Goal: Task Accomplishment & Management: Manage account settings

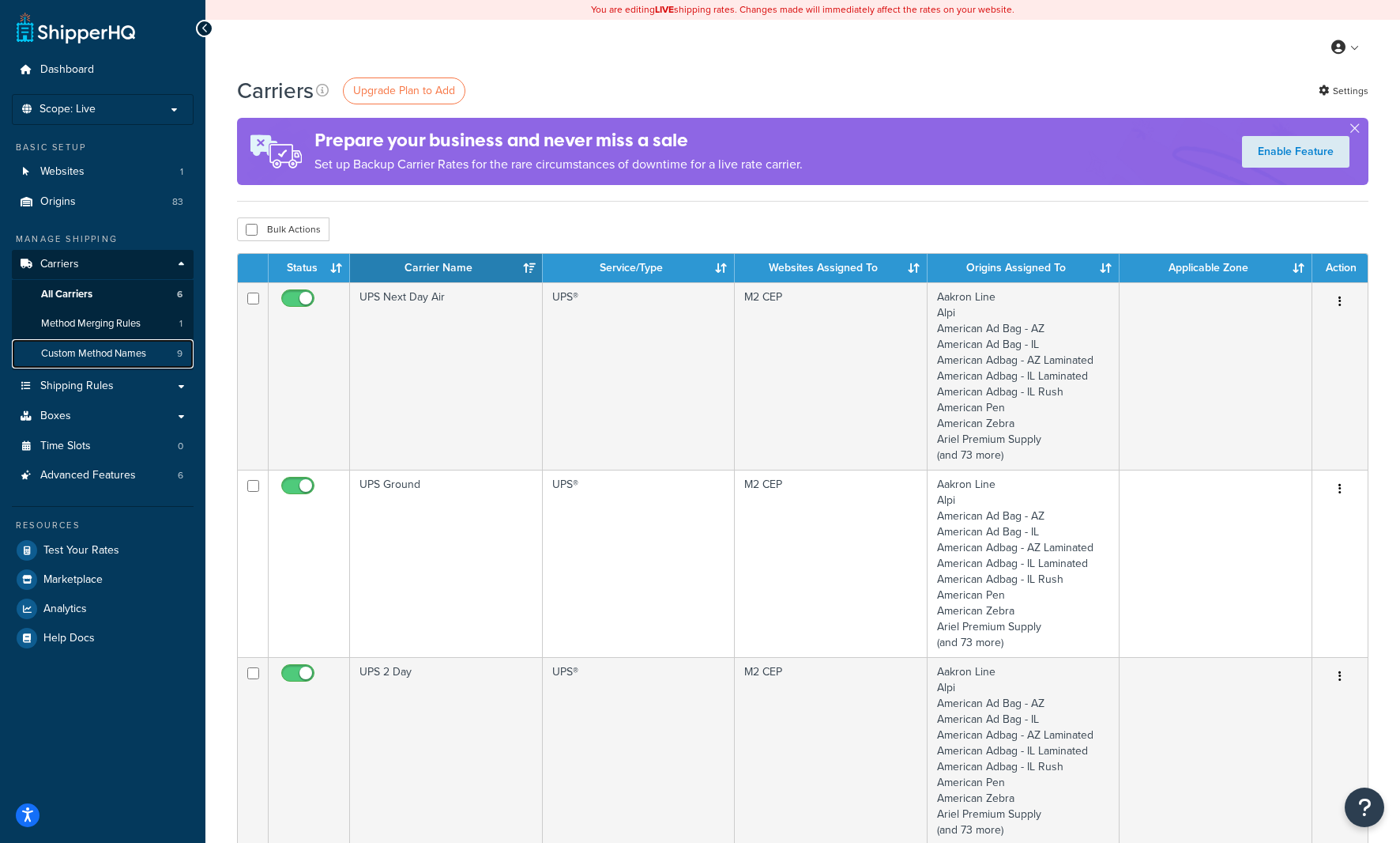
click at [76, 353] on span "Custom Method Names" at bounding box center [93, 353] width 105 height 13
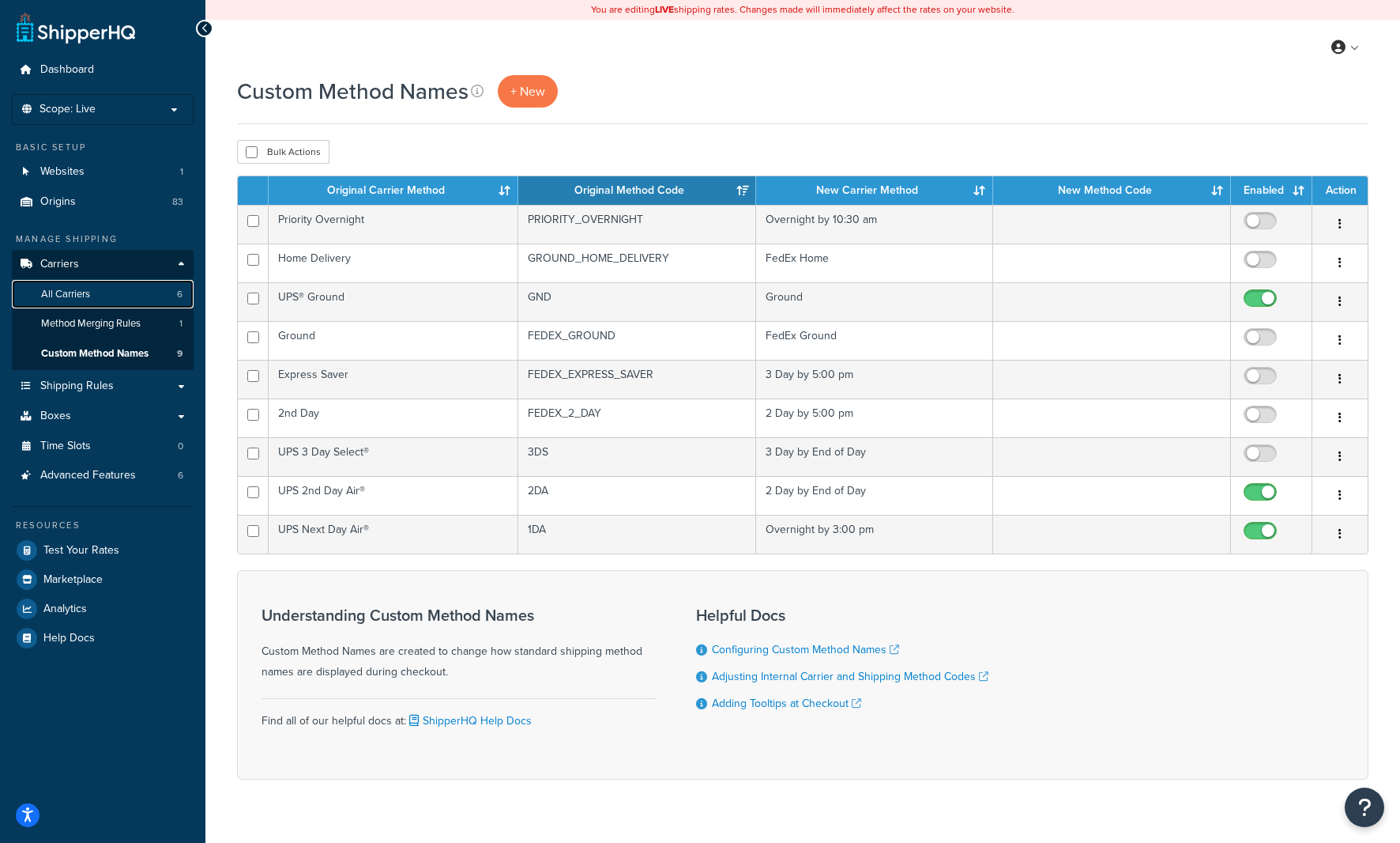
click at [59, 292] on span "All Carriers" at bounding box center [65, 294] width 49 height 13
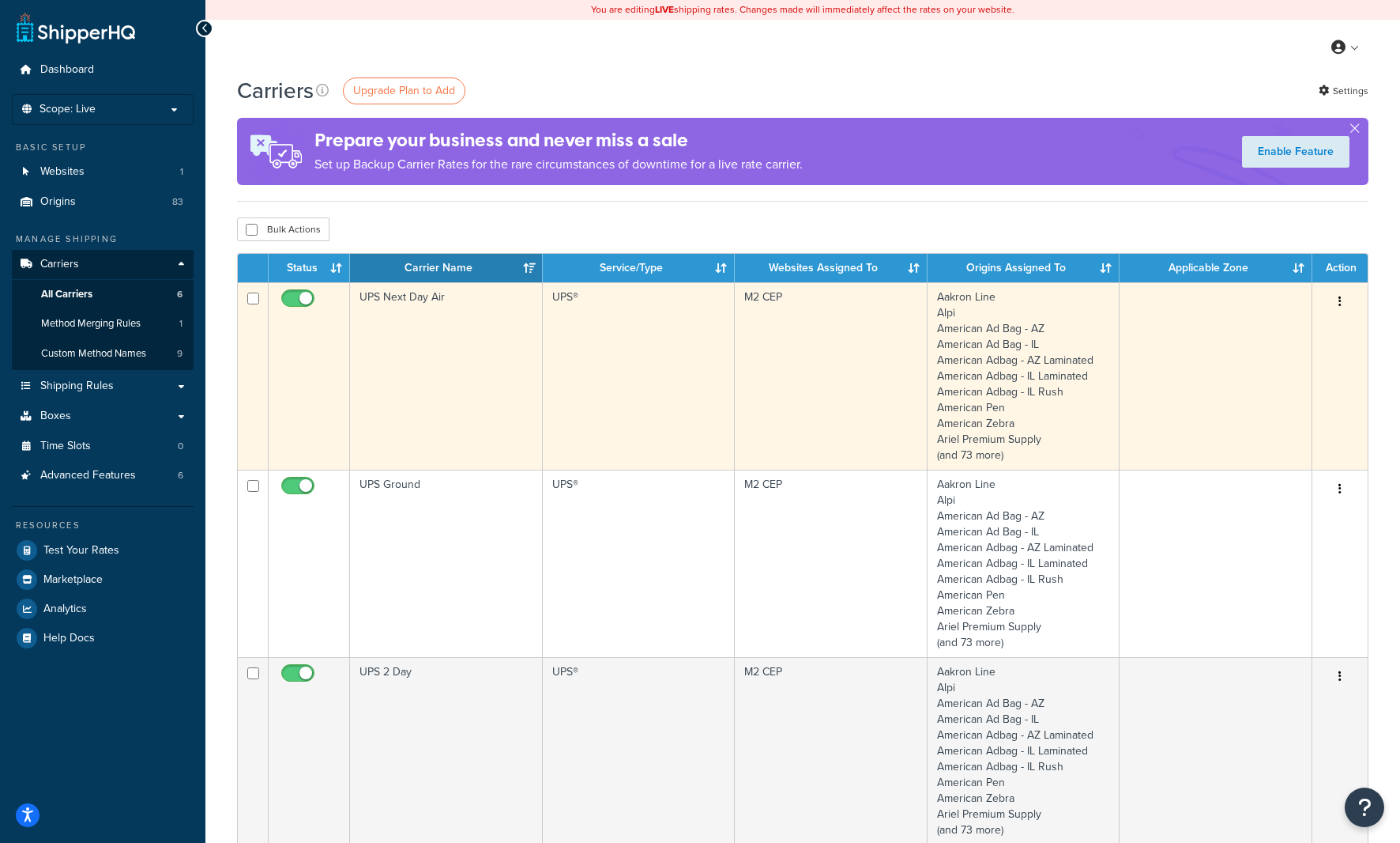
click at [1345, 300] on button "button" at bounding box center [1340, 302] width 22 height 25
click at [1268, 334] on link "Edit" at bounding box center [1275, 334] width 125 height 32
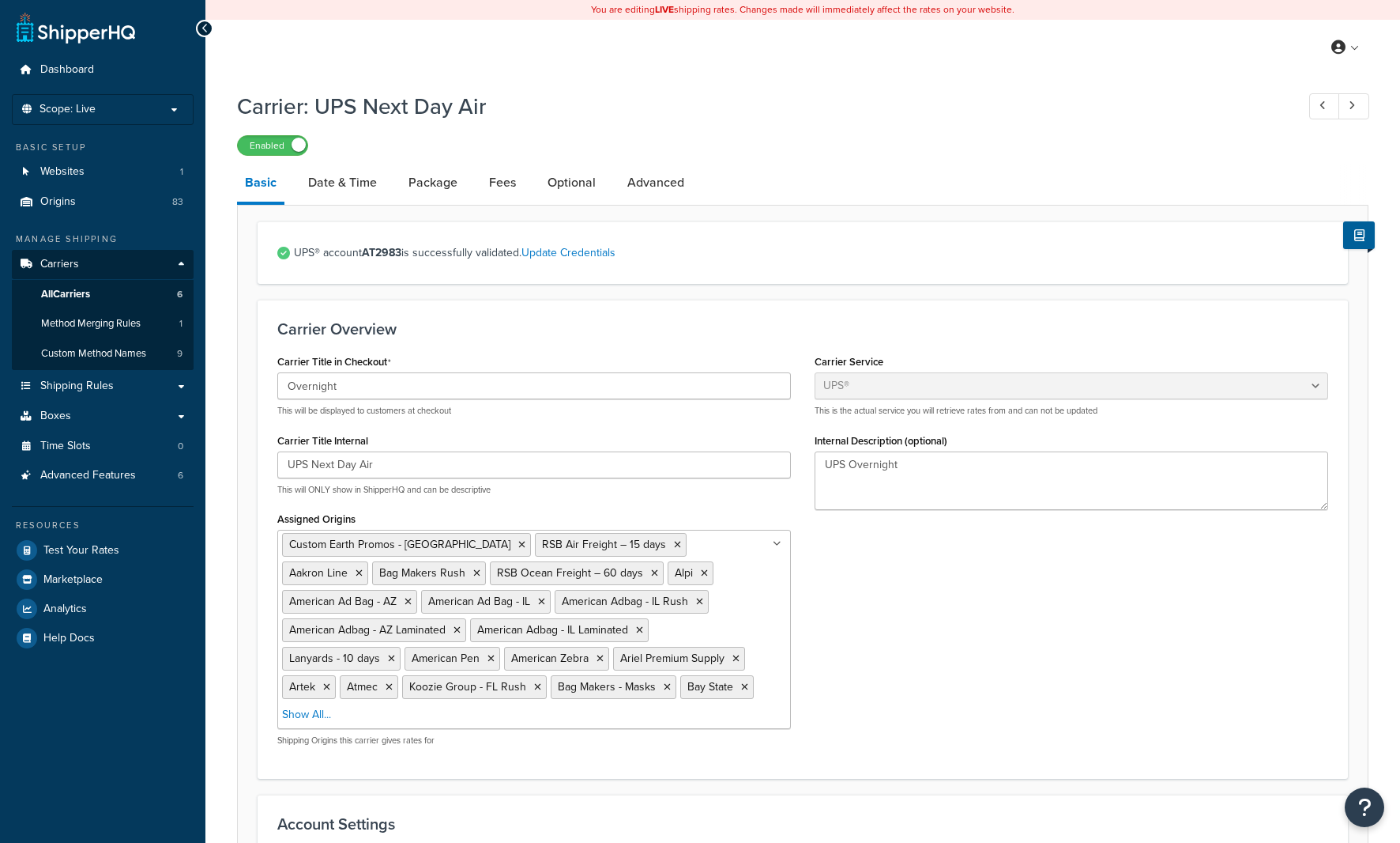
select select "ups"
select select "us"
click at [361, 187] on link "Date & Time" at bounding box center [342, 183] width 84 height 38
select select "yMd"
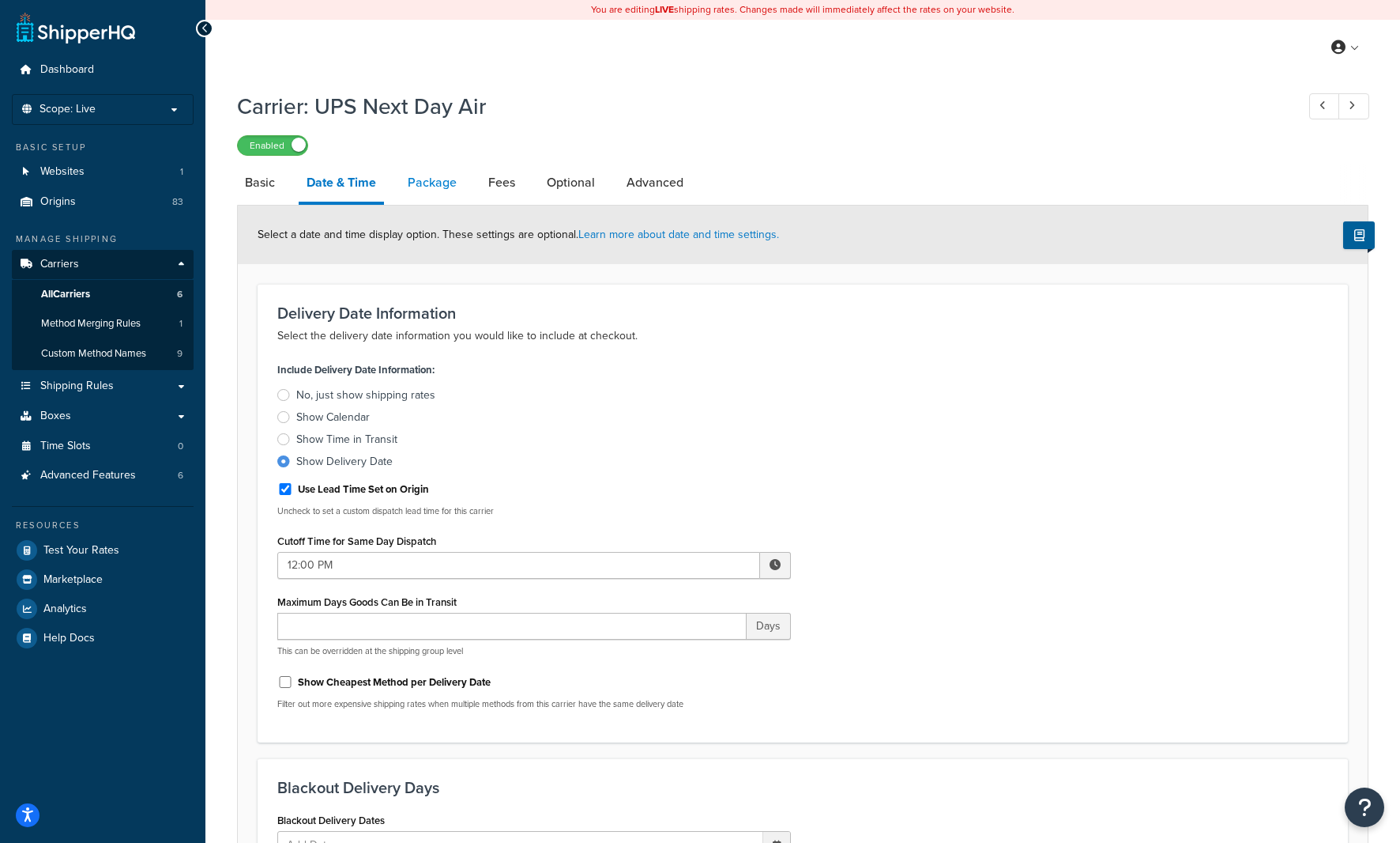
click at [434, 182] on link "Package" at bounding box center [432, 183] width 64 height 38
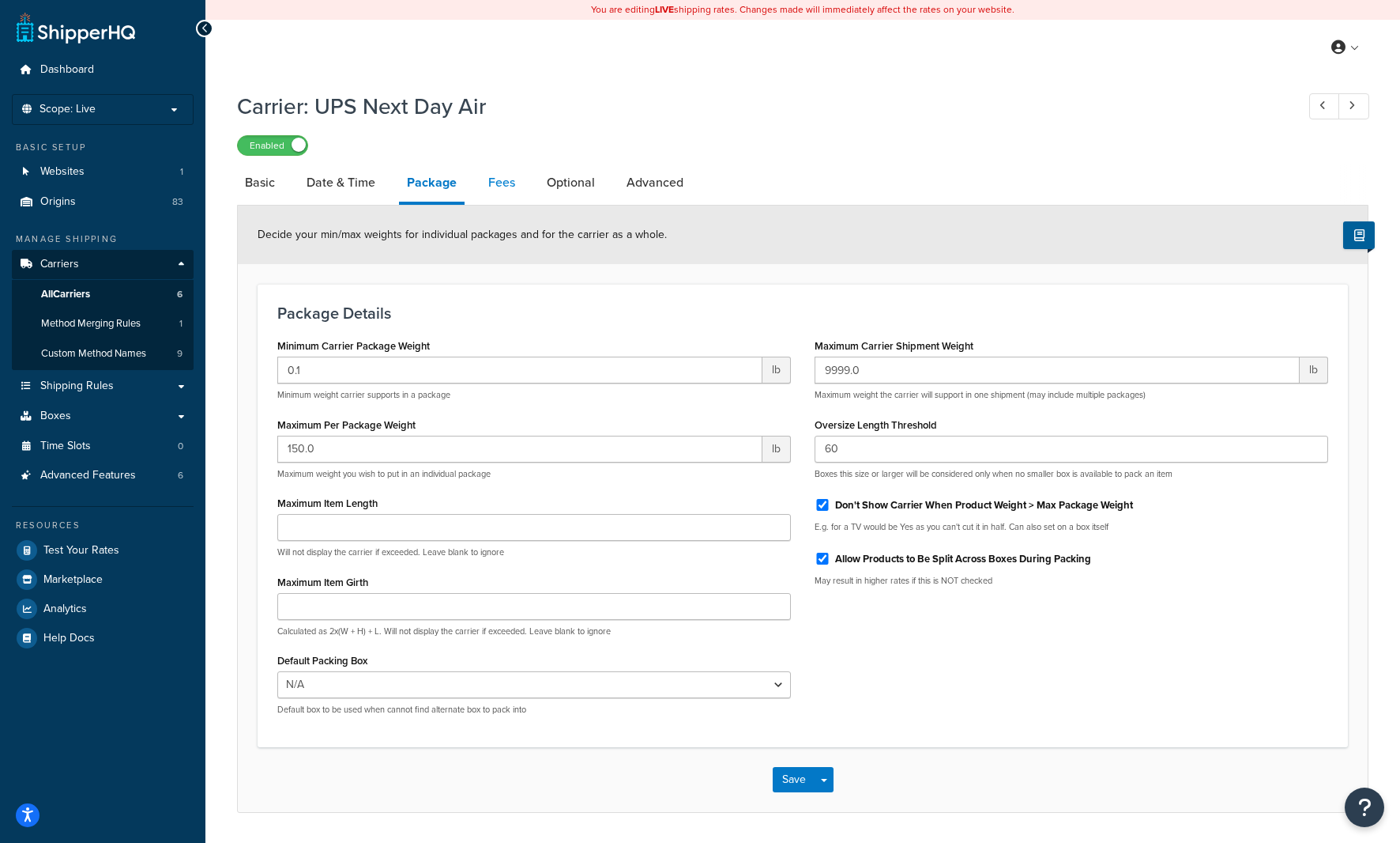
click at [495, 183] on link "Fees" at bounding box center [502, 183] width 43 height 38
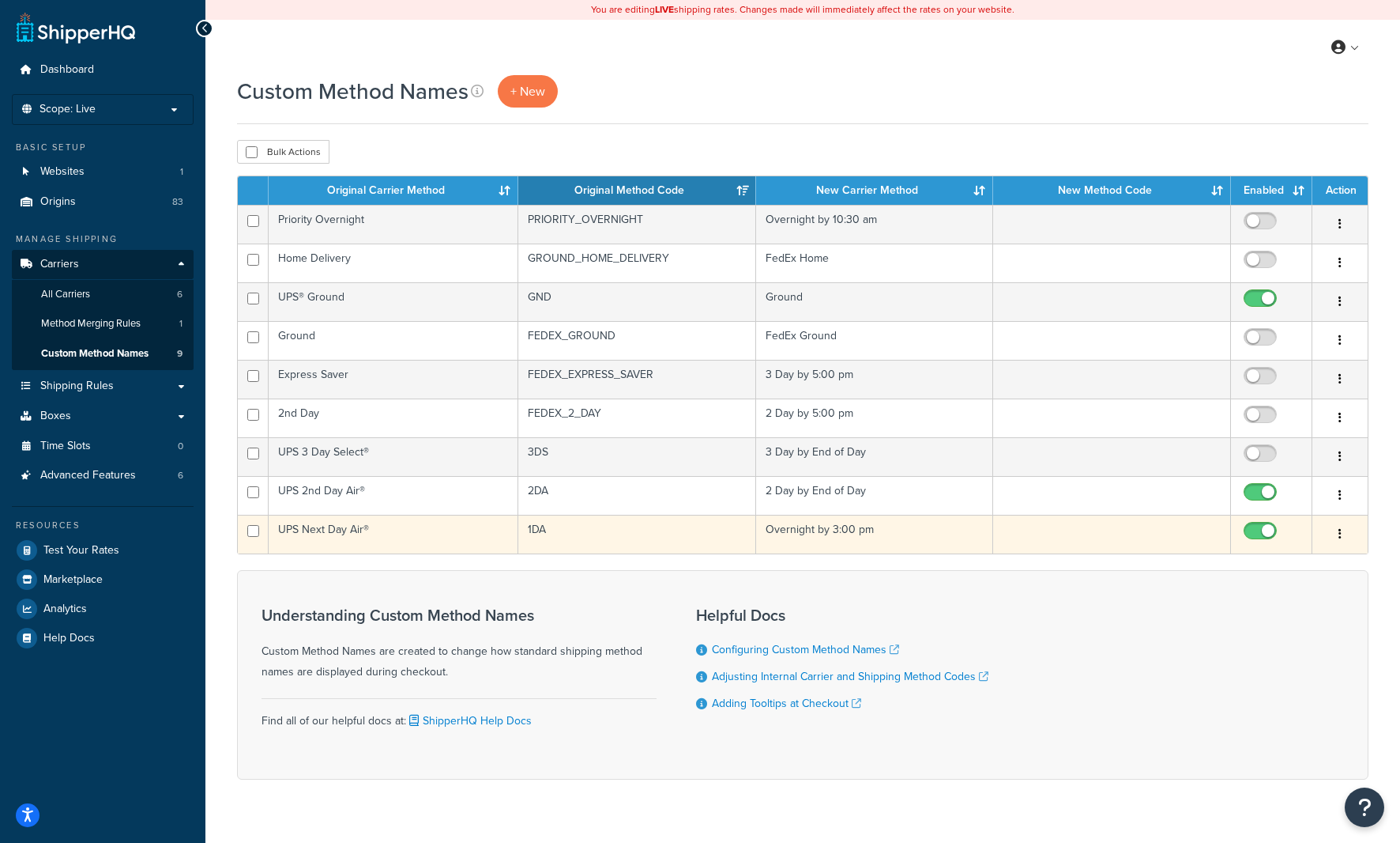
click at [1341, 533] on button "button" at bounding box center [1340, 534] width 22 height 25
click at [1261, 567] on link "Edit" at bounding box center [1275, 566] width 125 height 32
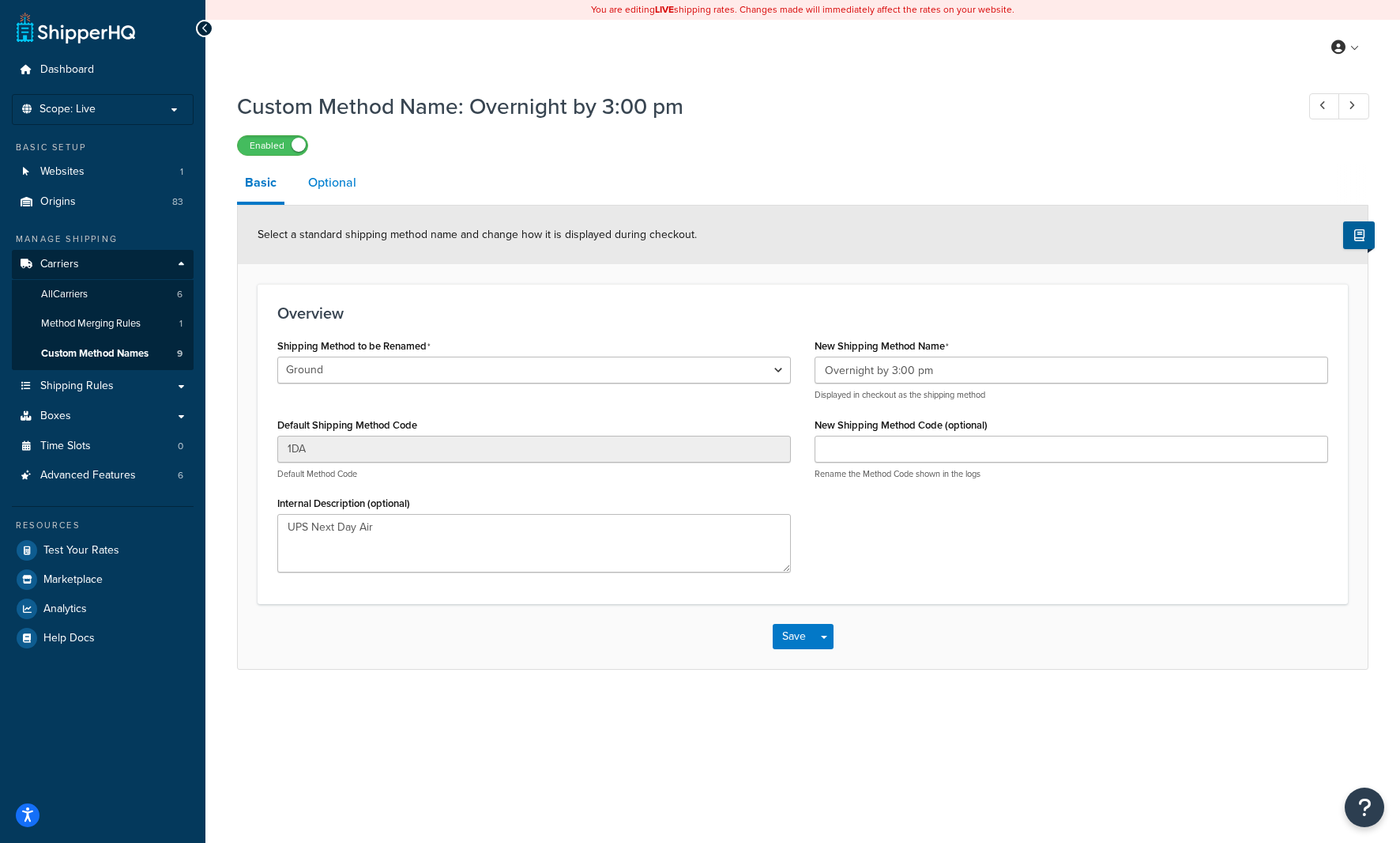
click at [325, 196] on link "Optional" at bounding box center [331, 183] width 64 height 38
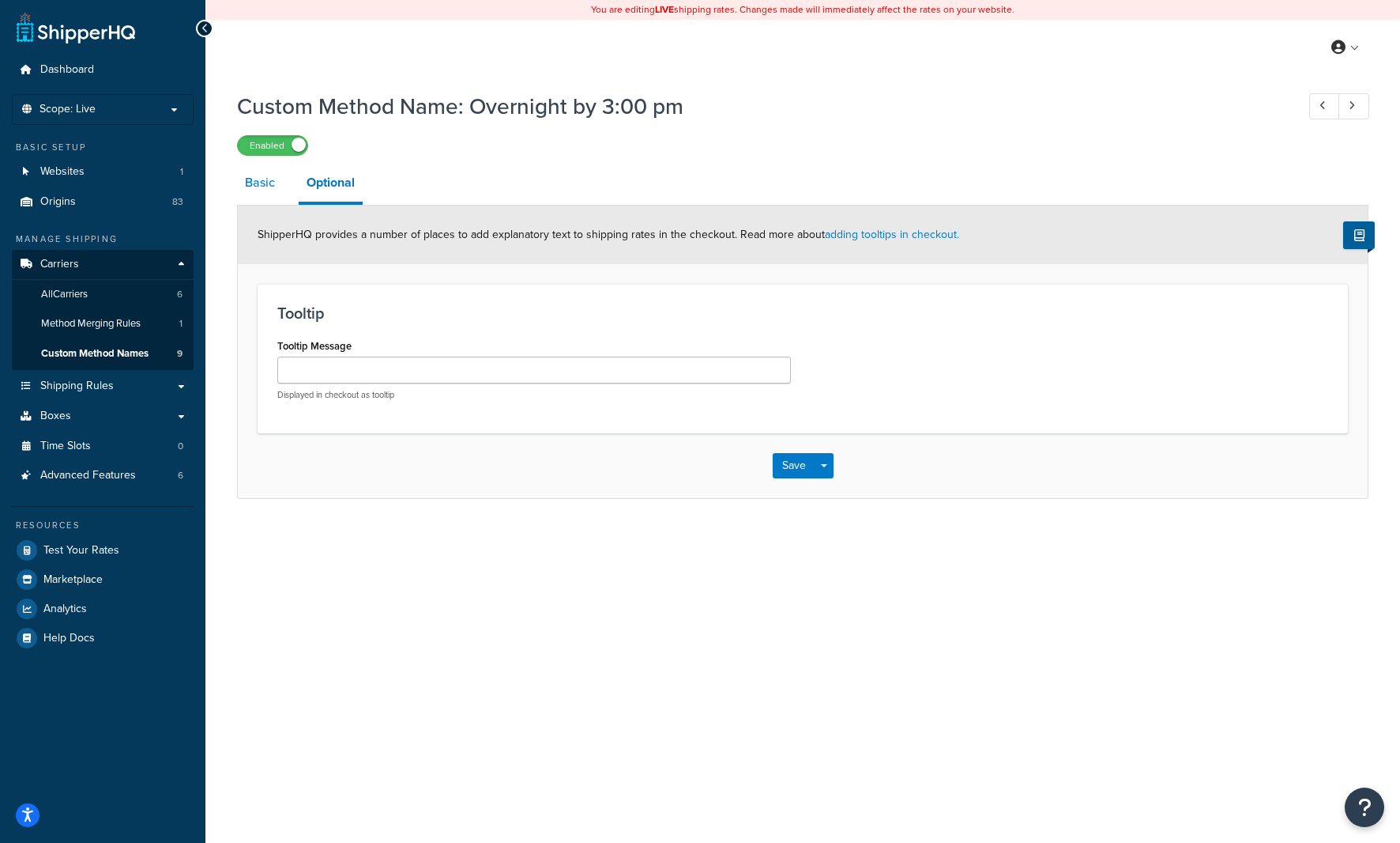
click at [258, 189] on link "Basic" at bounding box center [260, 183] width 46 height 38
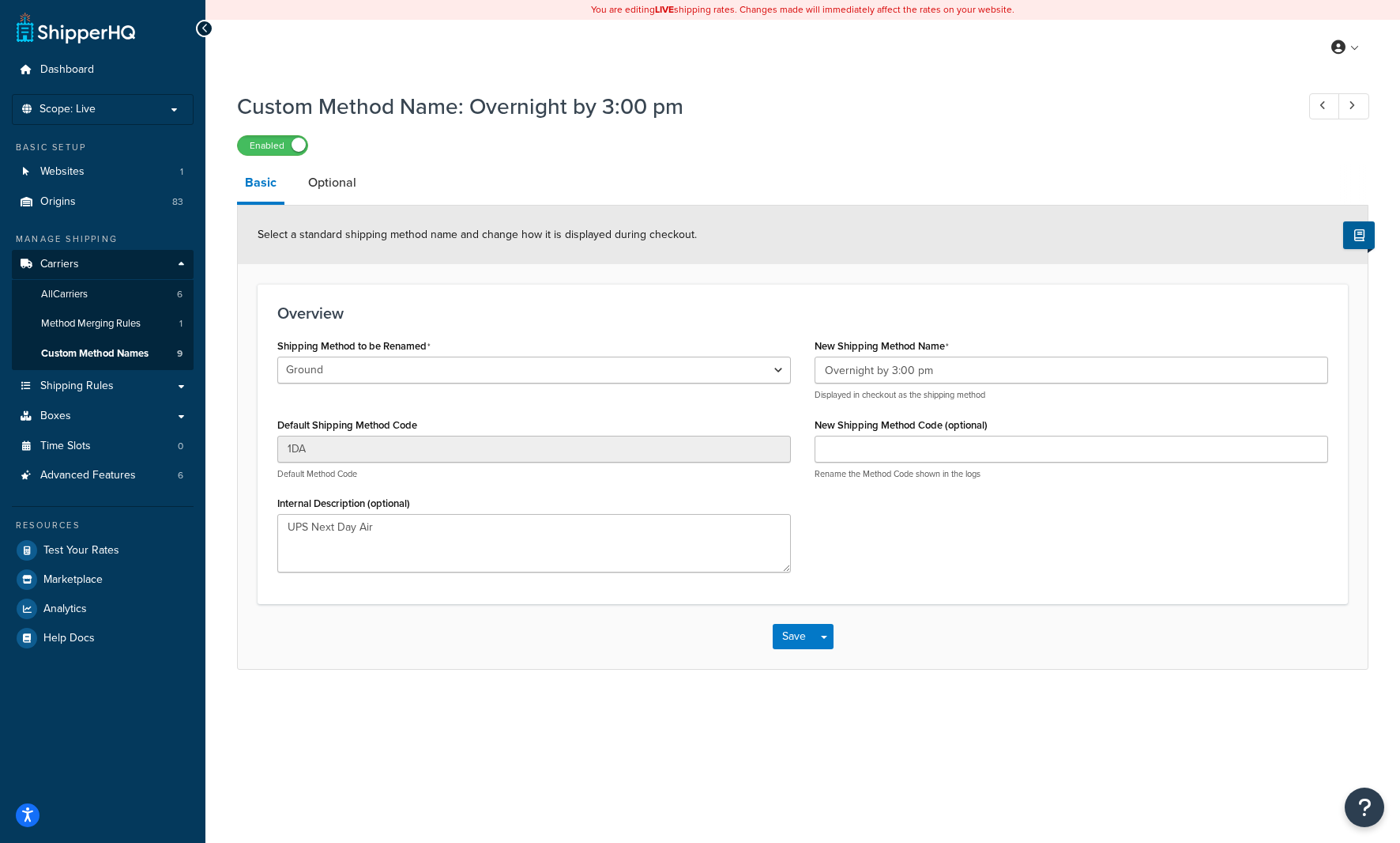
click at [891, 518] on div "Shipping Method to be Renamed Ground 2nd Day Home Delivery Priority Overnight E…" at bounding box center [803, 459] width 1075 height 250
click at [808, 114] on h1 "Custom Method Name: Overnight by 3:00 pm" at bounding box center [759, 106] width 1044 height 30
click at [289, 64] on div "My Profile Billing Global Settings Contact Us Logout" at bounding box center [803, 47] width 1195 height 56
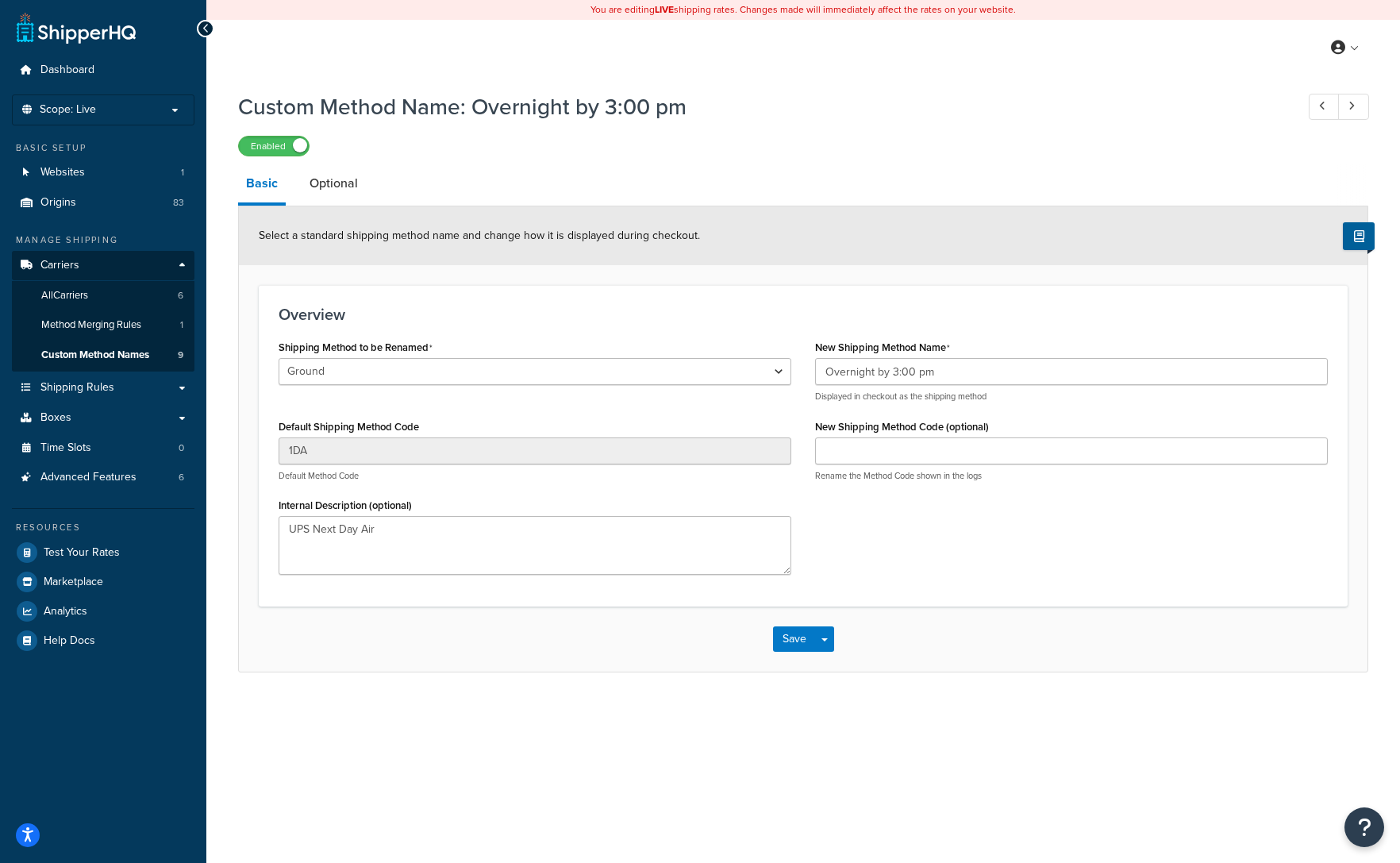
drag, startPoint x: 645, startPoint y: 153, endPoint x: 395, endPoint y: 163, distance: 250.2
click at [644, 154] on div "Enabled" at bounding box center [803, 145] width 1130 height 22
drag, startPoint x: 431, startPoint y: 162, endPoint x: 221, endPoint y: 161, distance: 210.0
click at [431, 162] on div "Custom Method Name: Overnight by 3:00 pm Enabled Basic Optional Select a standa…" at bounding box center [803, 378] width 1130 height 589
click at [49, 323] on span "Method Merging Rules" at bounding box center [91, 325] width 100 height 13
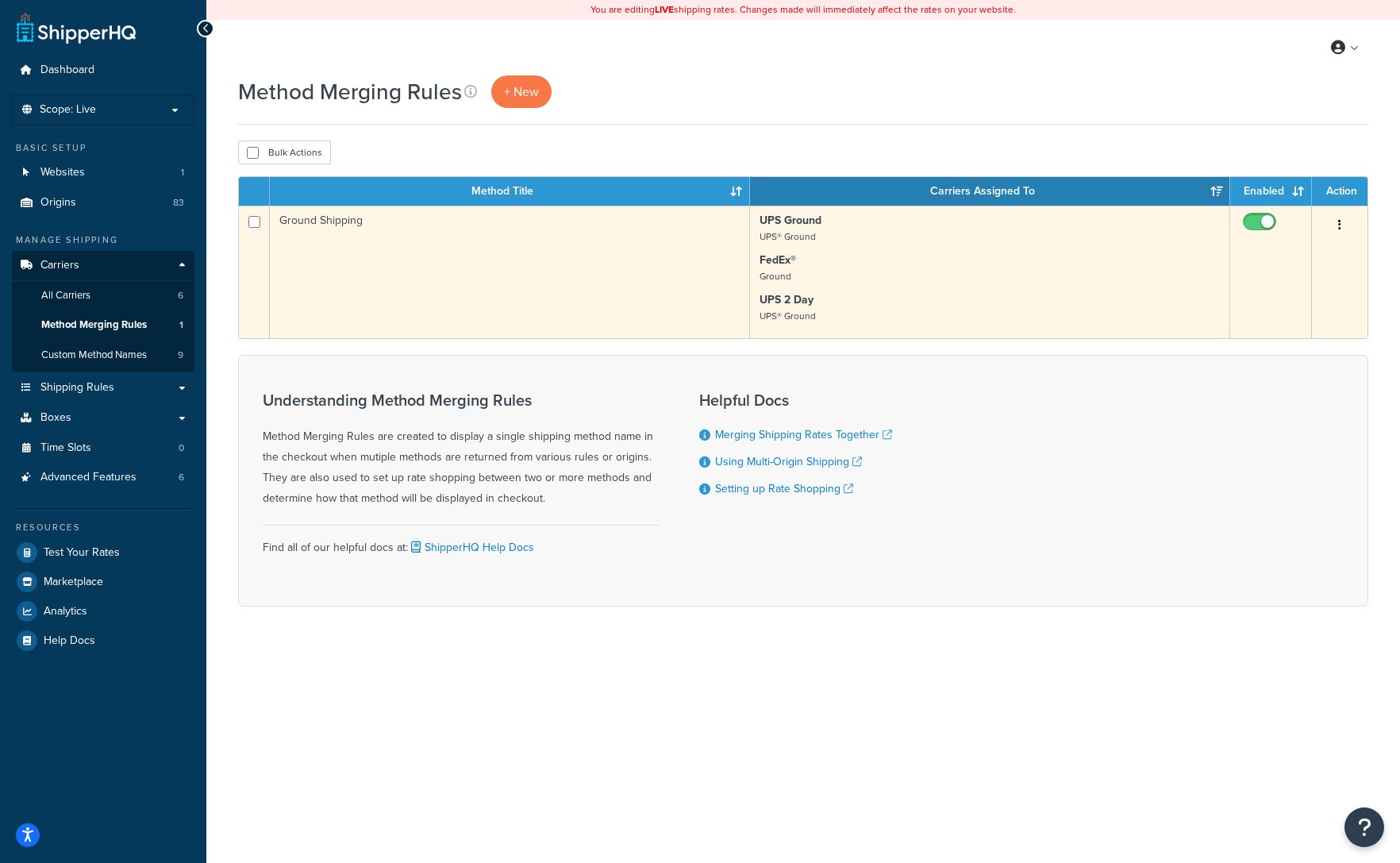
click at [1333, 220] on button "button" at bounding box center [1340, 225] width 22 height 25
click at [1277, 261] on link "Edit" at bounding box center [1275, 257] width 125 height 32
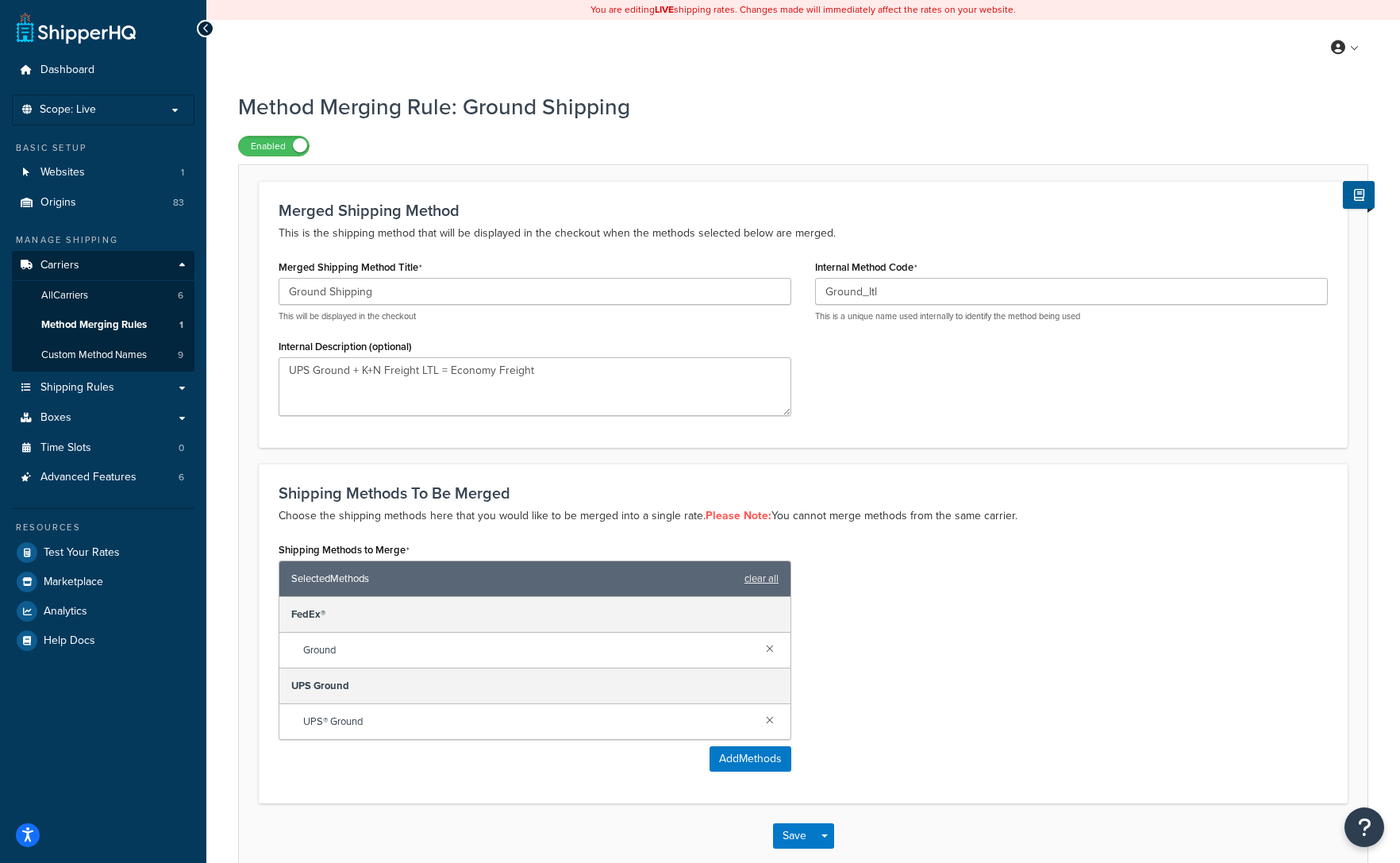
click at [1108, 625] on div "Shipping Methods to Merge Selected Methods clear all FedEx® Ground UPS Ground U…" at bounding box center [803, 661] width 1073 height 246
click at [78, 358] on span "Custom Method Names" at bounding box center [94, 355] width 105 height 13
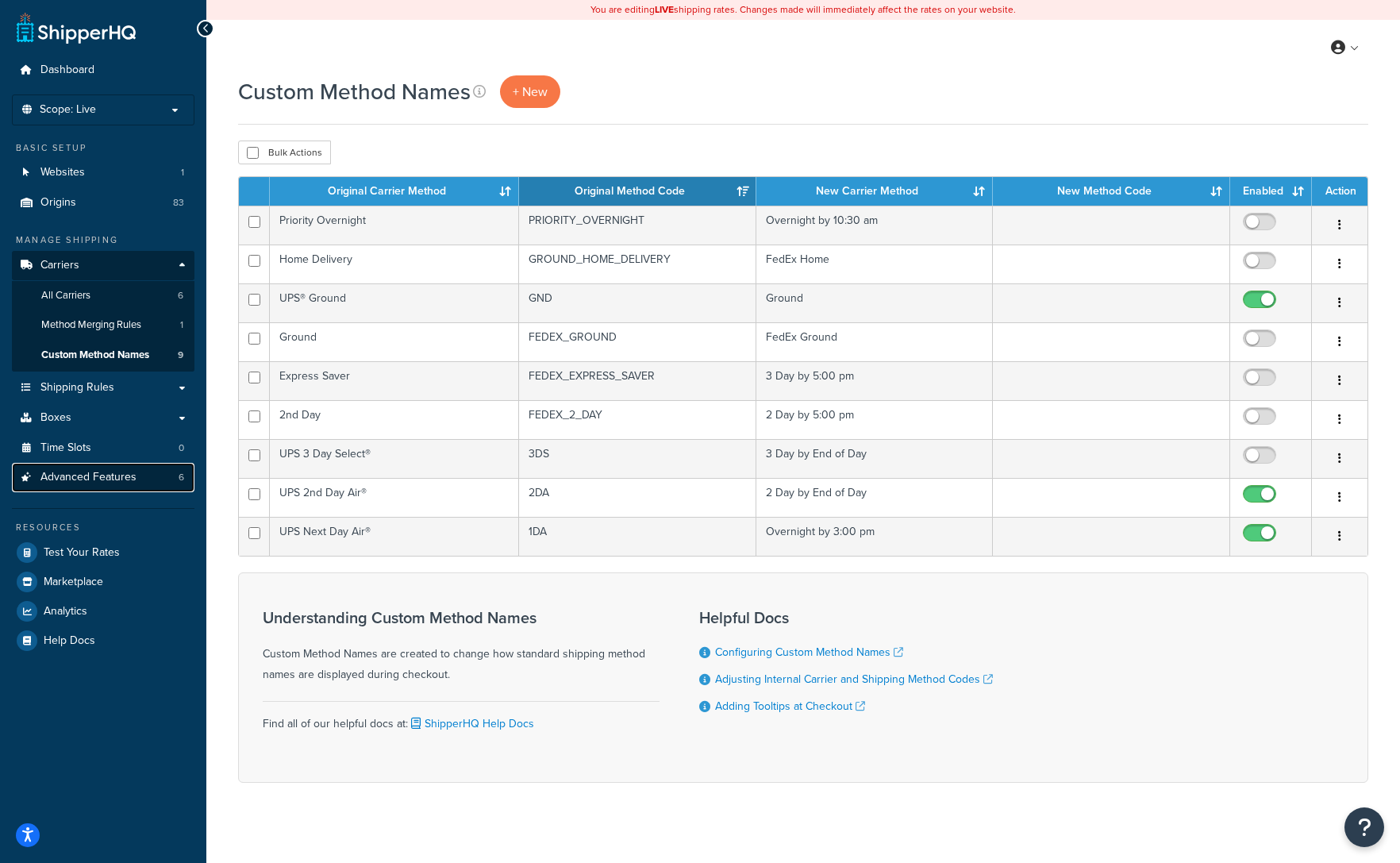
click at [73, 482] on span "Advanced Features" at bounding box center [88, 477] width 96 height 13
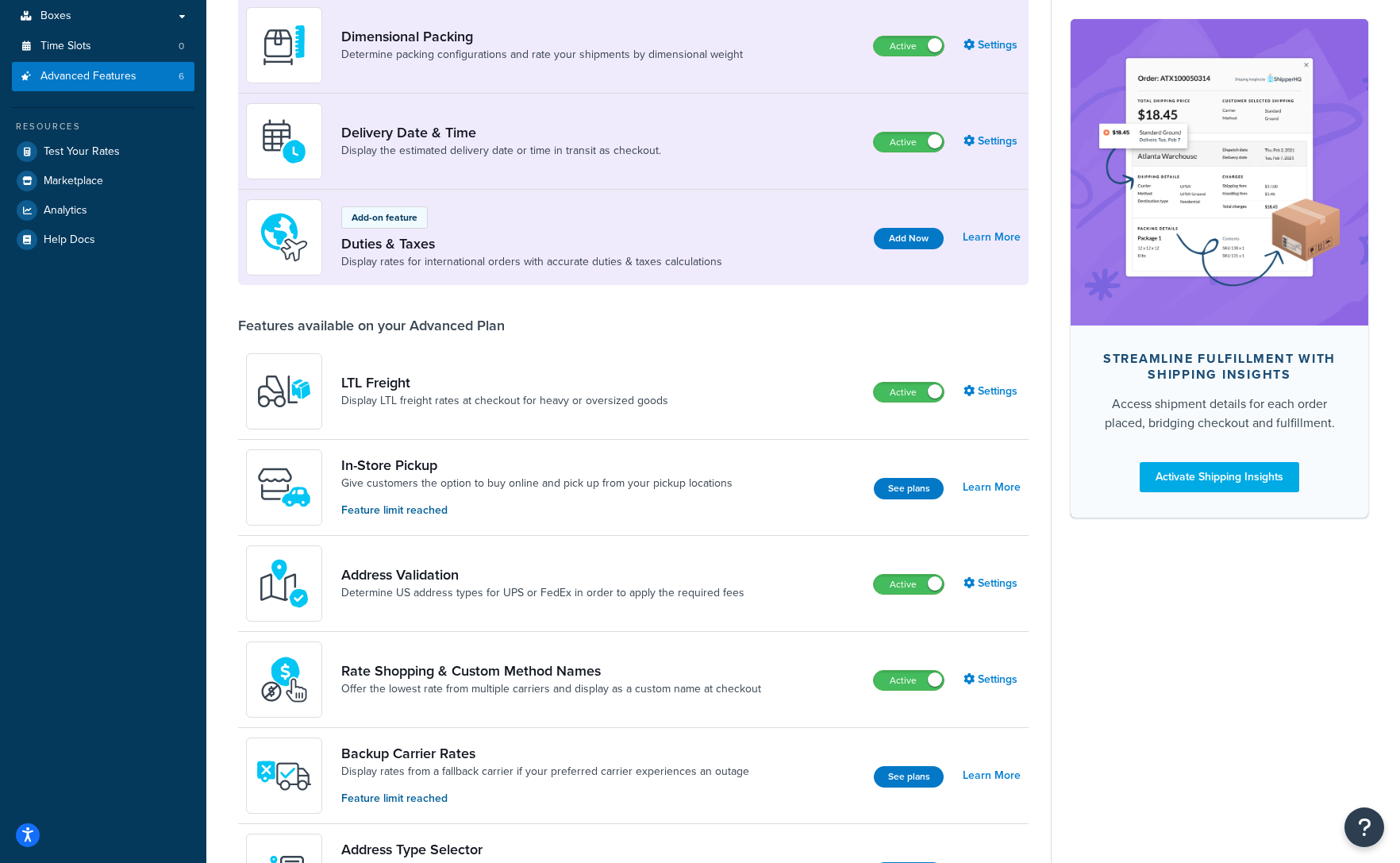
scroll to position [310, 0]
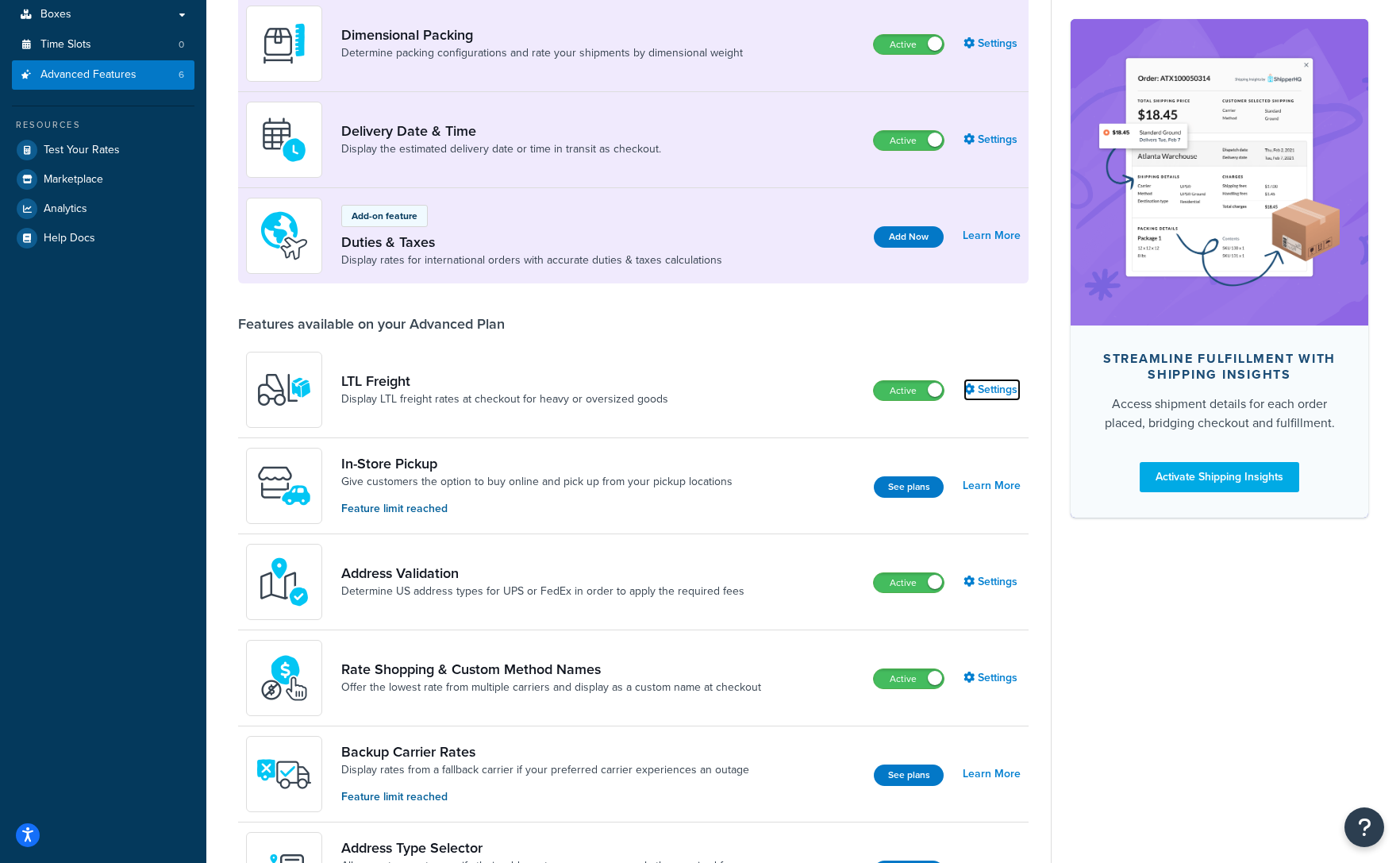
click at [981, 391] on link "Settings" at bounding box center [992, 390] width 58 height 22
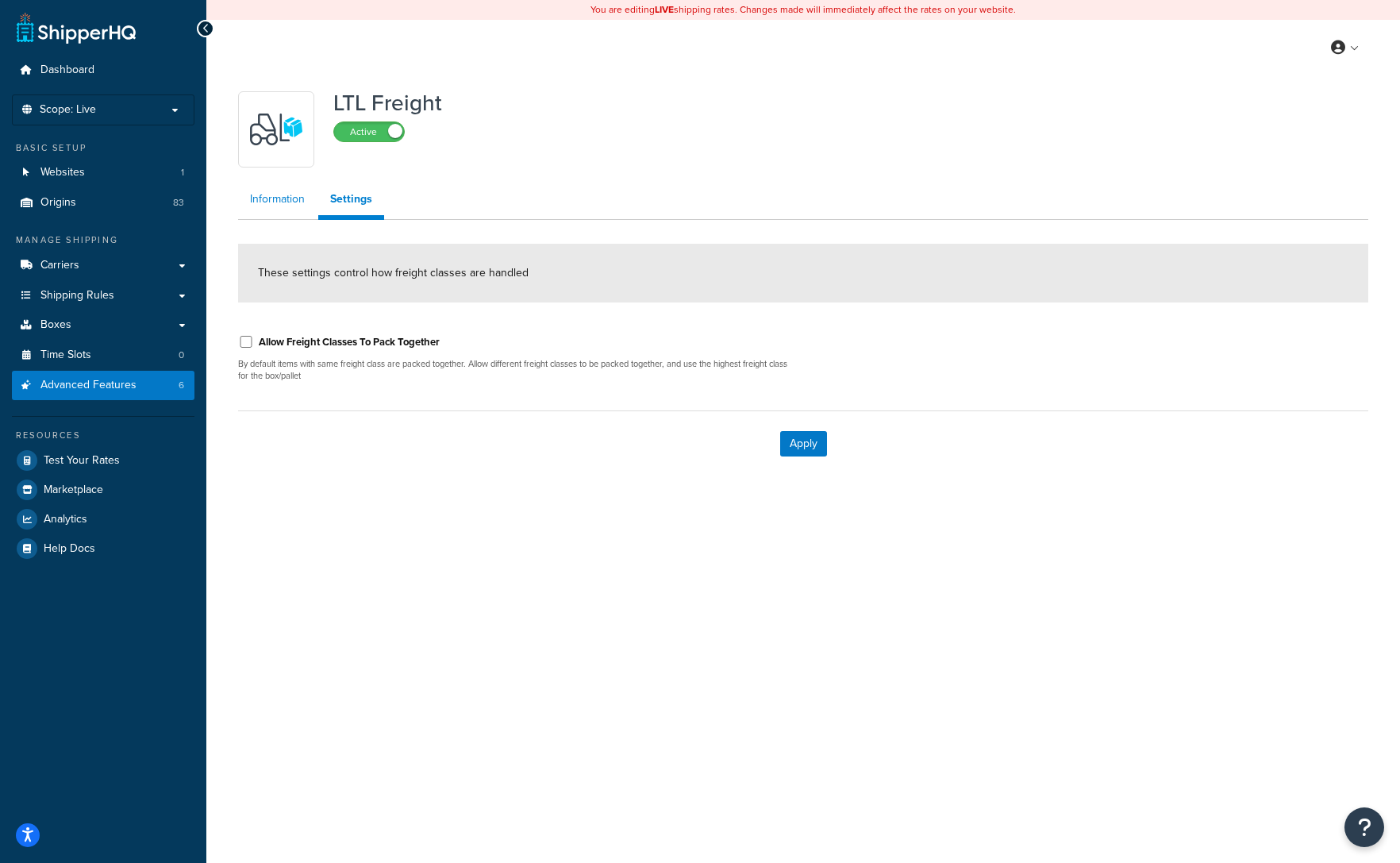
click at [260, 200] on link "Information" at bounding box center [277, 199] width 78 height 31
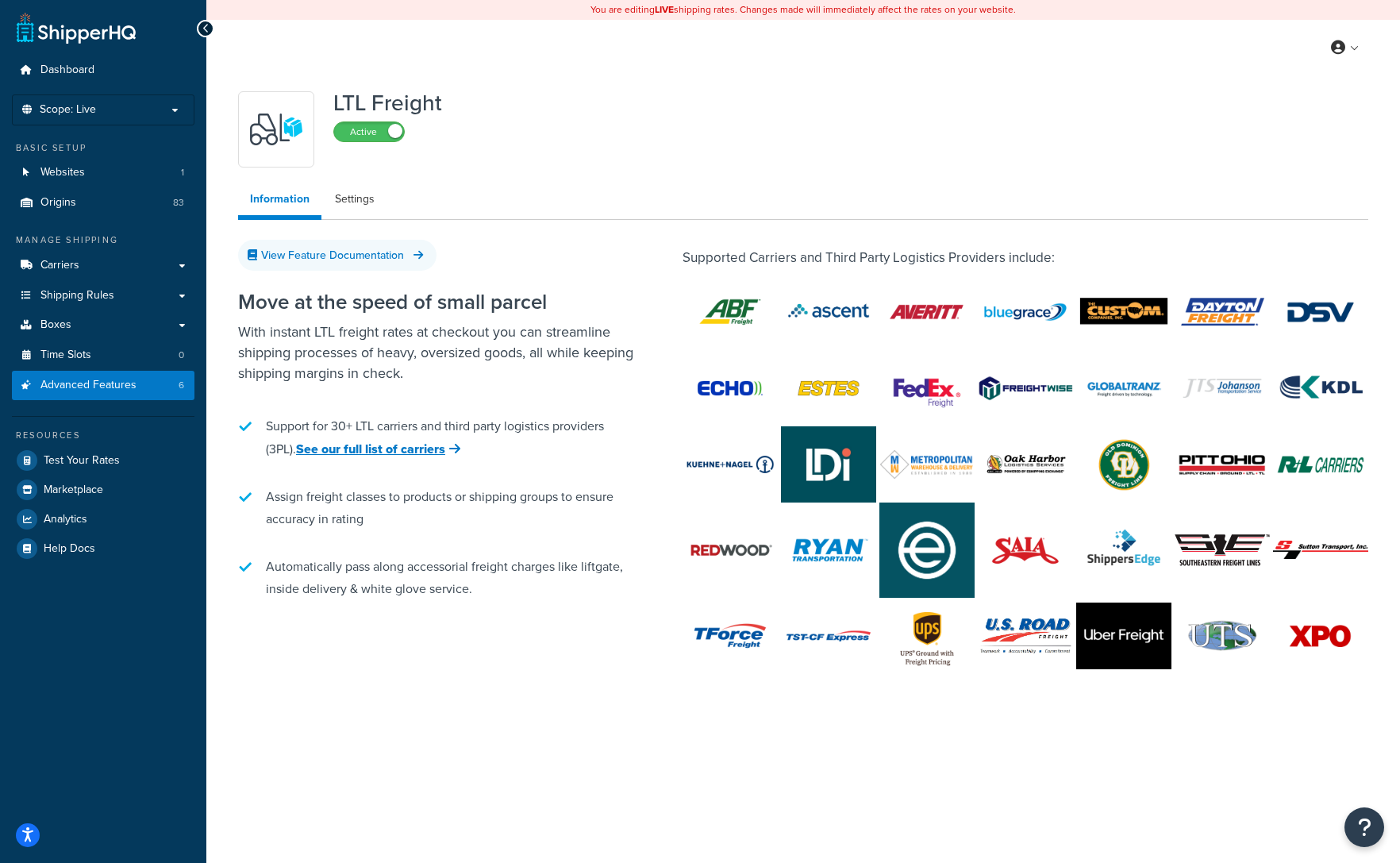
click at [1076, 670] on img at bounding box center [1124, 636] width 95 height 67
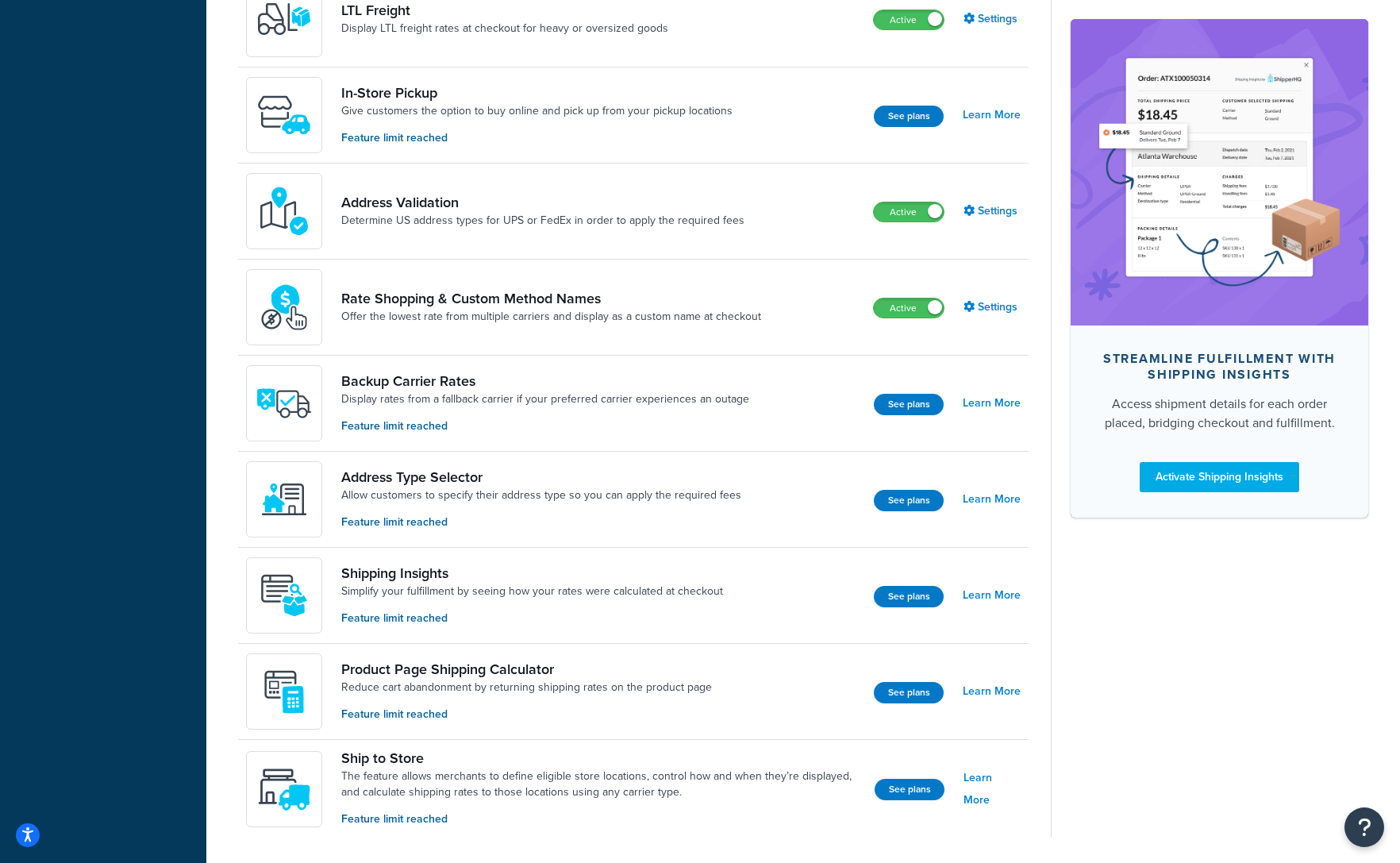
scroll to position [675, 0]
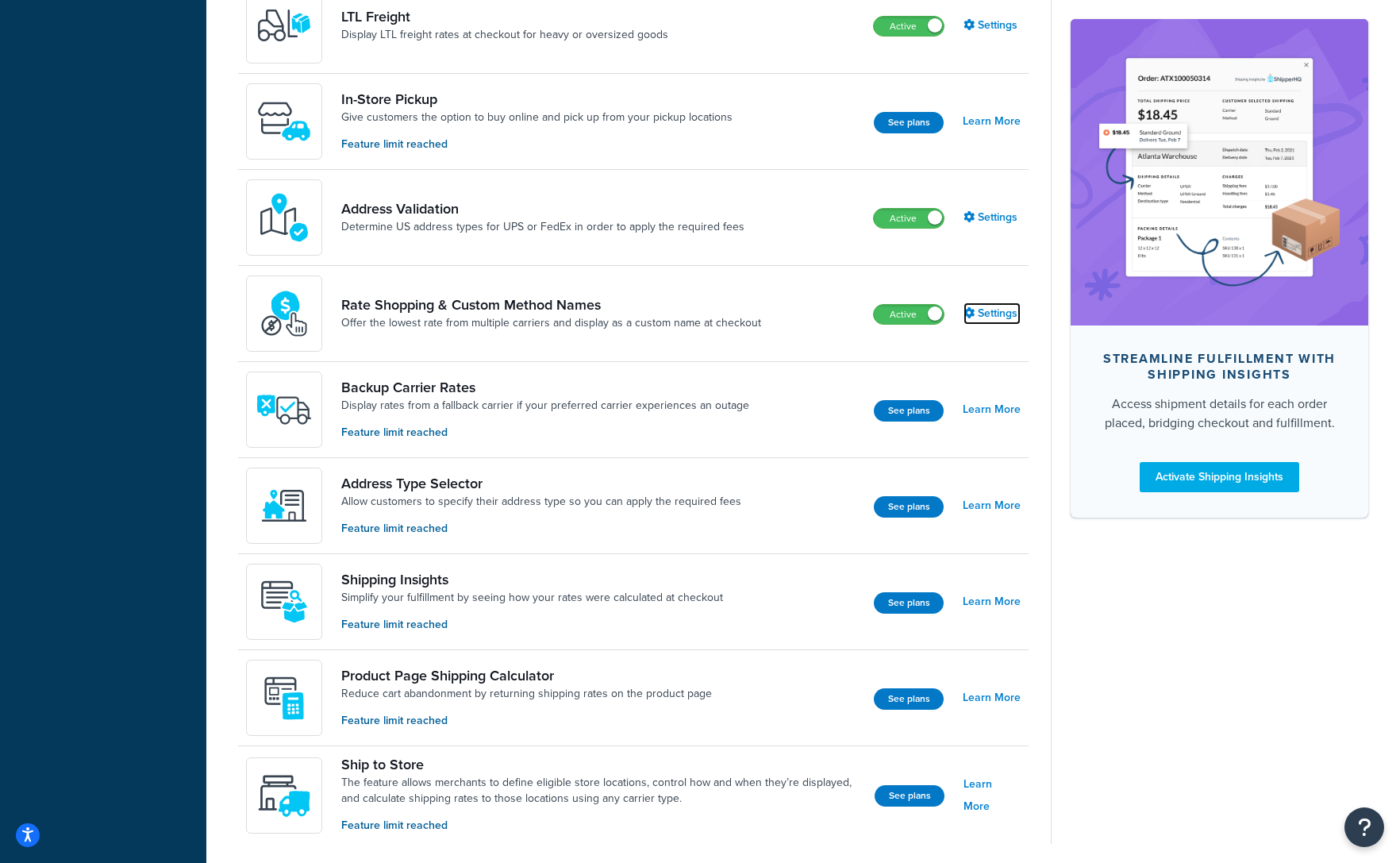
click at [976, 314] on link "Settings" at bounding box center [992, 313] width 58 height 22
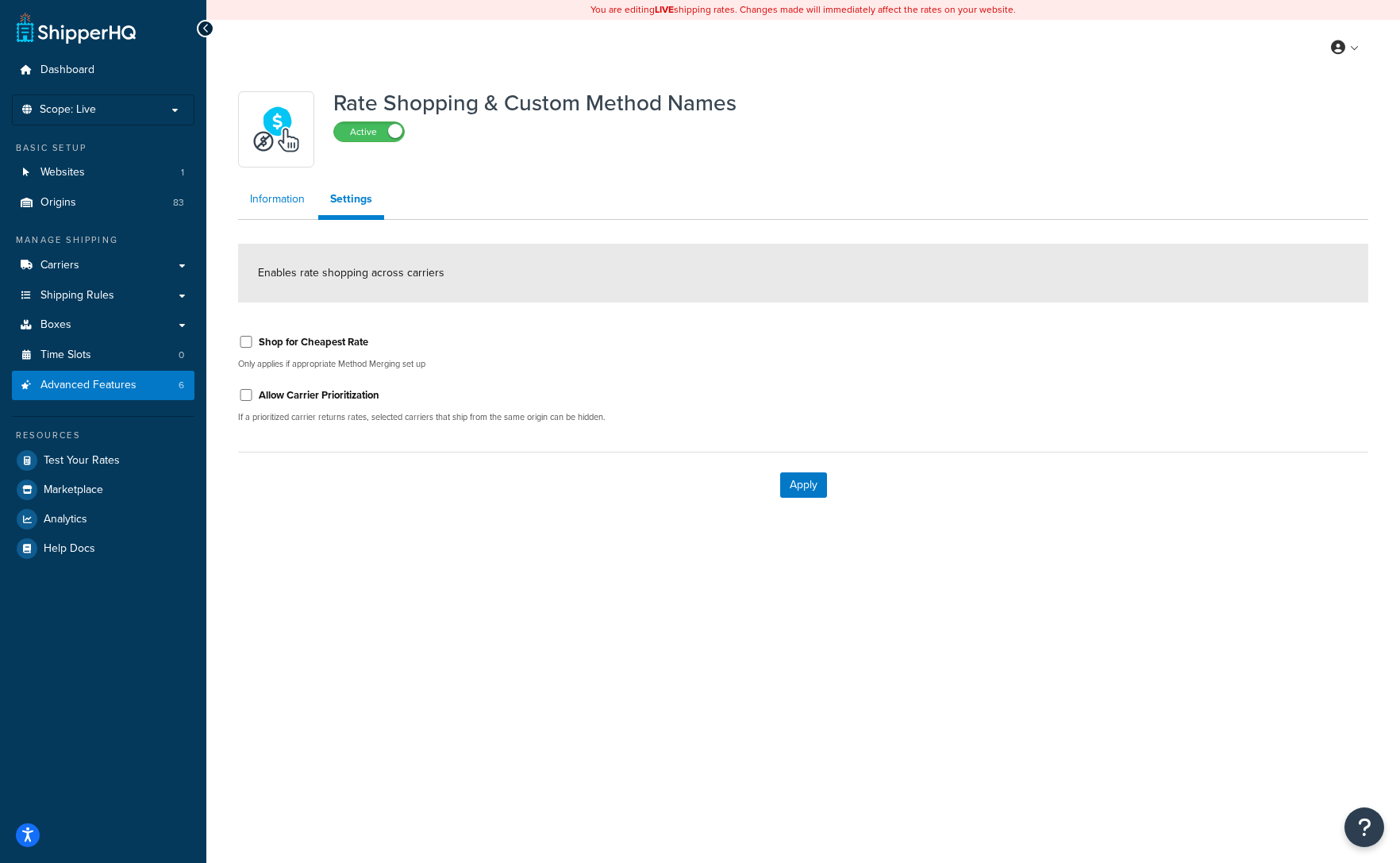
click at [280, 192] on link "Information" at bounding box center [277, 199] width 78 height 31
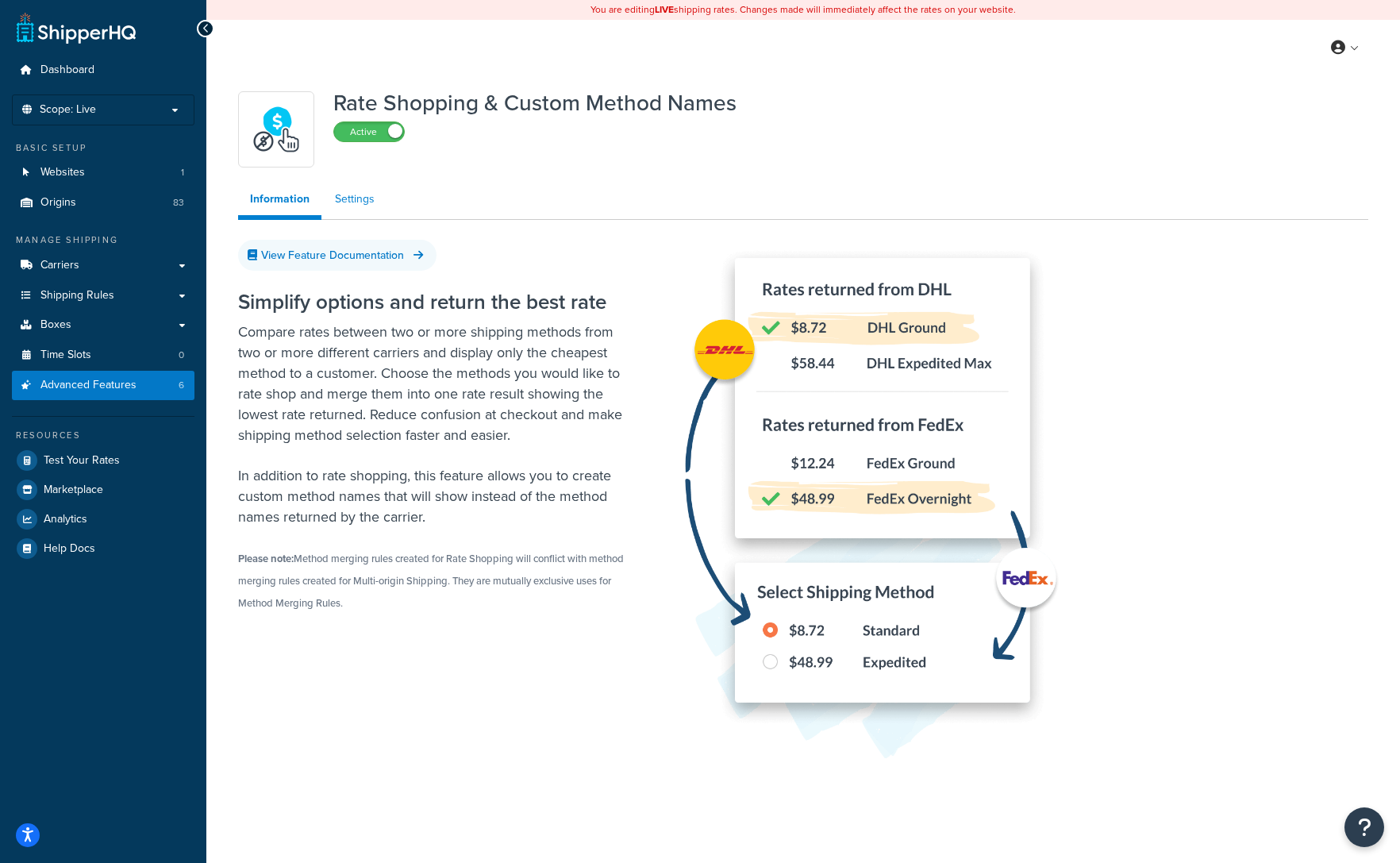
click at [368, 202] on link "Settings" at bounding box center [354, 199] width 64 height 31
click at [296, 208] on link "Information" at bounding box center [280, 202] width 84 height 37
click at [91, 298] on span "Shipping Rules" at bounding box center [77, 295] width 74 height 13
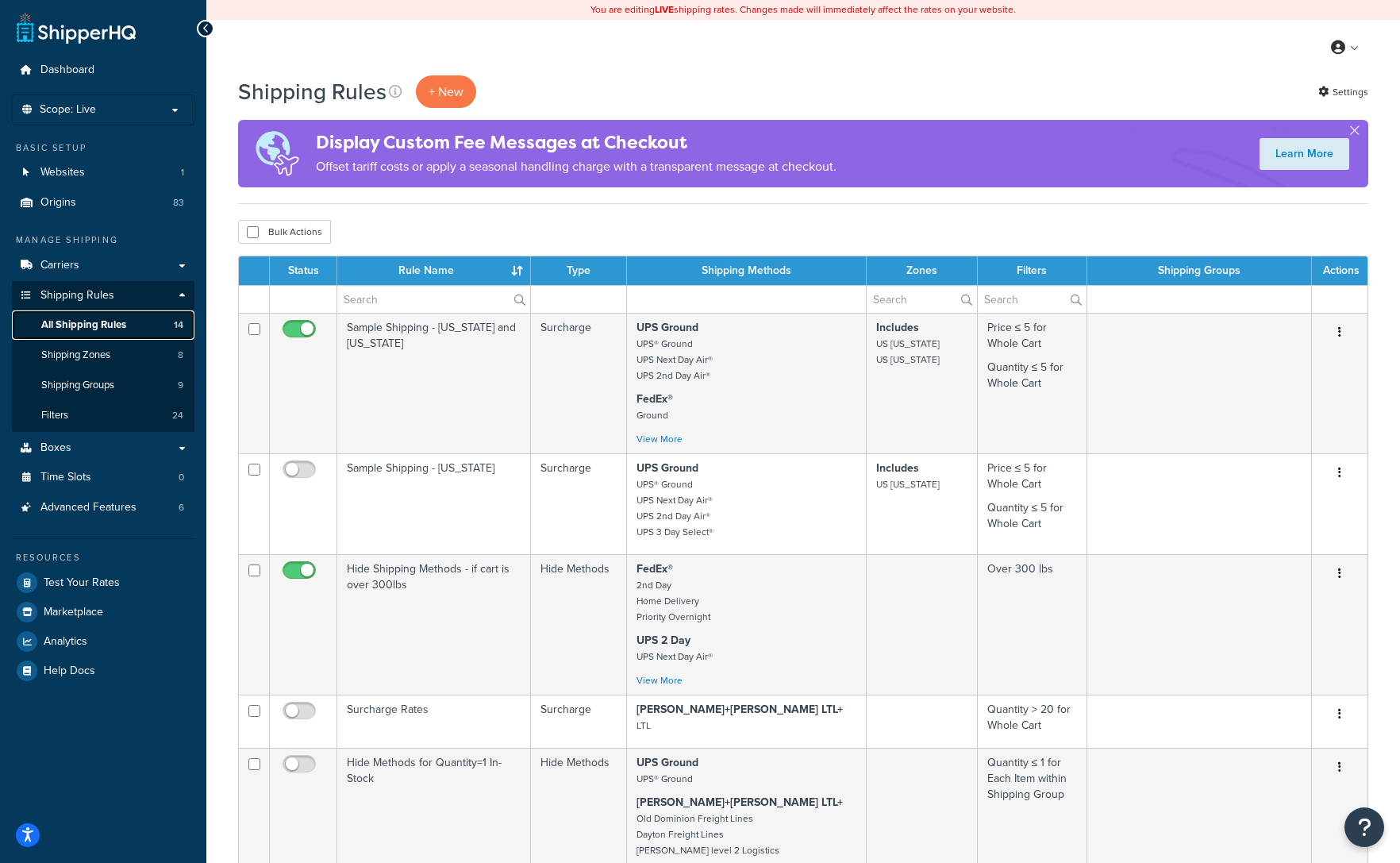
click at [125, 325] on span "All Shipping Rules" at bounding box center [84, 325] width 85 height 13
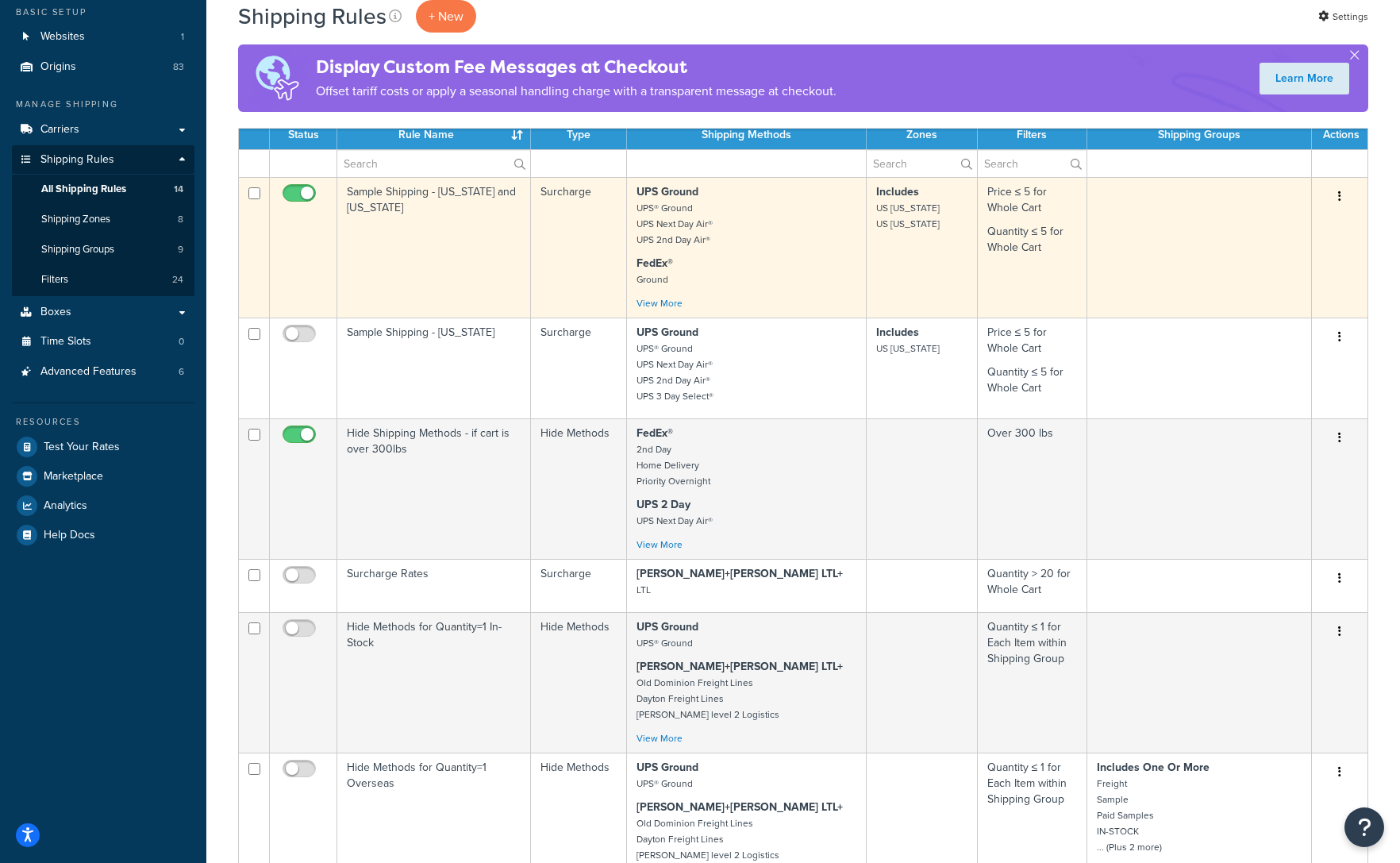
scroll to position [153, 0]
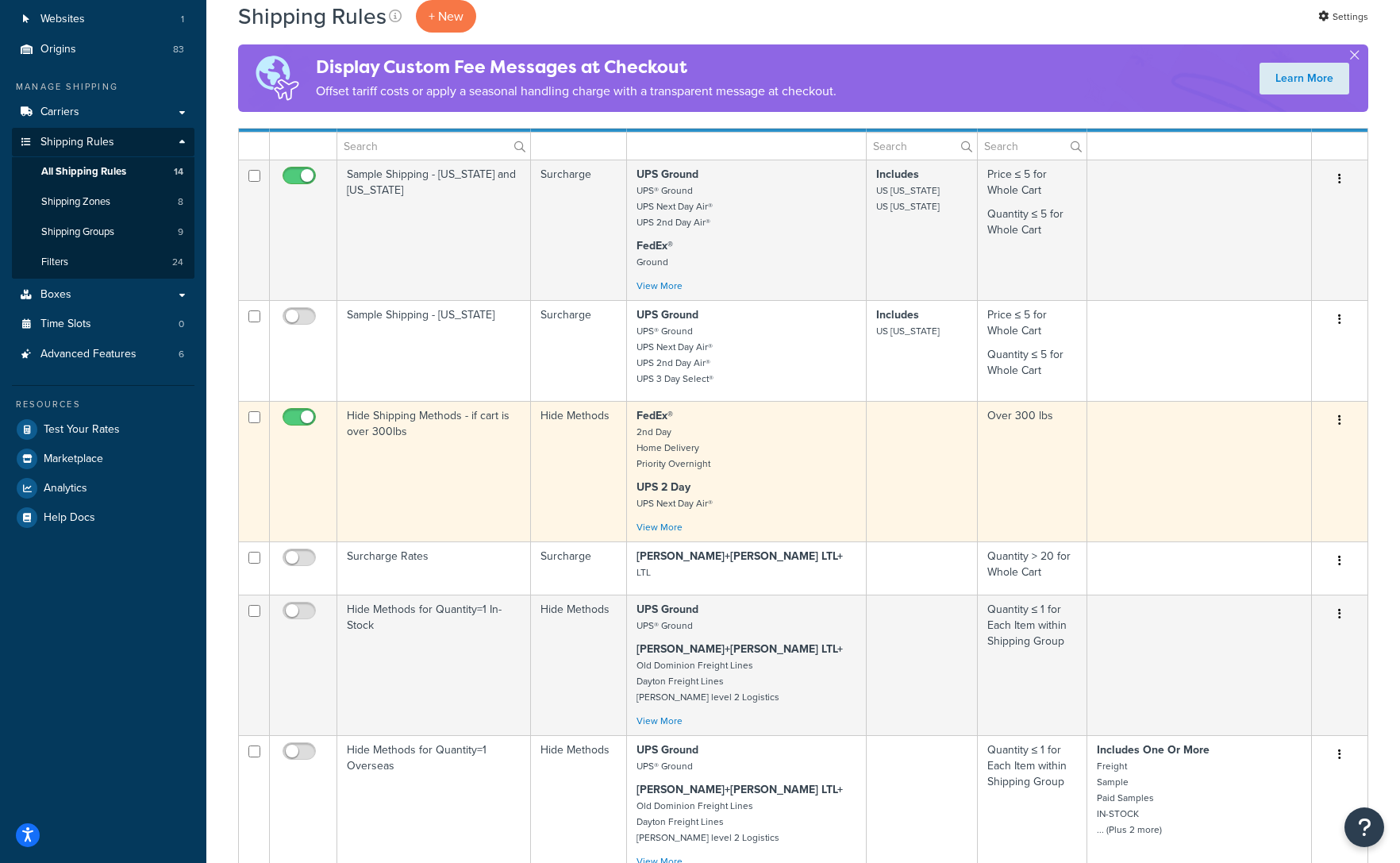
click at [1339, 420] on icon "button" at bounding box center [1341, 420] width 4 height 11
click at [1252, 448] on link "Edit" at bounding box center [1287, 451] width 125 height 32
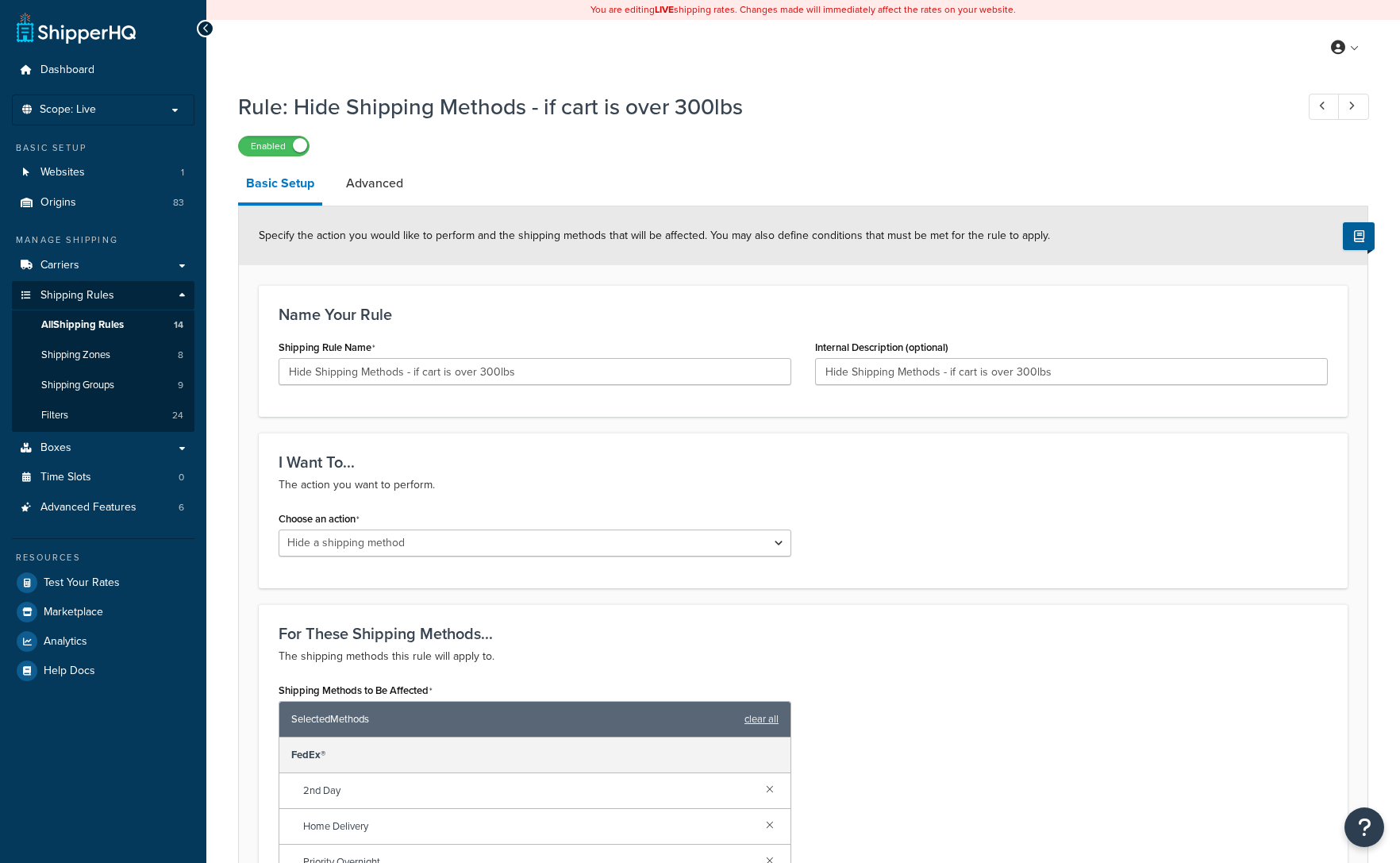
select select "HIDE"
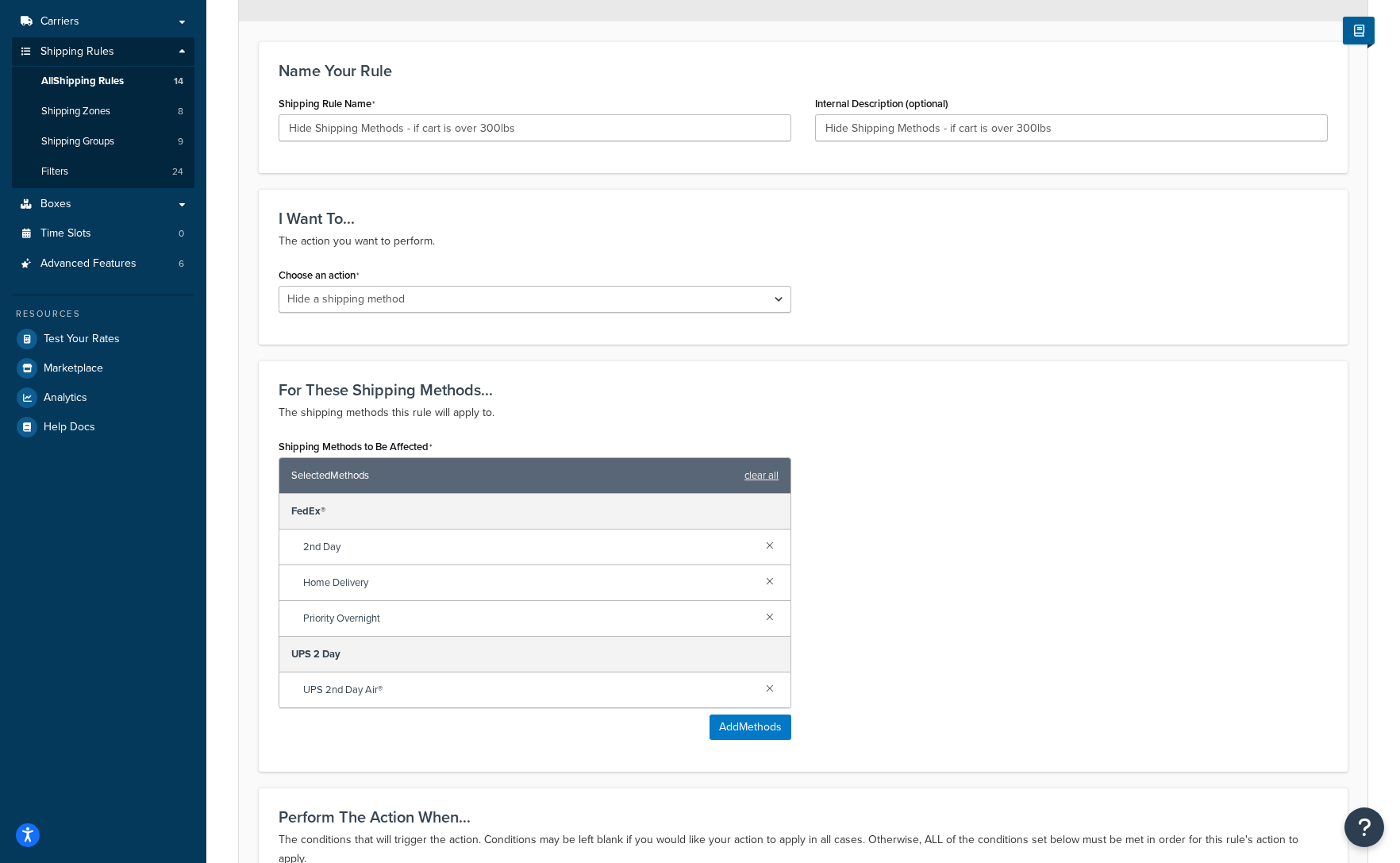
scroll to position [247, 0]
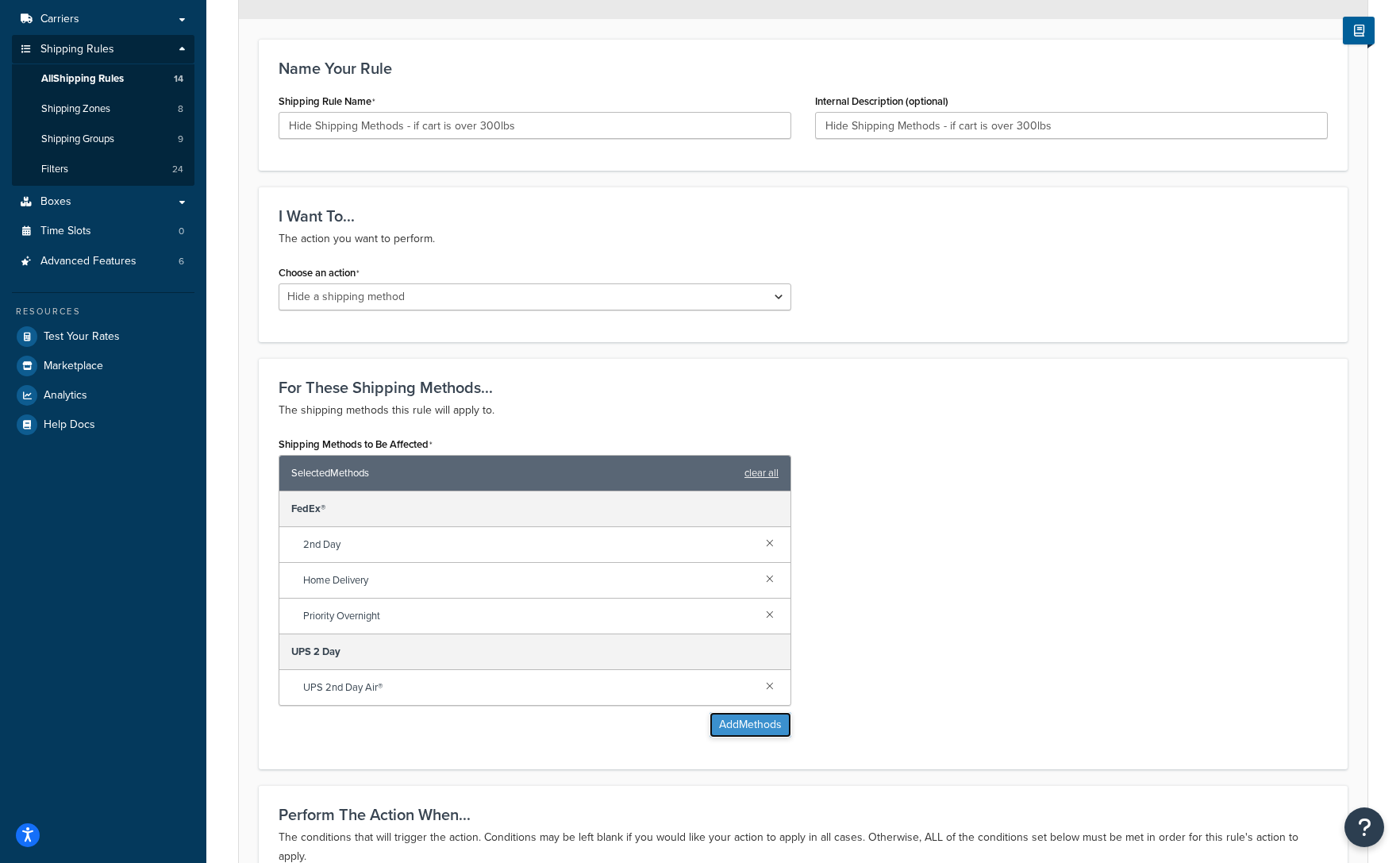
click at [745, 727] on button "Add Methods" at bounding box center [750, 724] width 82 height 25
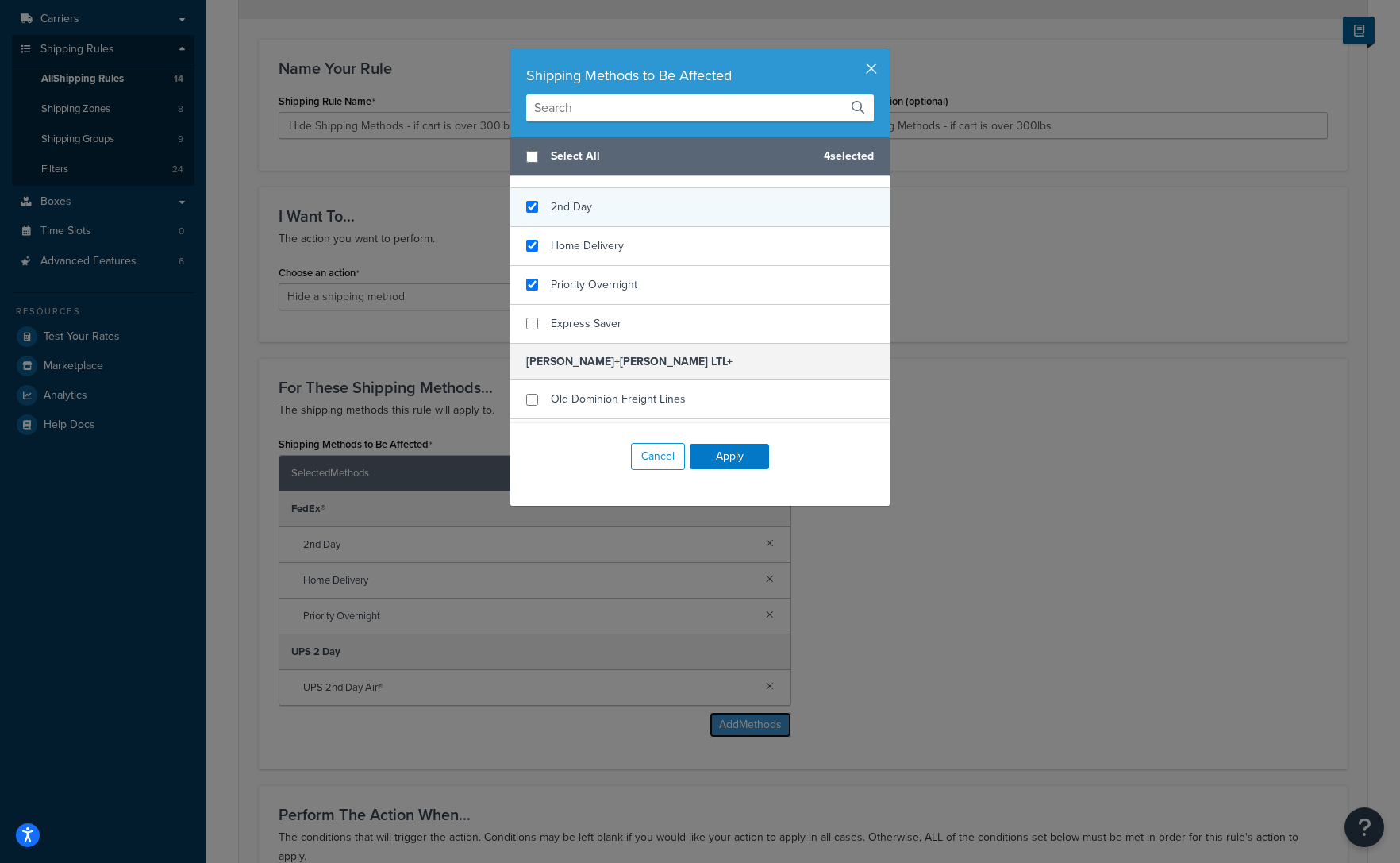
scroll to position [0, 0]
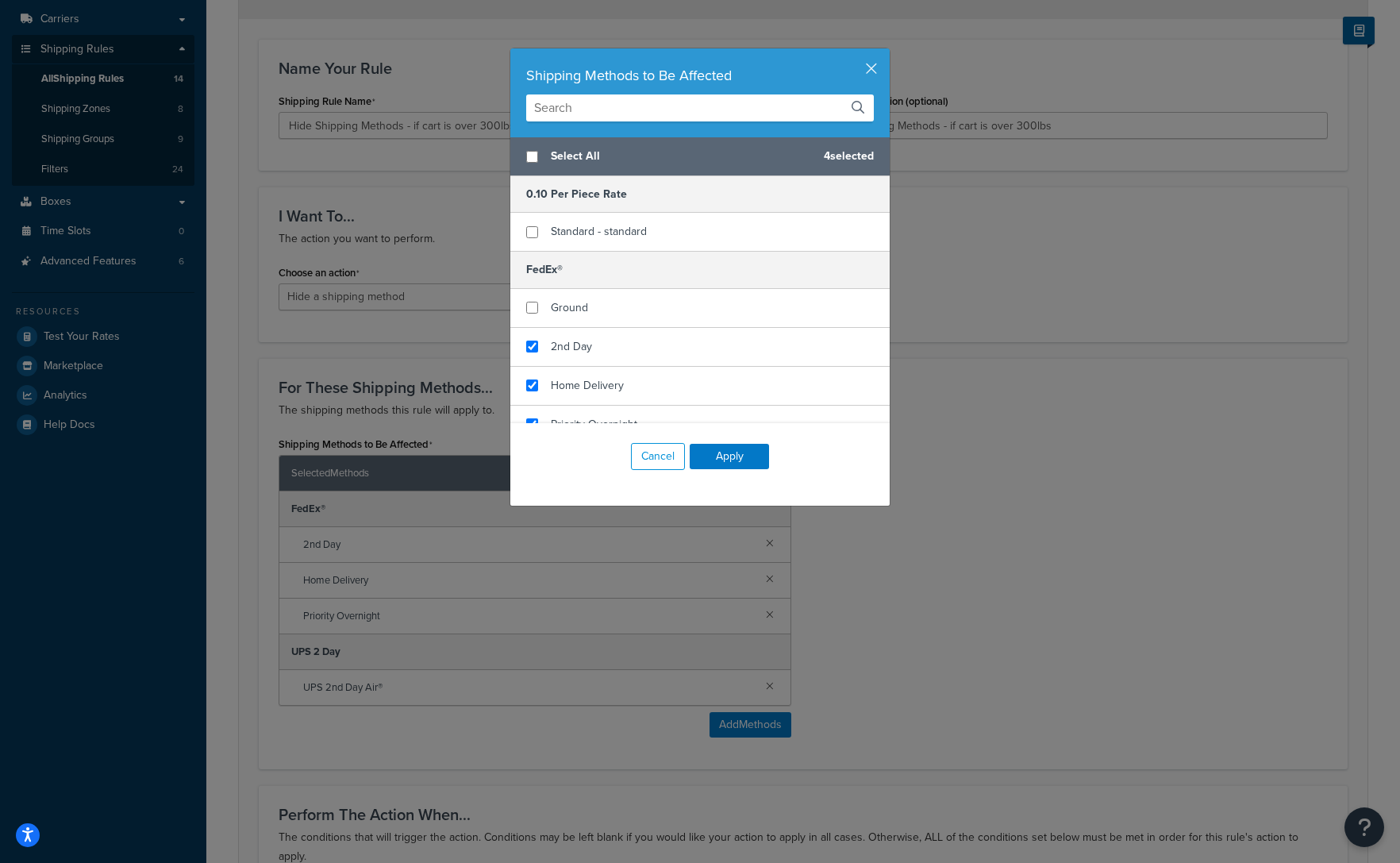
click at [614, 109] on input "text" at bounding box center [700, 108] width 347 height 27
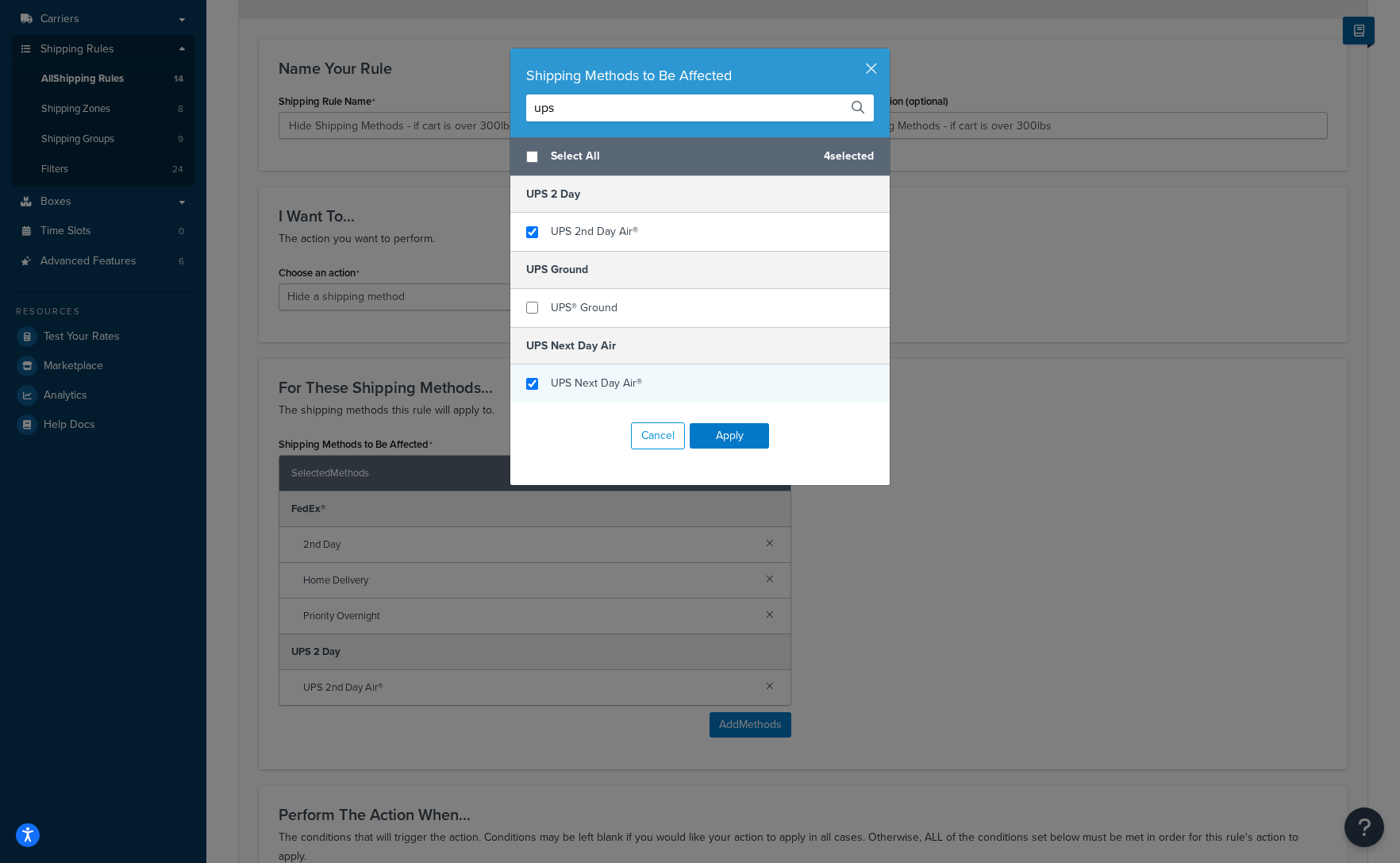
type input "ups"
checkbox input "true"
click at [540, 381] on div "UPS Next Day Air®" at bounding box center [700, 383] width 380 height 38
click at [739, 433] on button "Apply" at bounding box center [730, 436] width 79 height 25
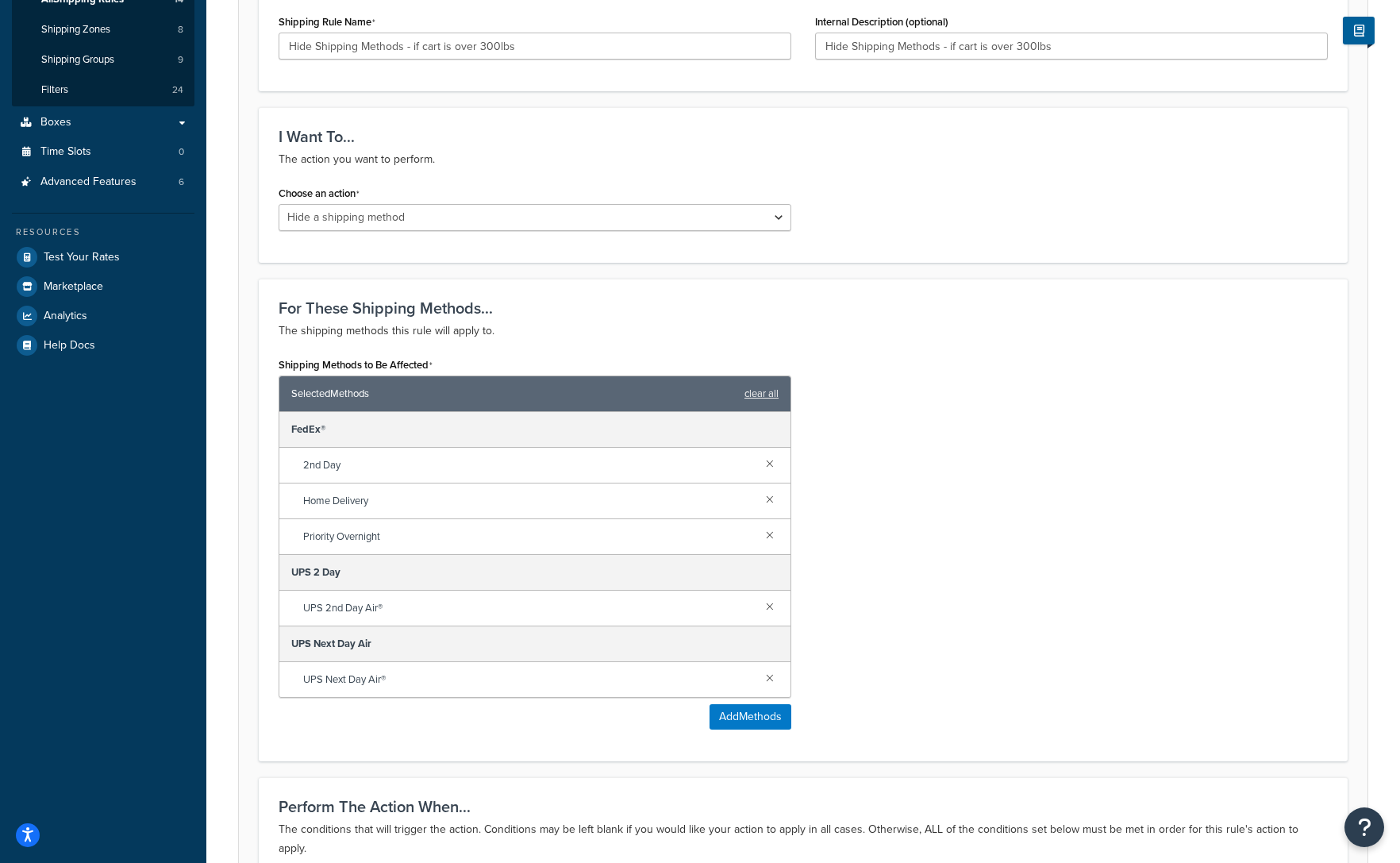
scroll to position [894, 0]
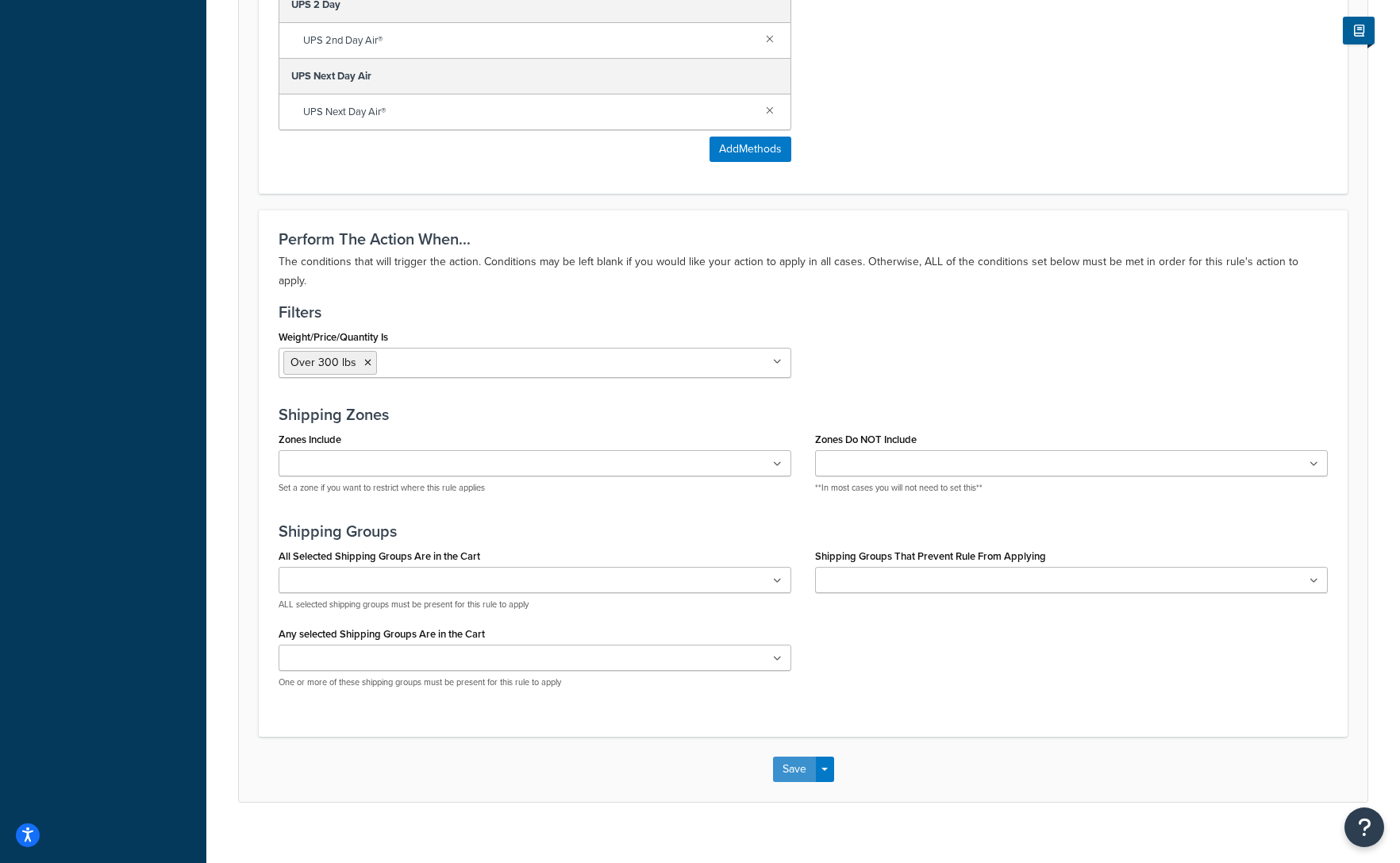
click at [793, 760] on button "Save" at bounding box center [794, 769] width 43 height 25
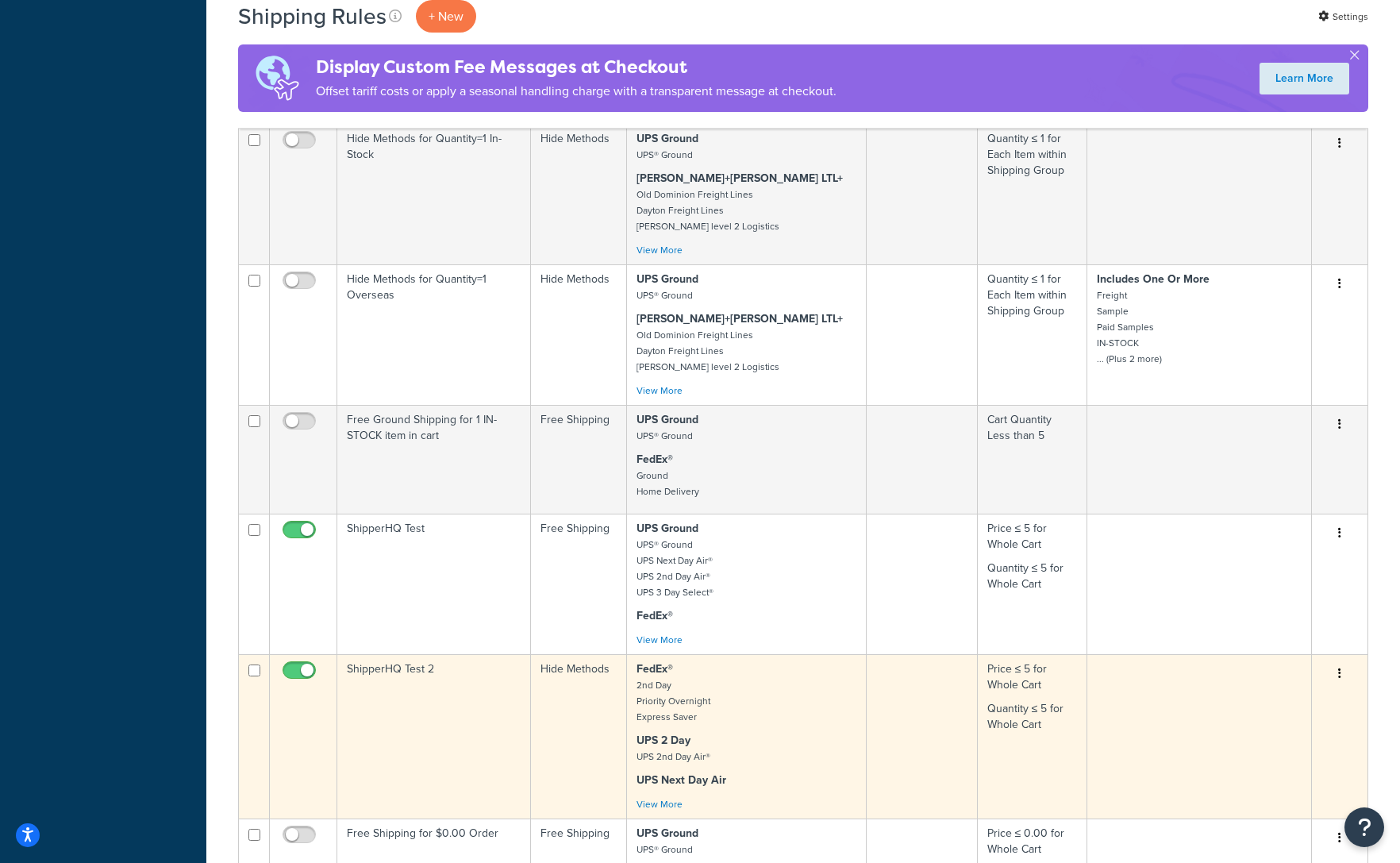
scroll to position [742, 0]
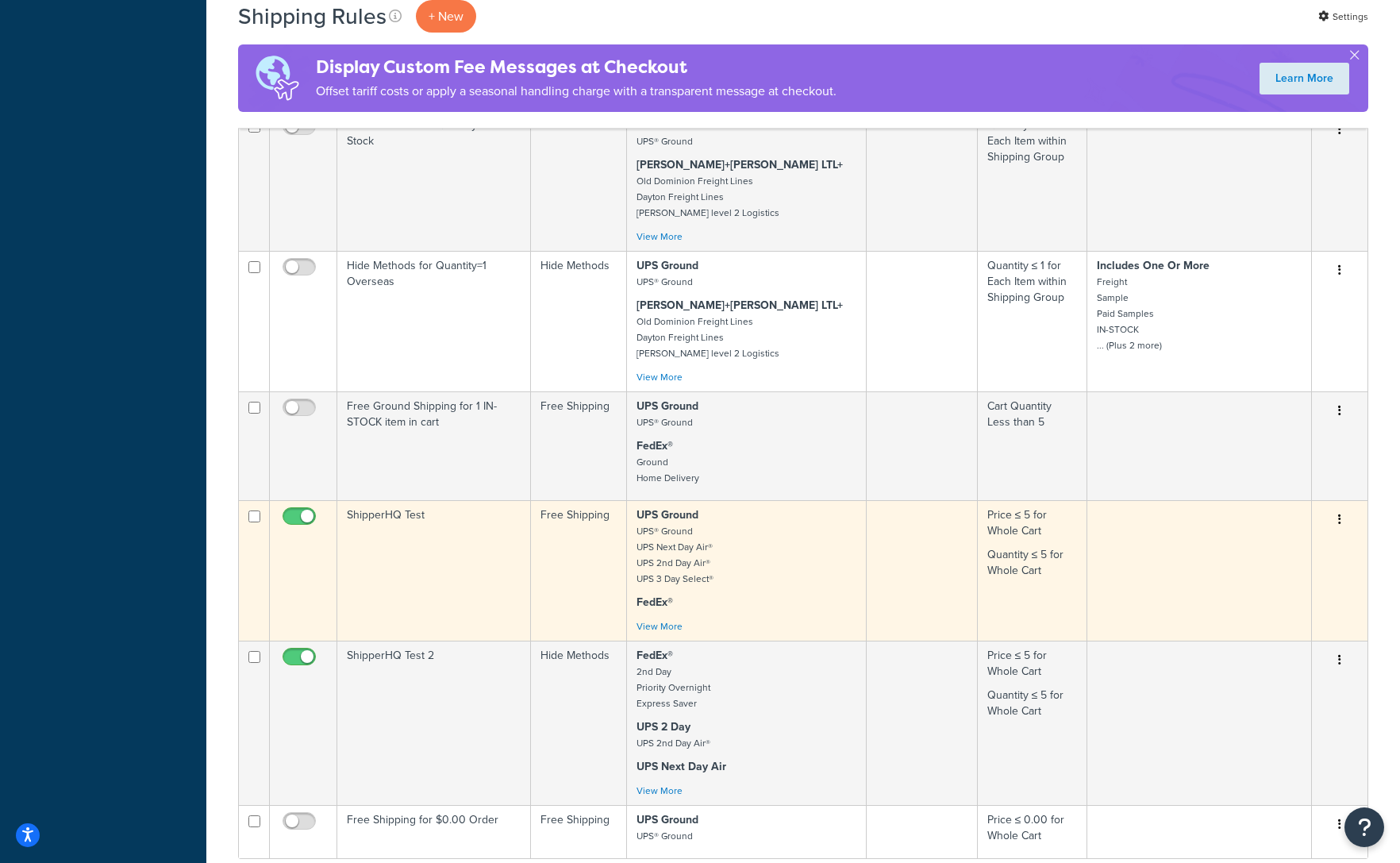
click at [649, 546] on small "UPS® Ground UPS Next Day Air® UPS 2nd Day Air® UPS 3 Day Select®" at bounding box center [676, 554] width 77 height 62
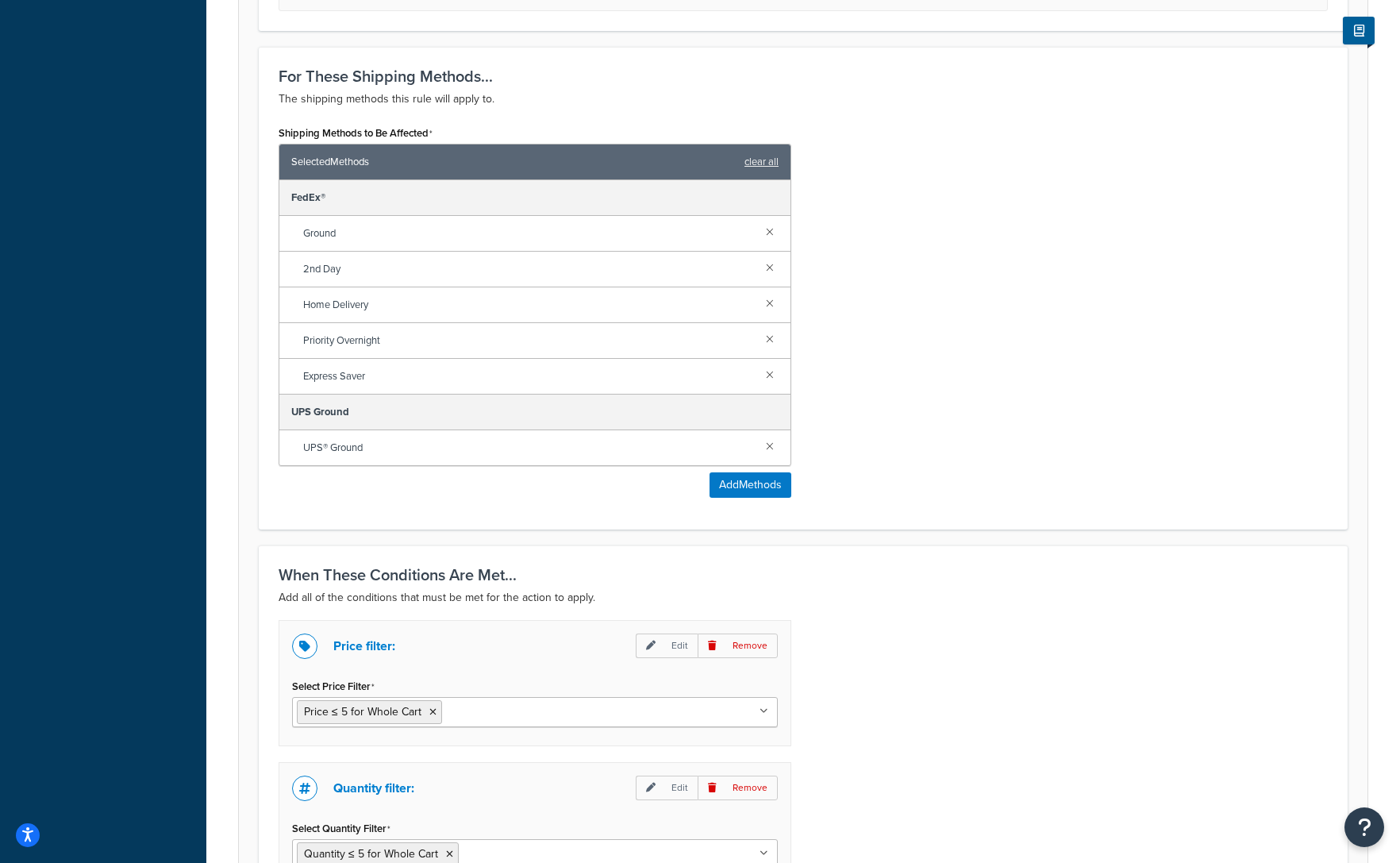
scroll to position [729, 0]
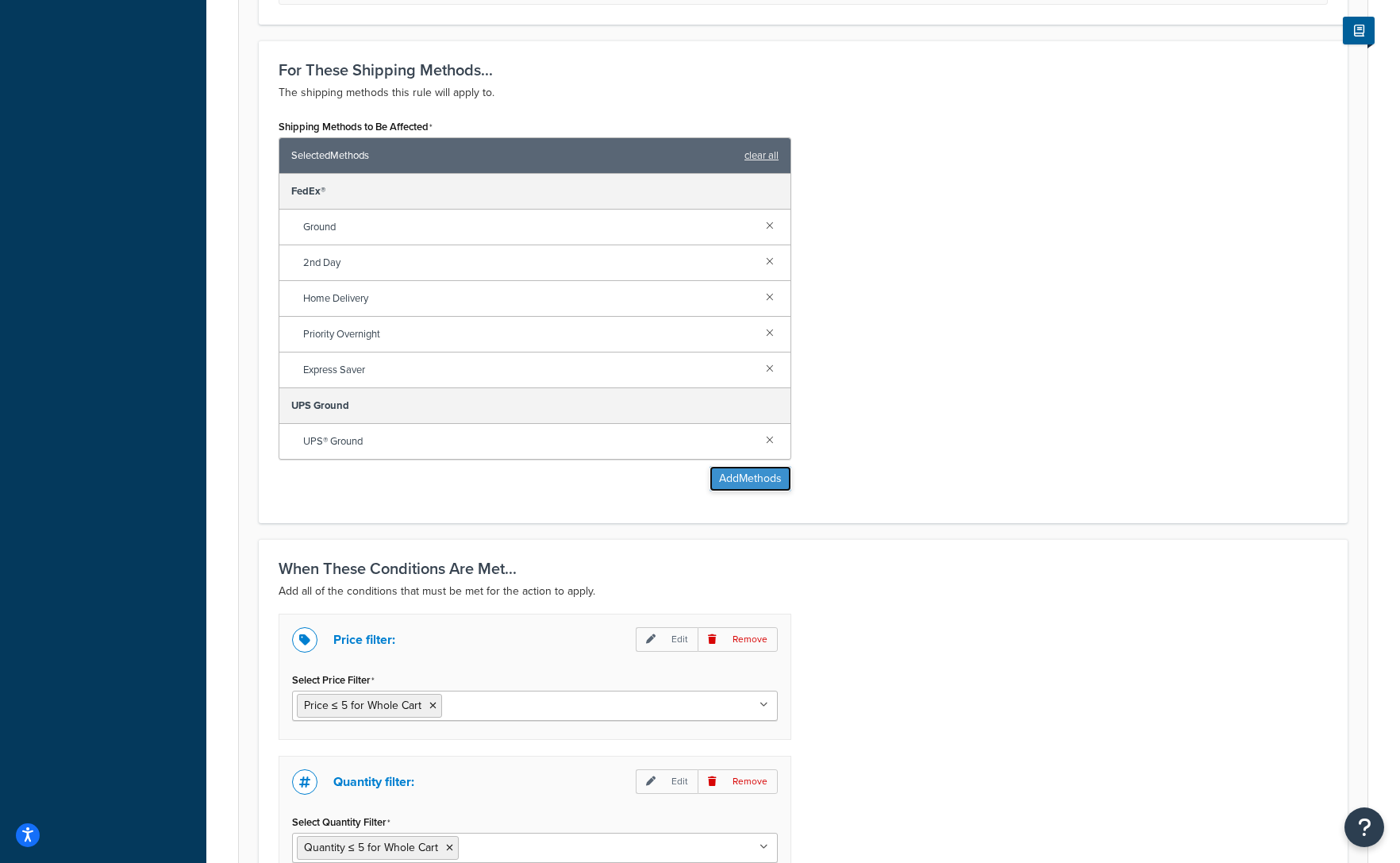
click at [746, 482] on button "Add Methods" at bounding box center [750, 479] width 82 height 25
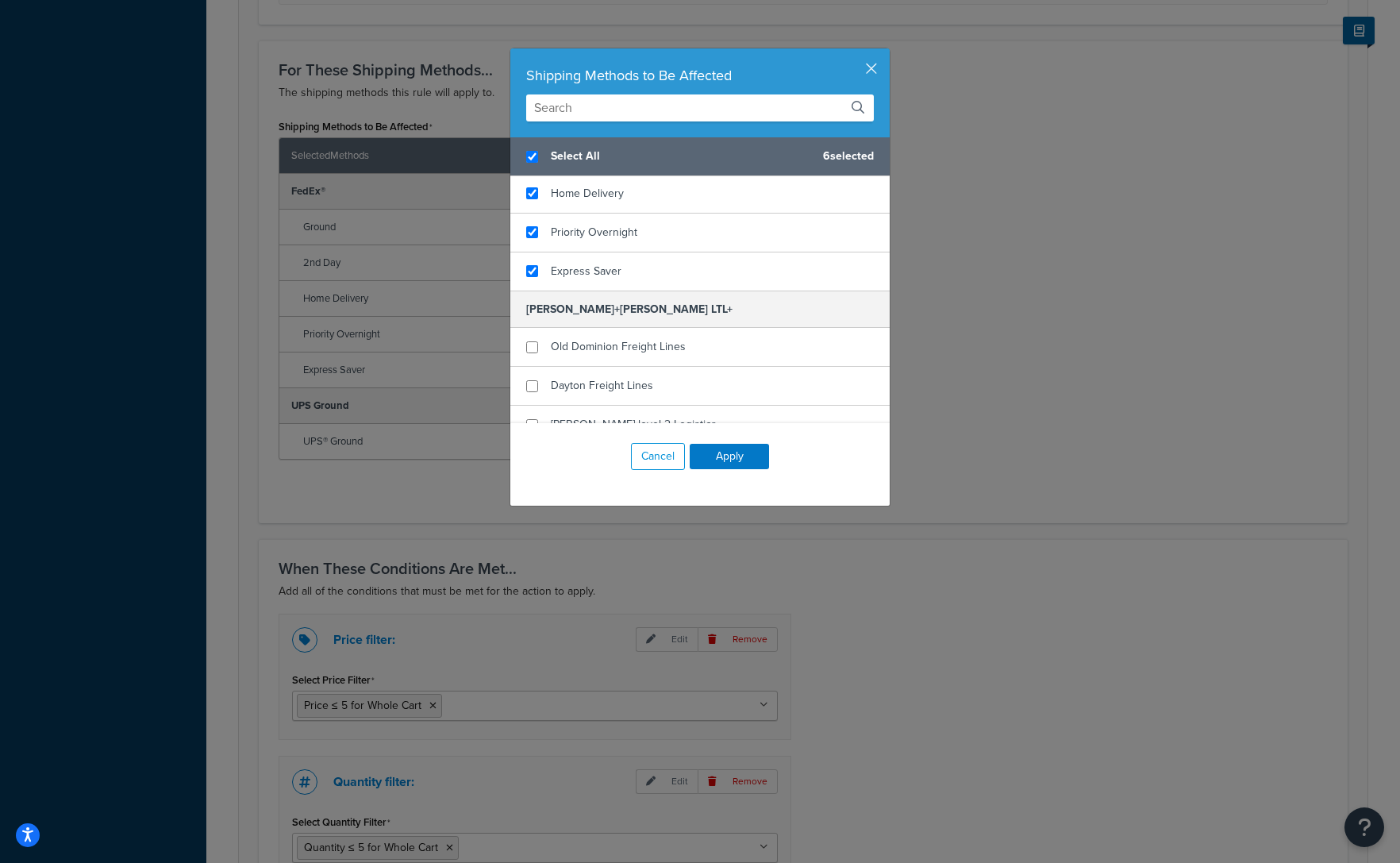
scroll to position [0, 0]
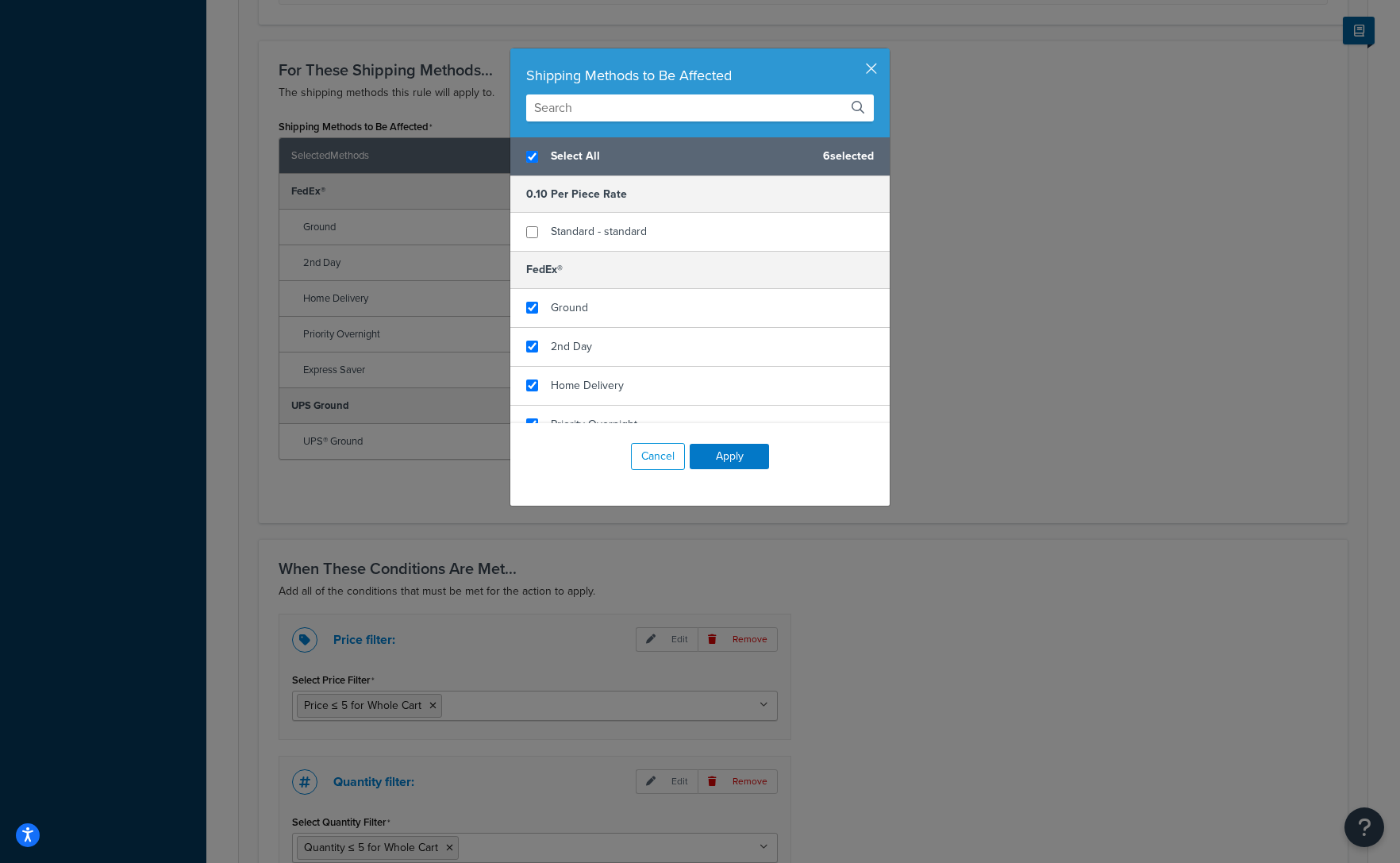
click at [612, 98] on input "text" at bounding box center [700, 108] width 347 height 27
click at [611, 98] on input "text" at bounding box center [700, 108] width 347 height 27
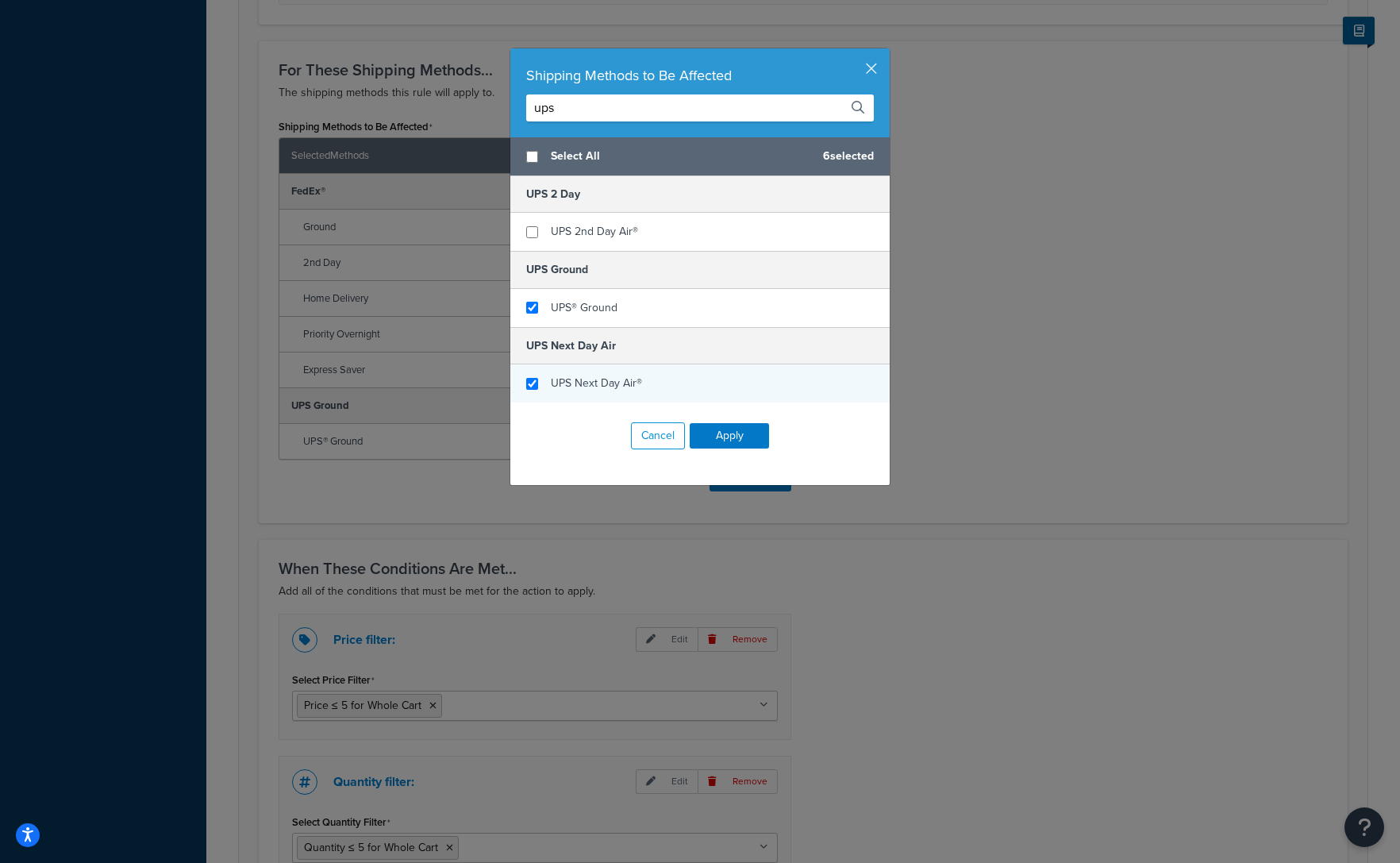
type input "ups"
checkbox input "false"
click at [534, 387] on input "checkbox" at bounding box center [532, 383] width 12 height 12
checkbox input "true"
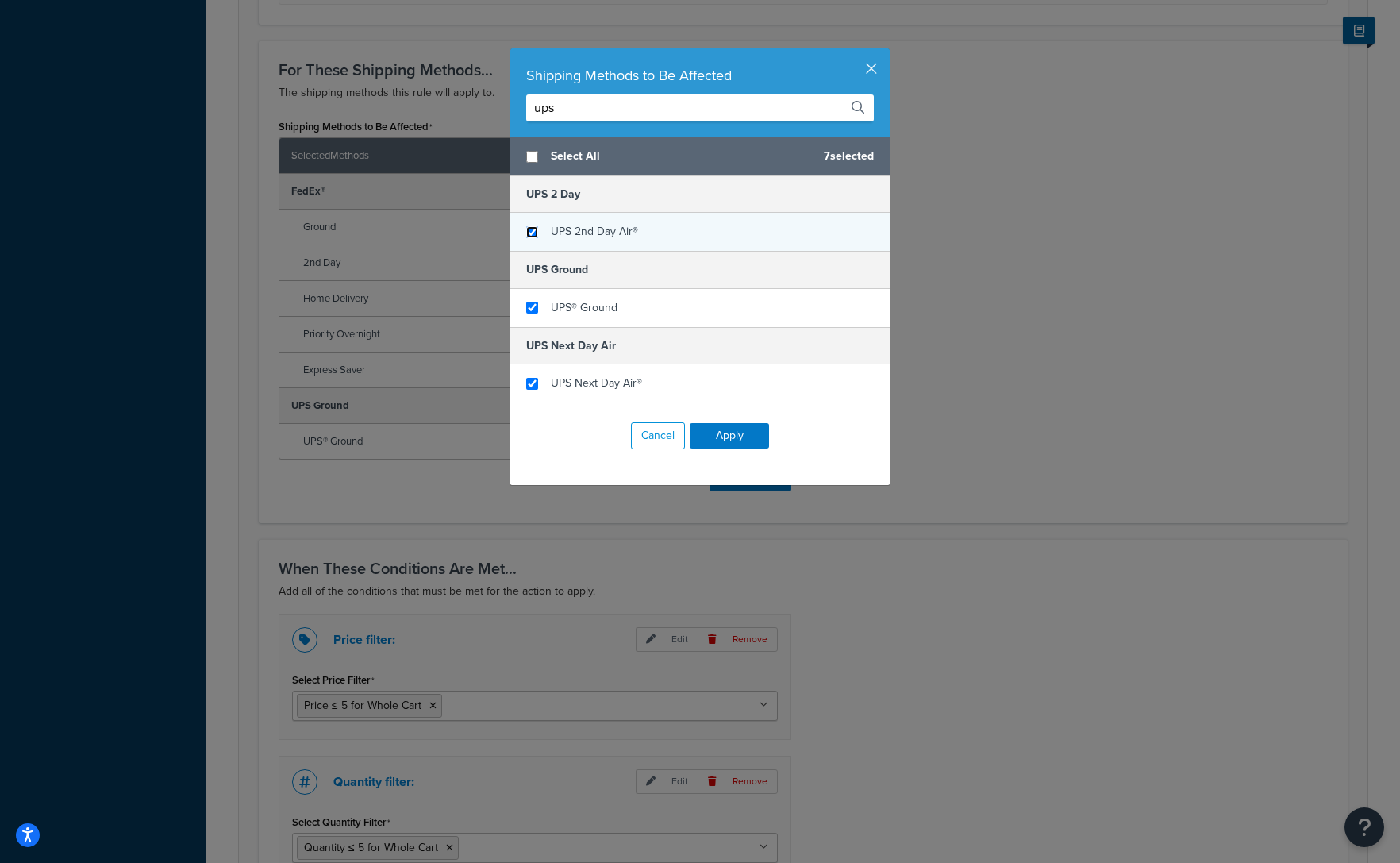
drag, startPoint x: 532, startPoint y: 233, endPoint x: 542, endPoint y: 233, distance: 10.0
click at [532, 233] on input "checkbox" at bounding box center [532, 231] width 12 height 12
checkbox input "true"
click at [722, 434] on button "Apply" at bounding box center [730, 436] width 79 height 25
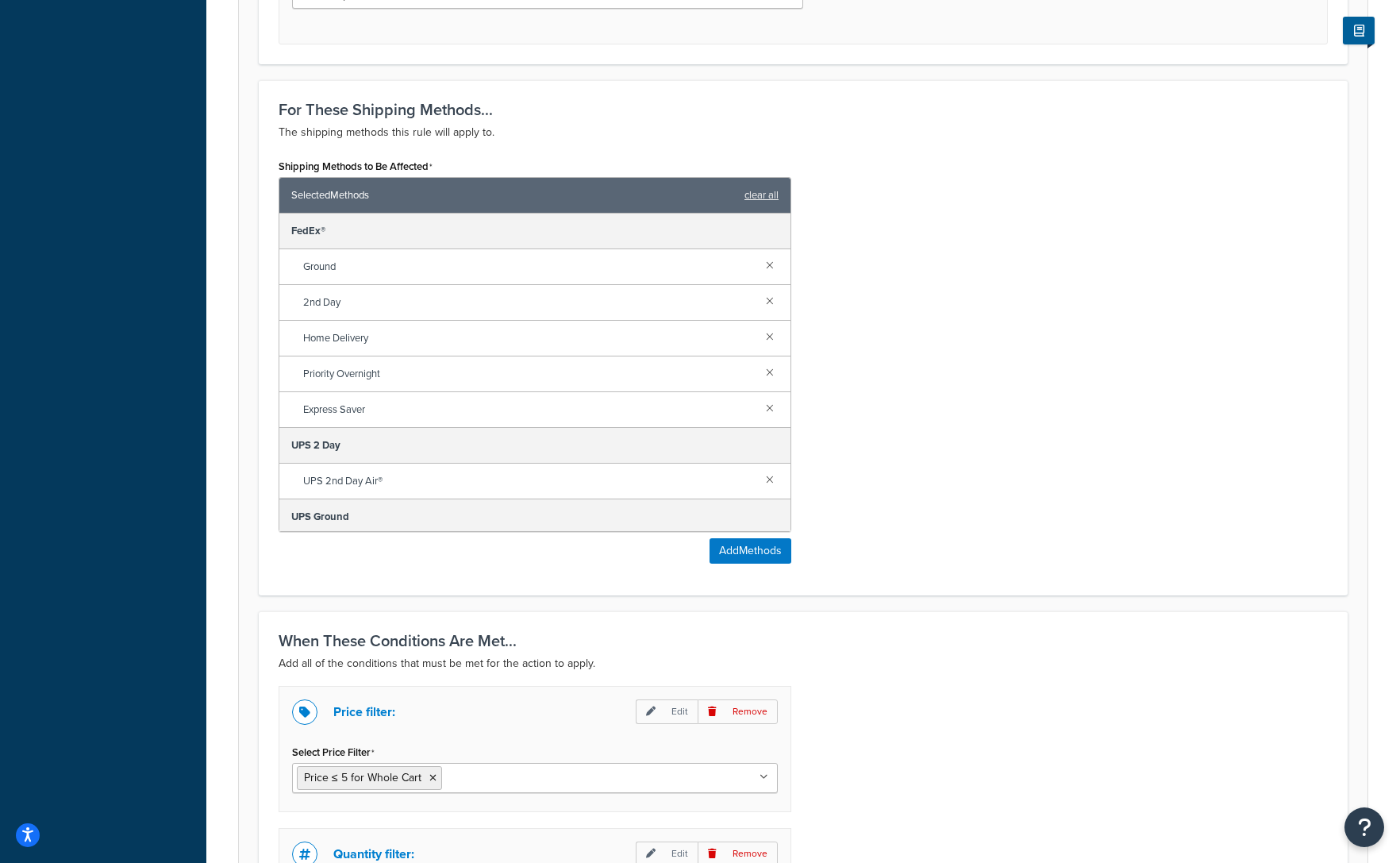
scroll to position [987, 0]
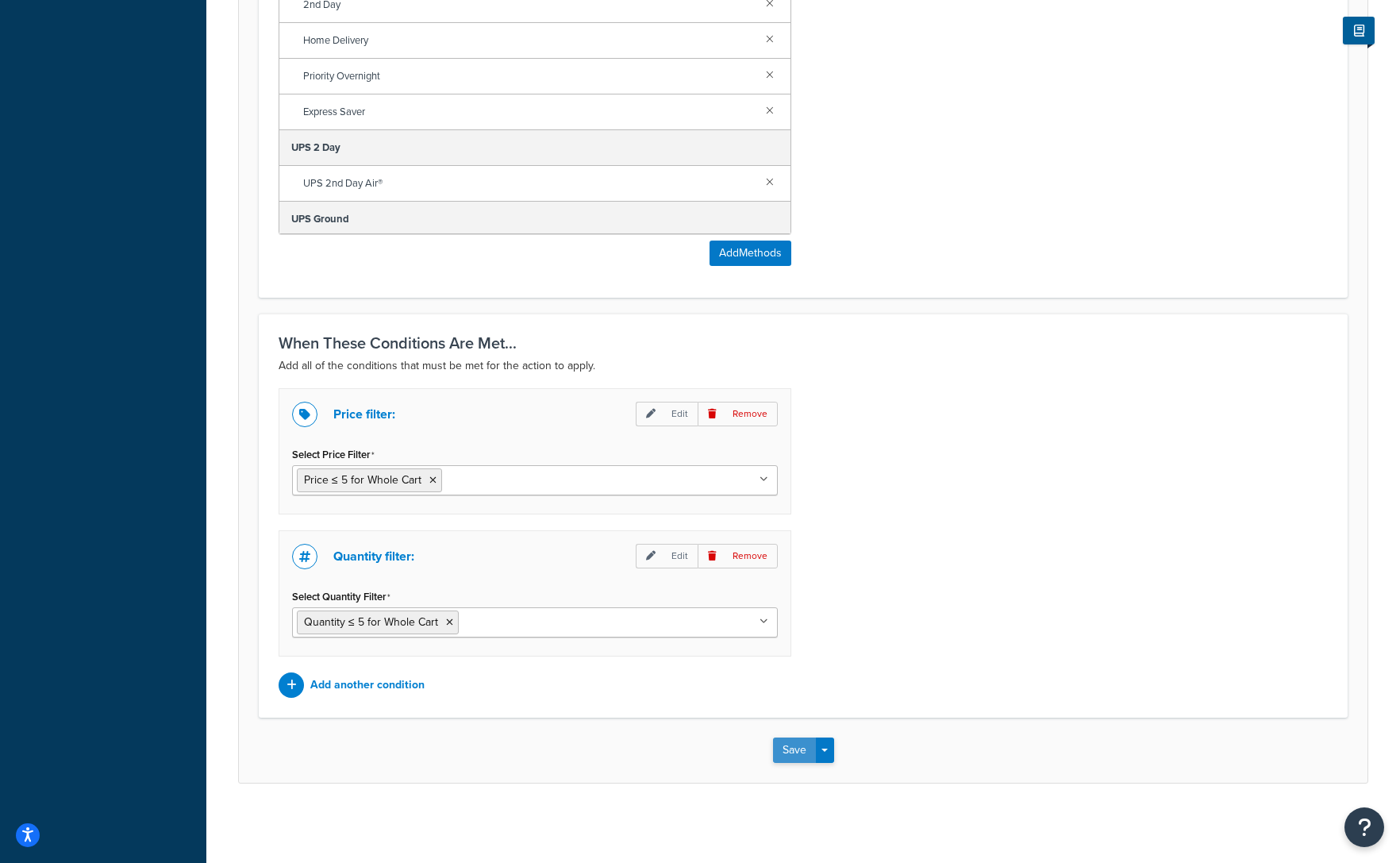
click at [785, 746] on button "Save" at bounding box center [794, 751] width 43 height 25
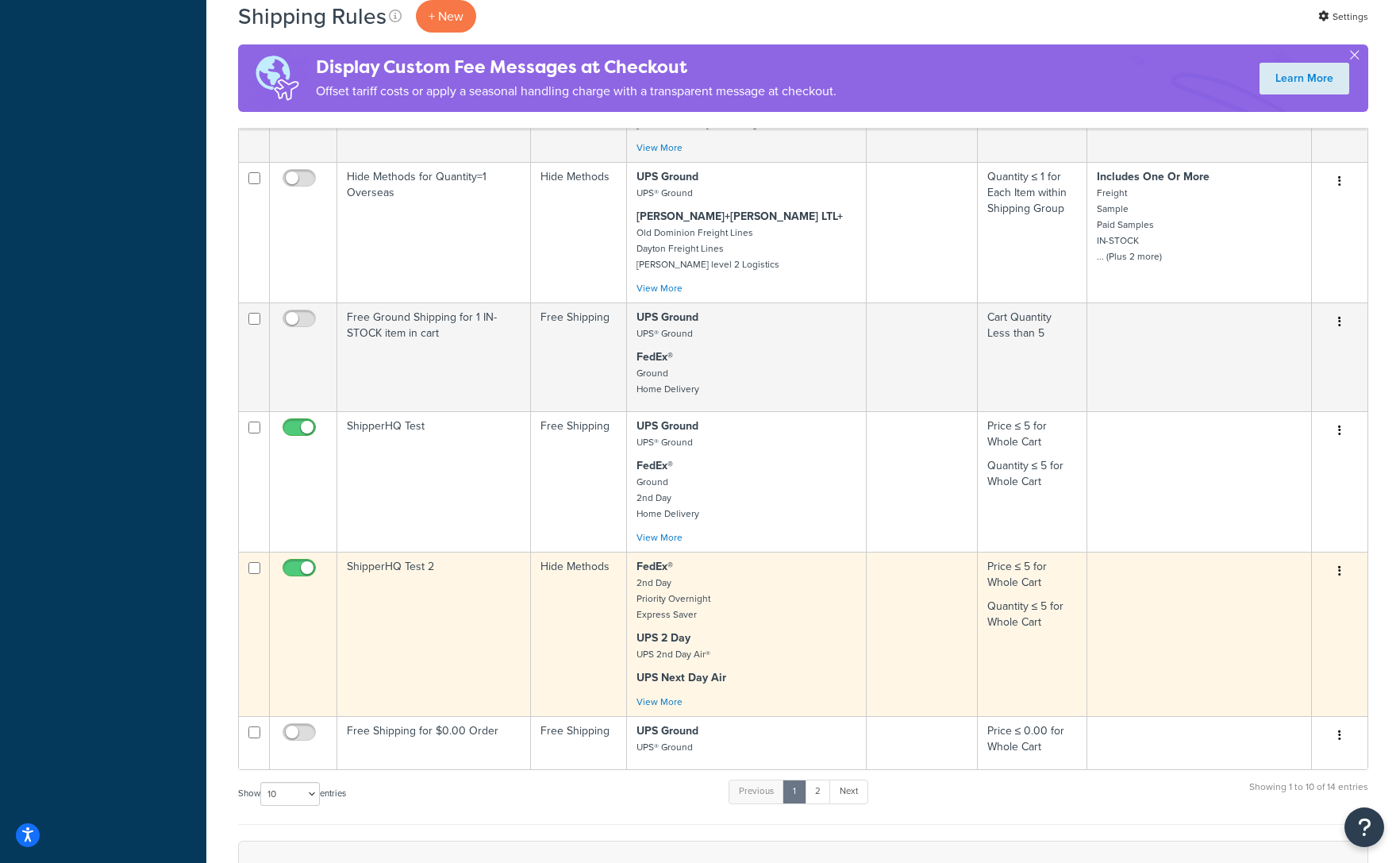
scroll to position [836, 0]
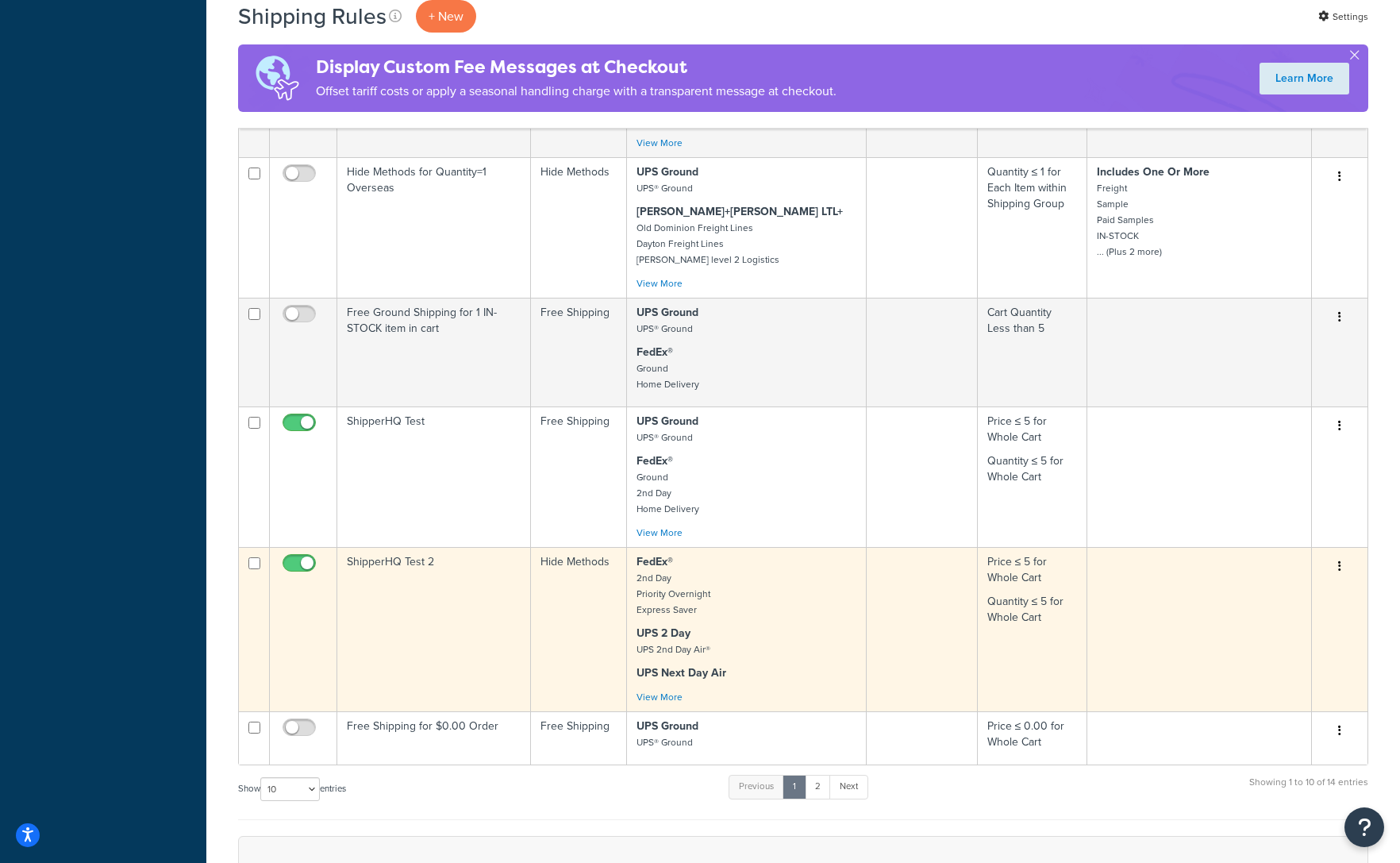
click at [1337, 565] on button "button" at bounding box center [1340, 567] width 22 height 25
click at [1266, 593] on link "Edit" at bounding box center [1287, 597] width 125 height 32
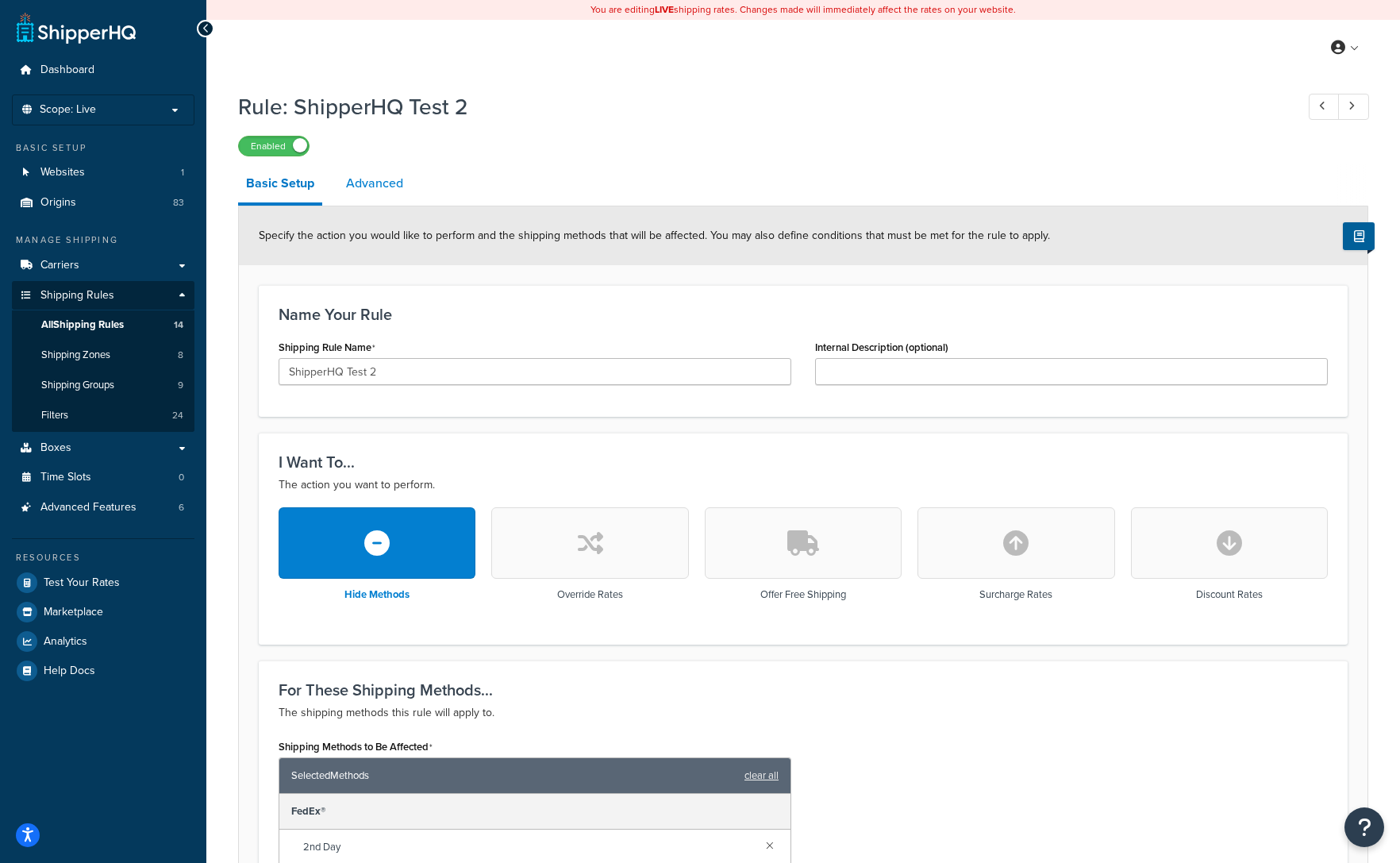
click at [368, 187] on link "Advanced" at bounding box center [374, 184] width 73 height 38
click at [69, 321] on span "All Shipping Rules" at bounding box center [83, 325] width 83 height 13
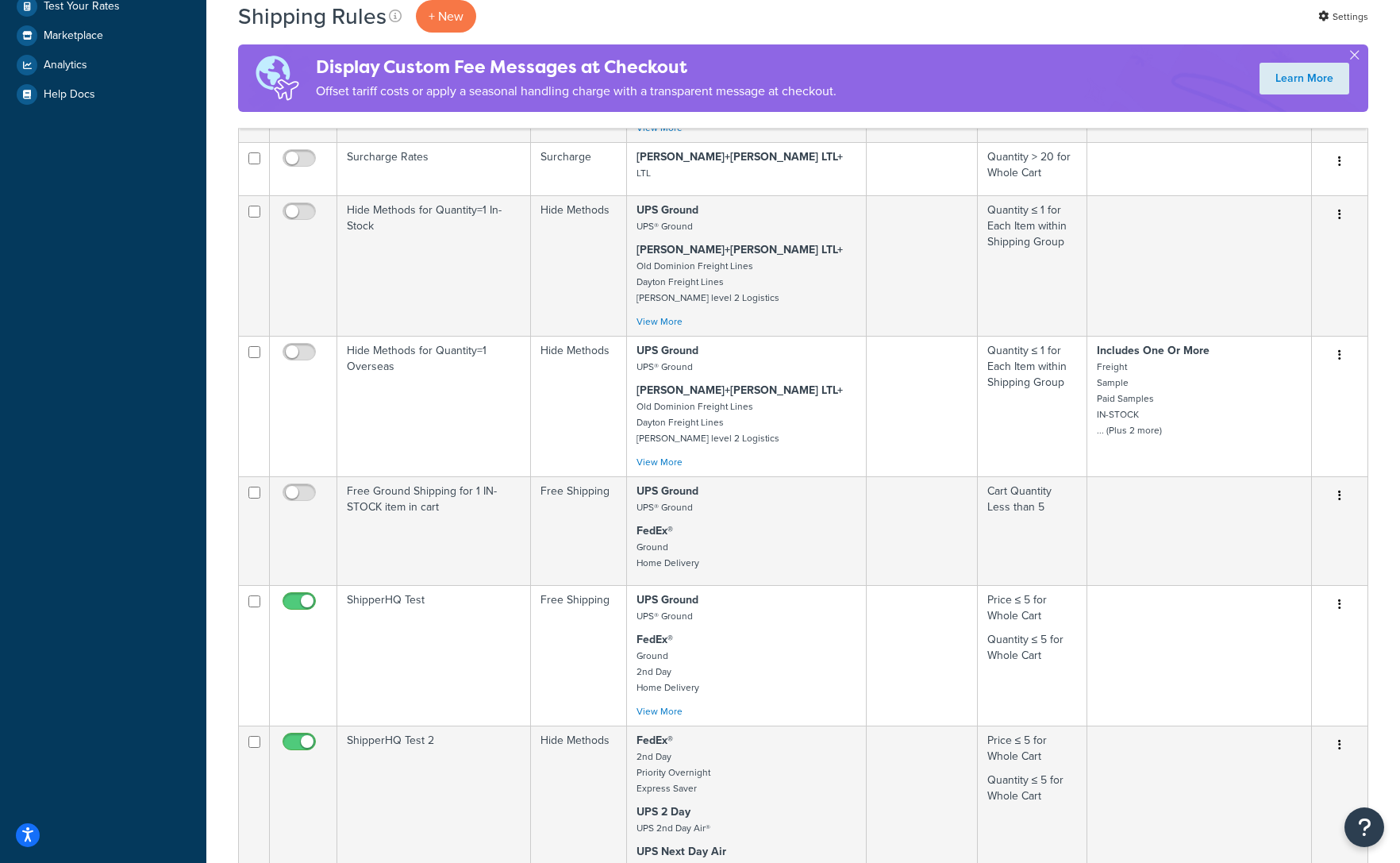
scroll to position [997, 0]
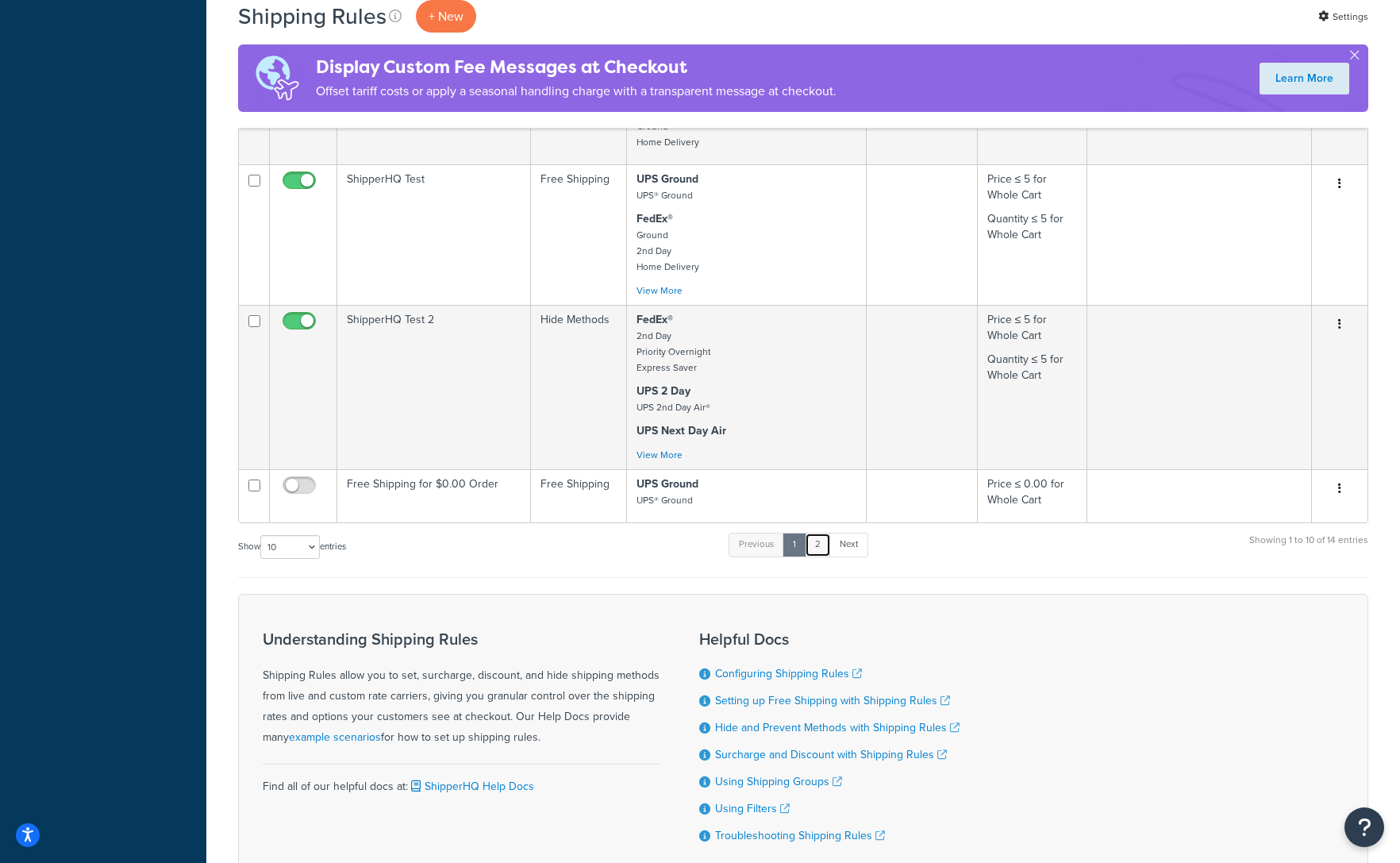
click at [821, 542] on link "2" at bounding box center [818, 544] width 26 height 23
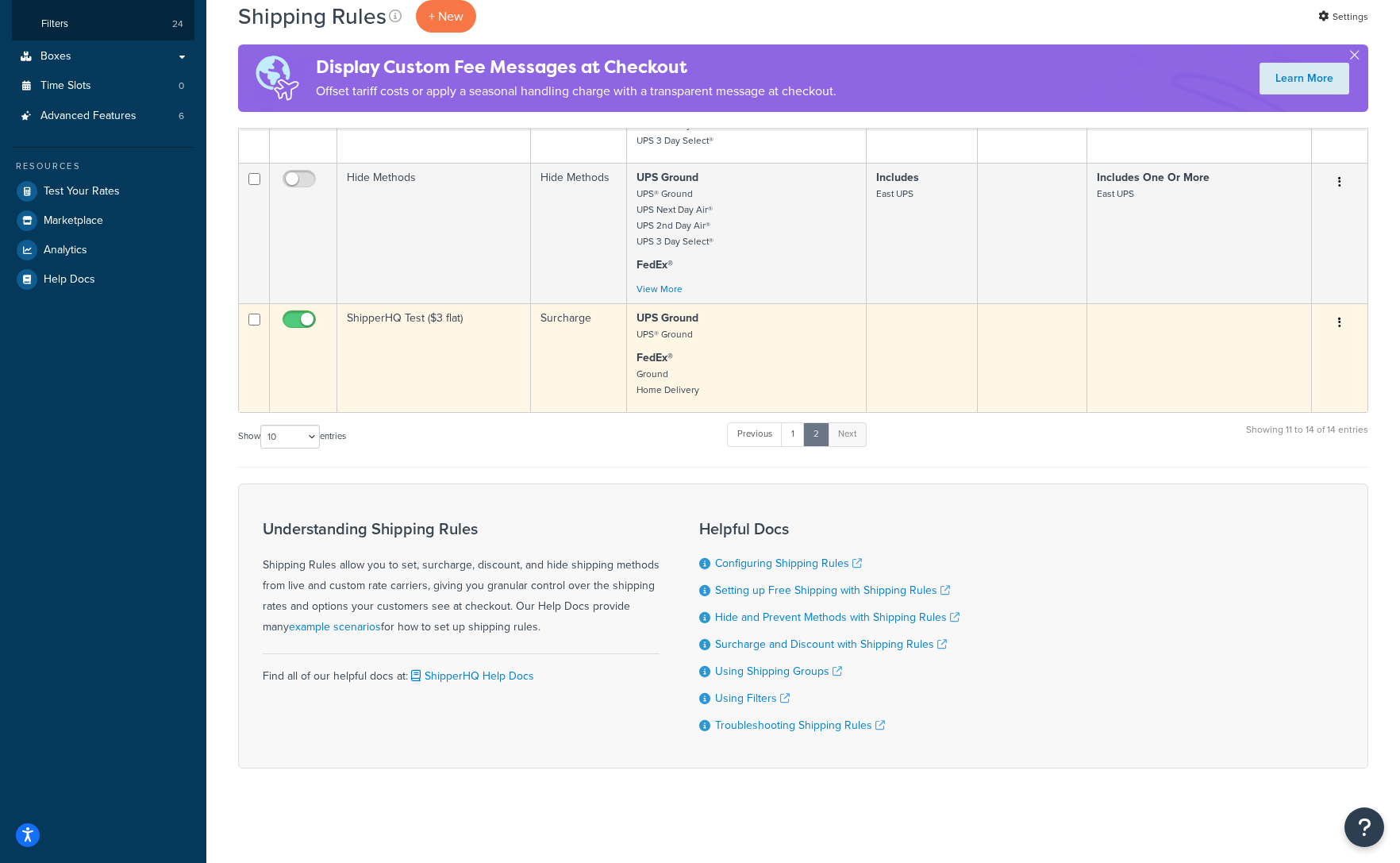
click at [1339, 321] on icon "button" at bounding box center [1341, 322] width 4 height 11
click at [1256, 355] on link "Edit" at bounding box center [1287, 353] width 125 height 32
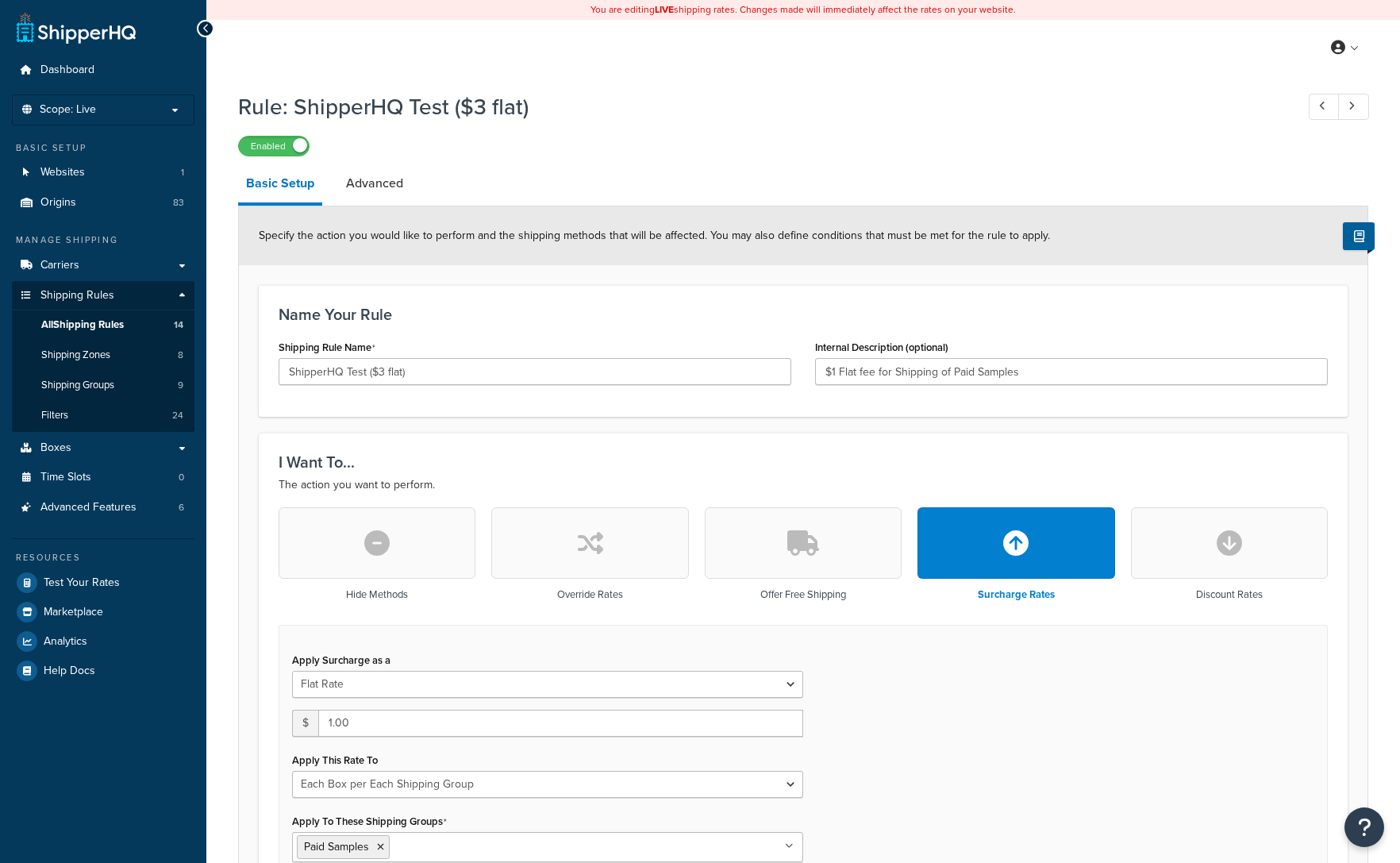
select select "BOX"
click at [98, 322] on span "All Shipping Rules" at bounding box center [83, 325] width 83 height 13
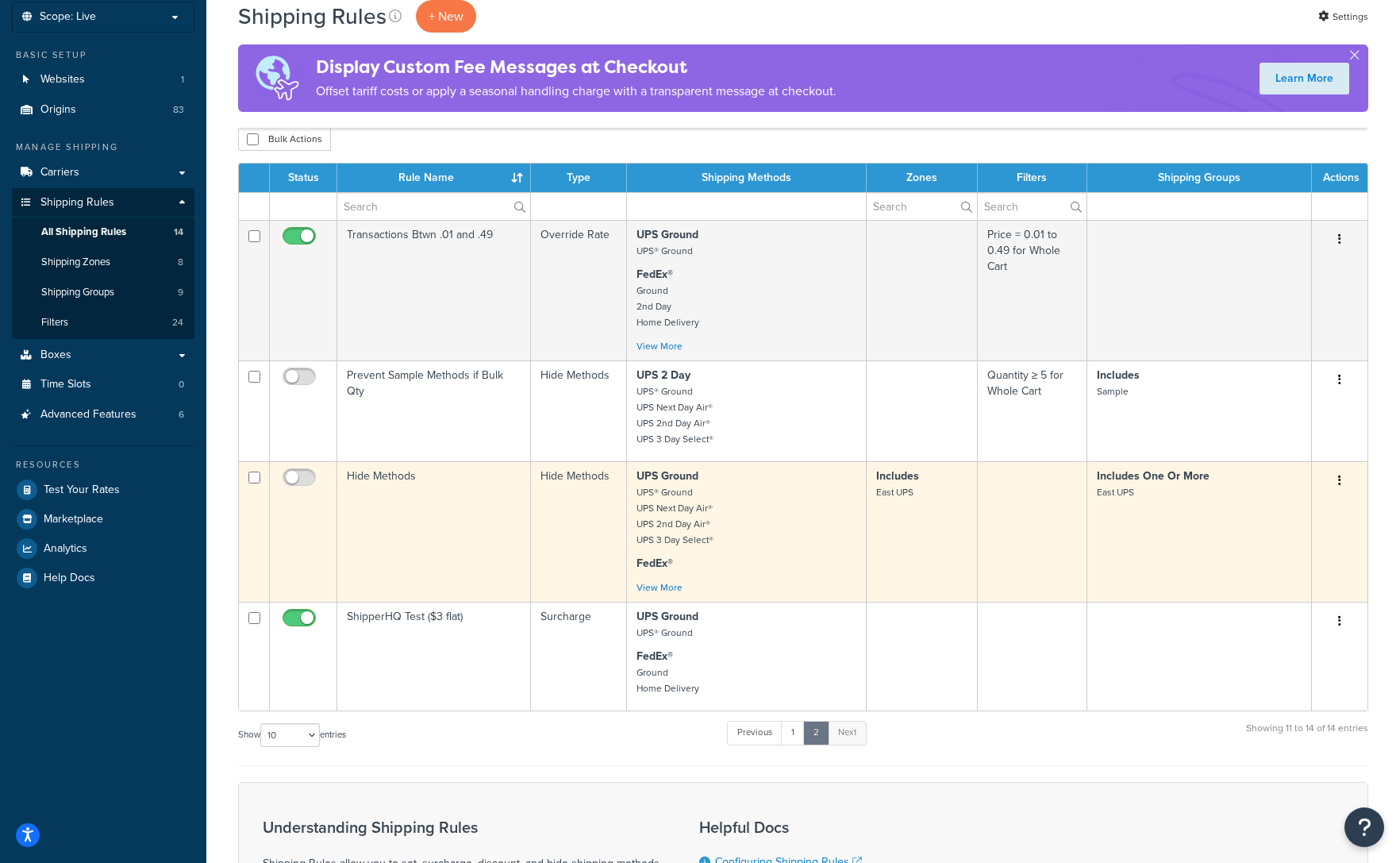
scroll to position [90, 0]
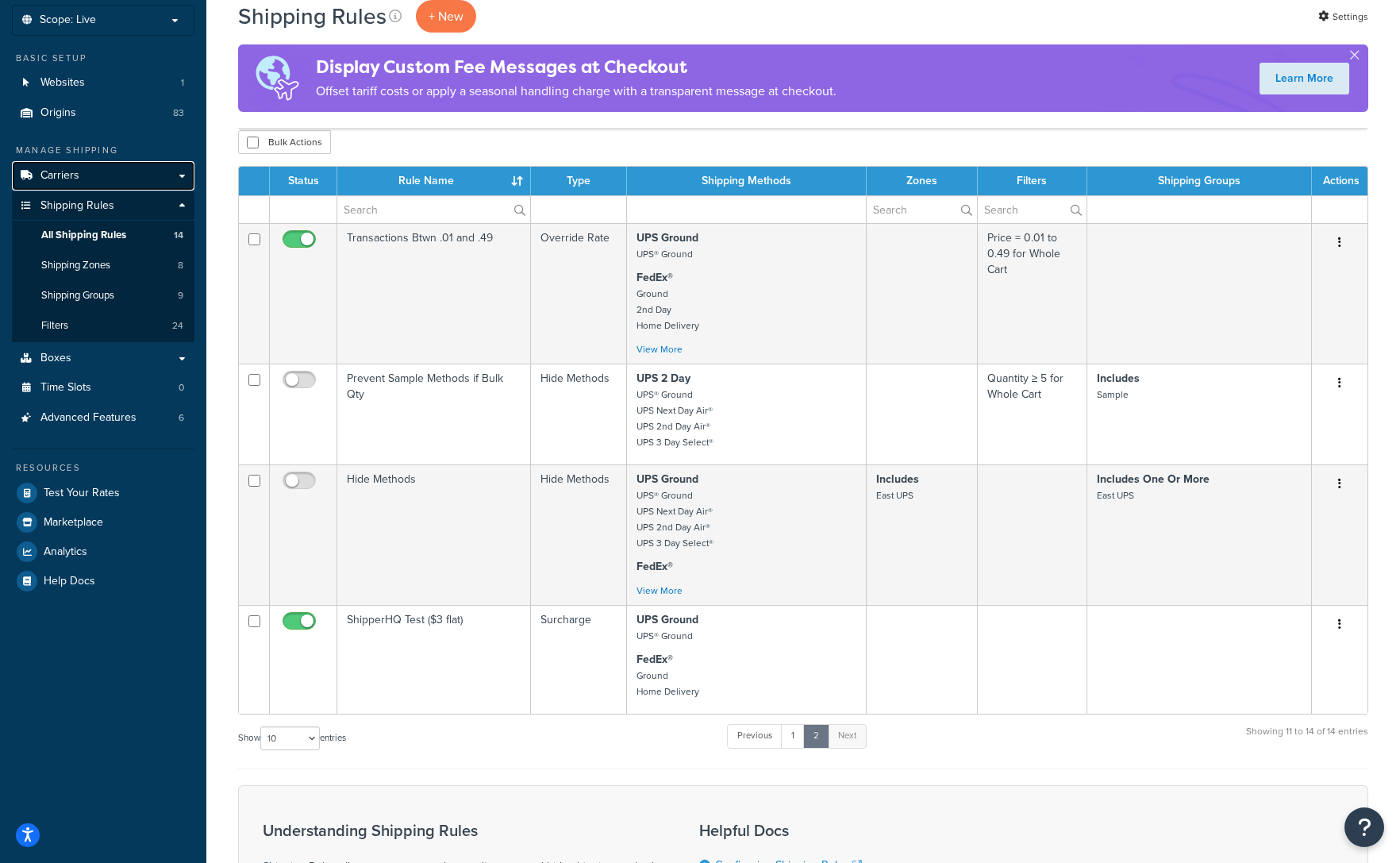
click at [67, 177] on span "Carriers" at bounding box center [59, 175] width 39 height 13
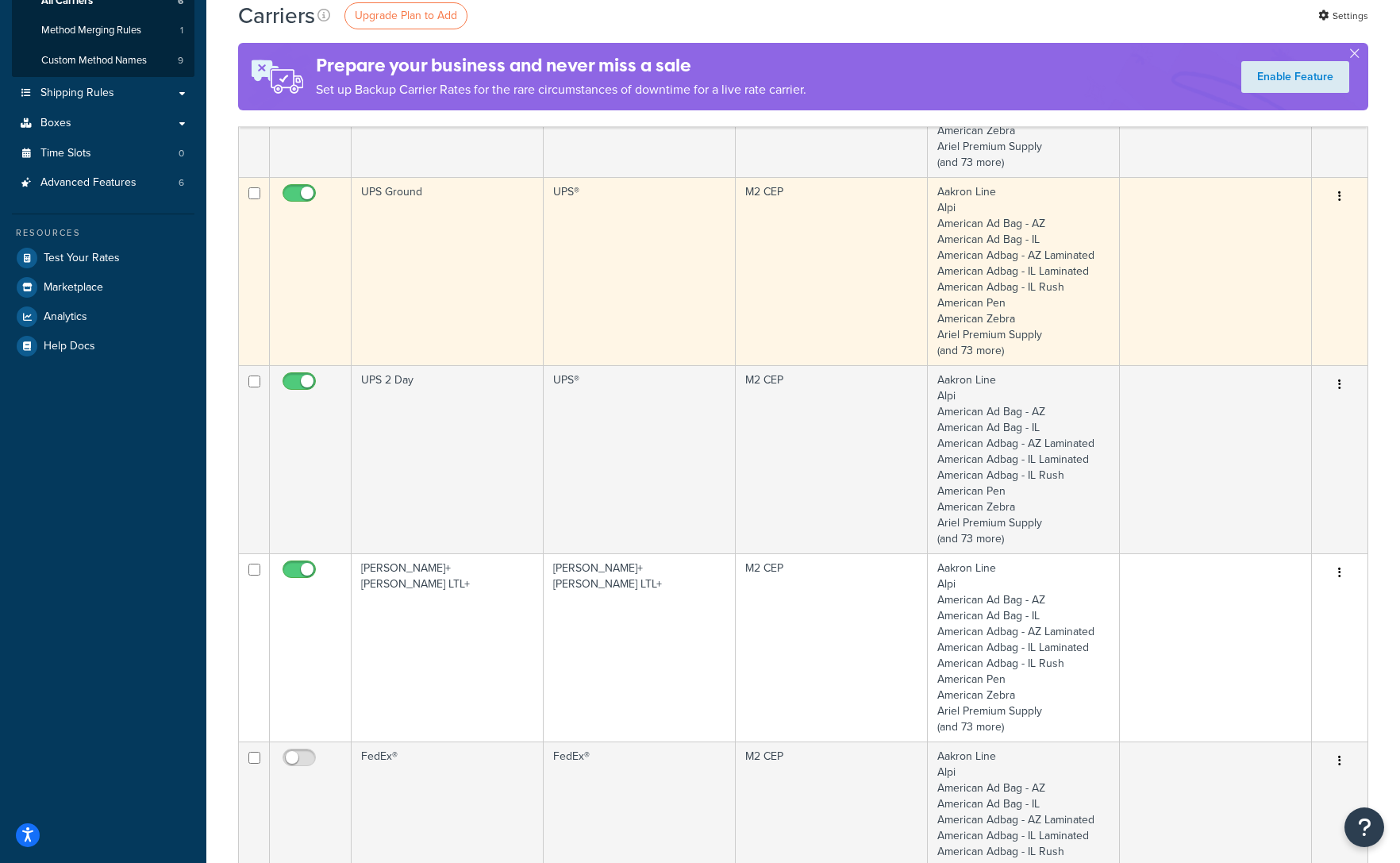
scroll to position [430, 0]
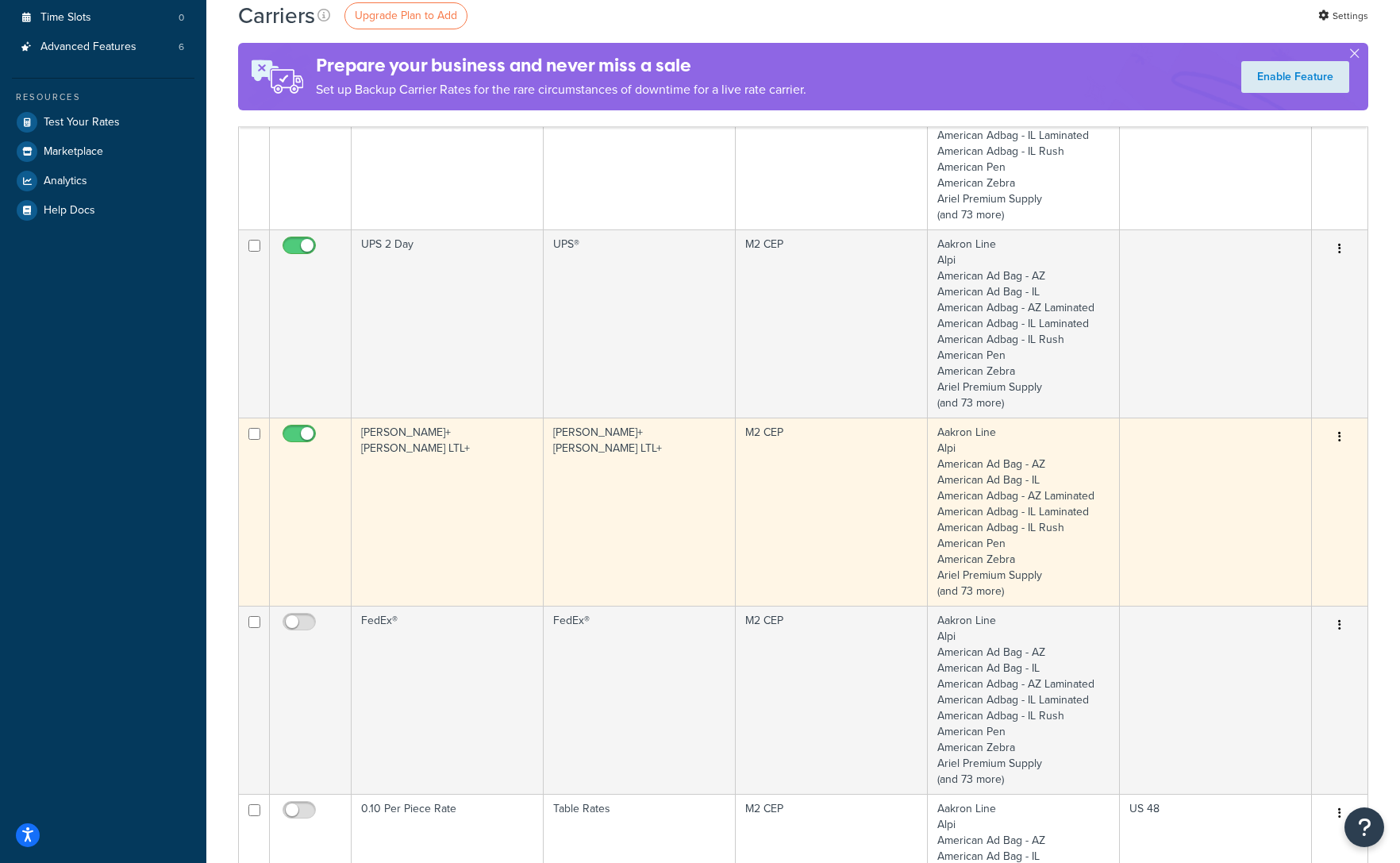
click at [1345, 432] on button "button" at bounding box center [1340, 437] width 22 height 25
click at [1256, 478] on link "Edit" at bounding box center [1275, 470] width 125 height 32
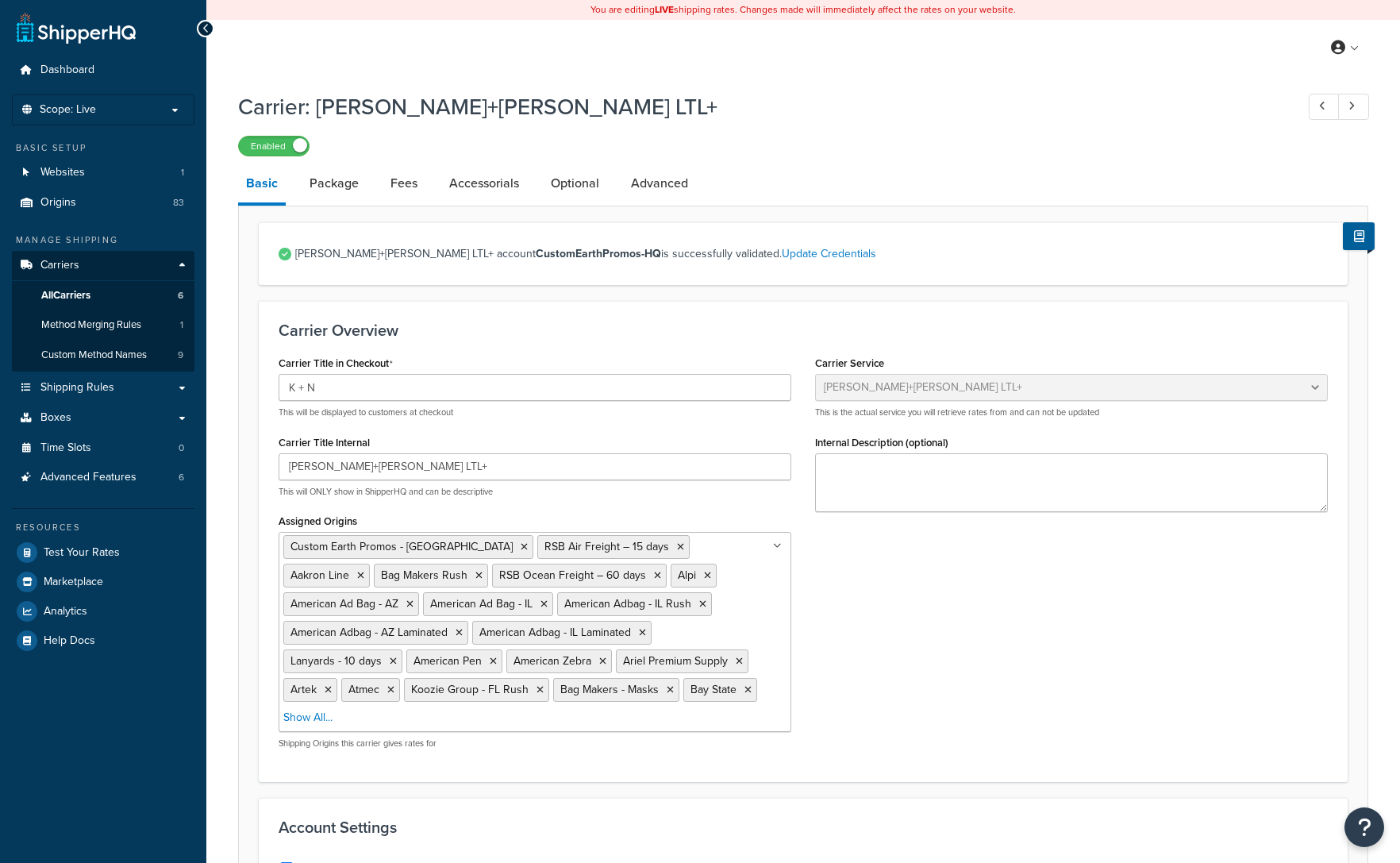
select select "reTransFreight"
click at [563, 183] on link "Optional" at bounding box center [575, 184] width 64 height 38
select select "100"
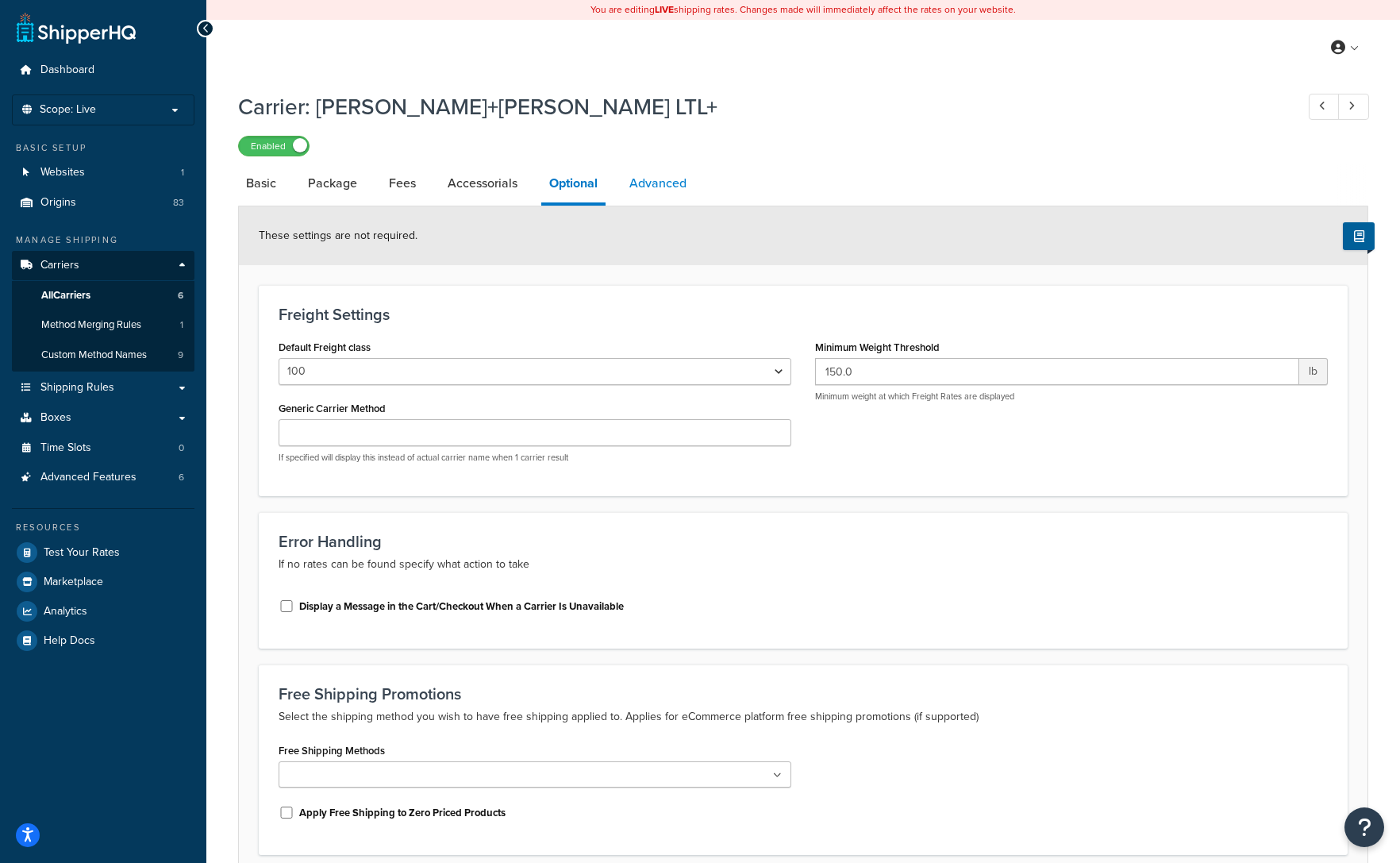
click at [676, 171] on link "Advanced" at bounding box center [658, 184] width 73 height 38
select select "false"
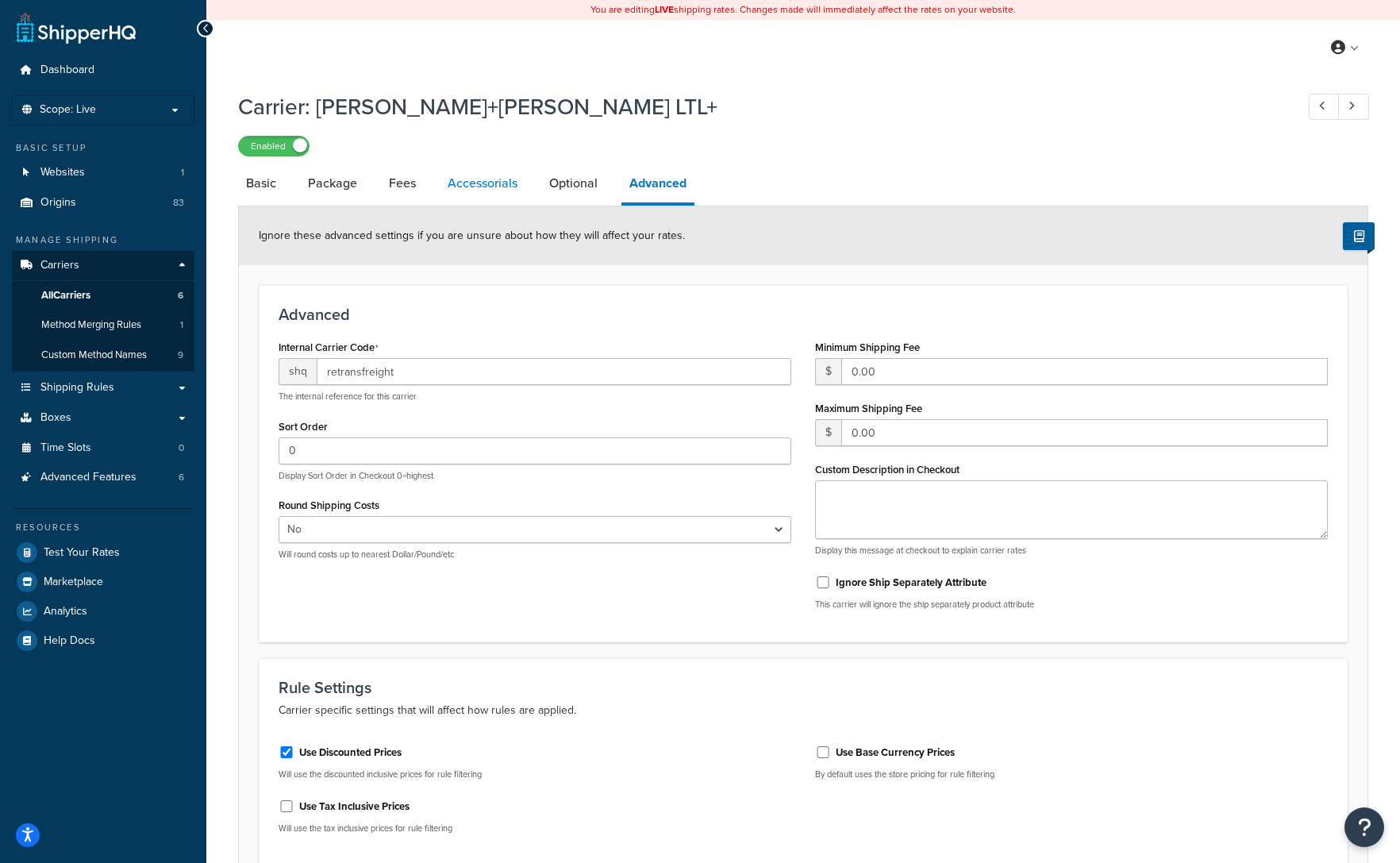
click at [474, 179] on link "Accessorials" at bounding box center [482, 184] width 85 height 38
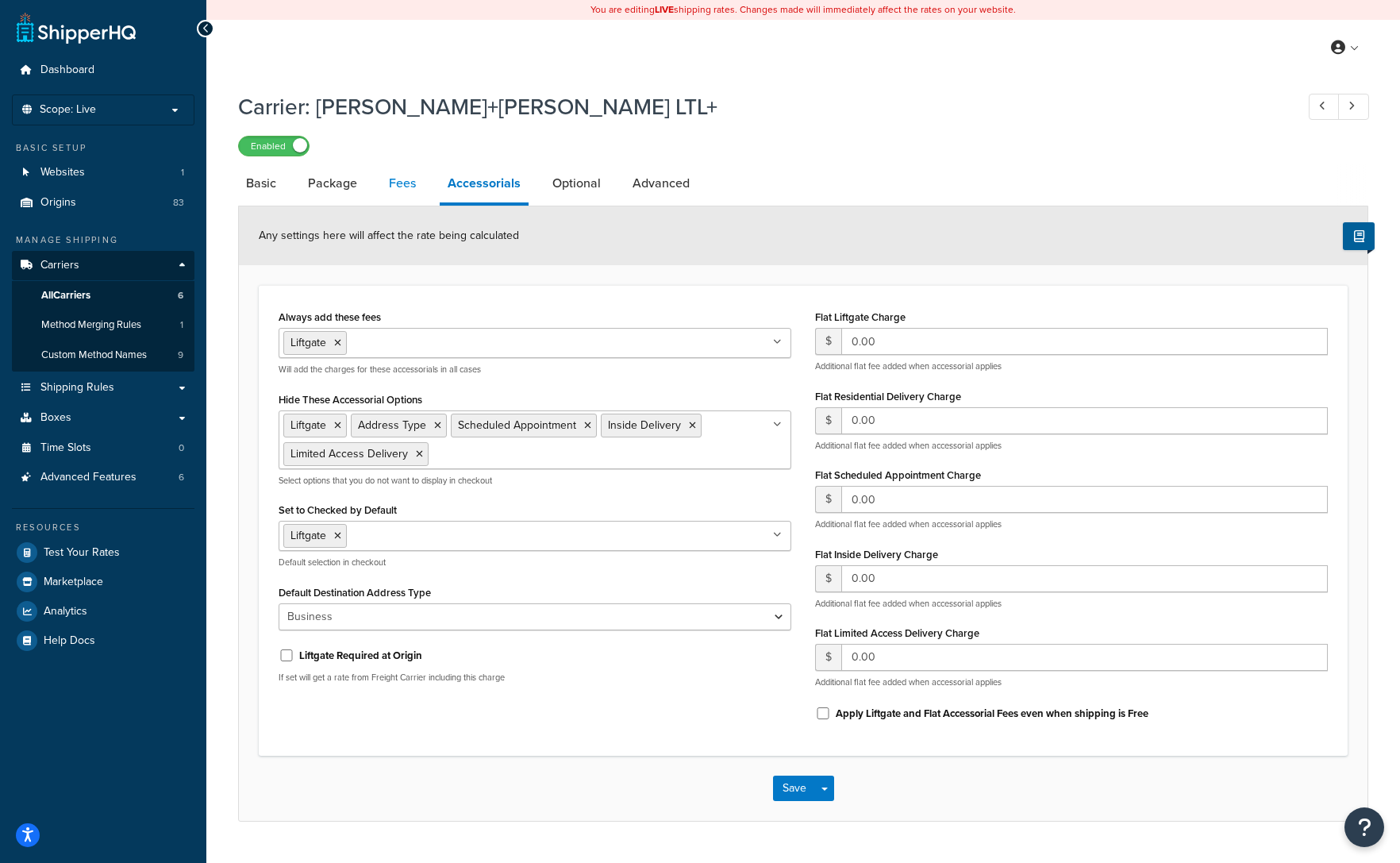
click at [405, 185] on link "Fees" at bounding box center [403, 184] width 43 height 38
select select "AFTER"
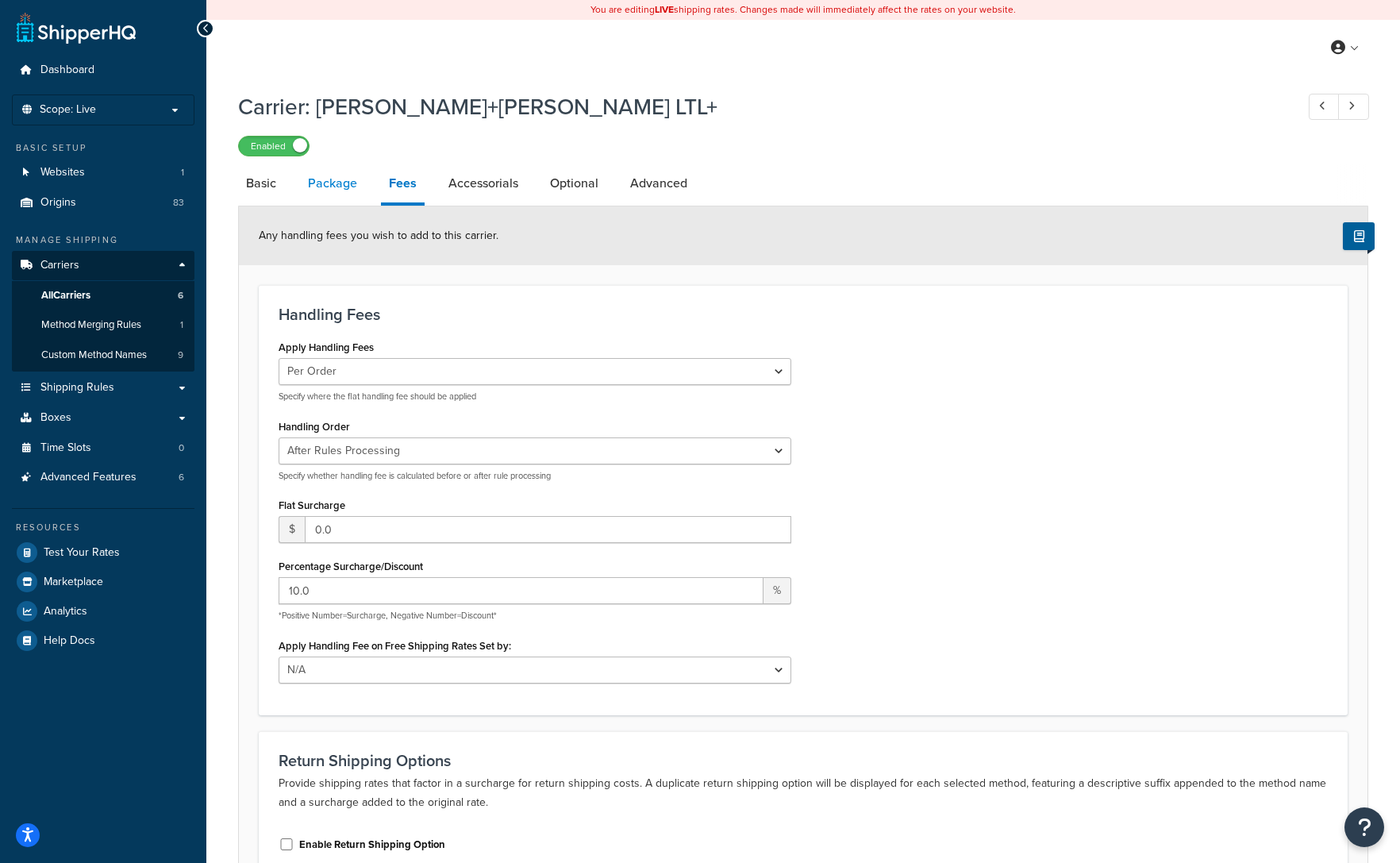
click at [333, 186] on link "Package" at bounding box center [333, 184] width 65 height 38
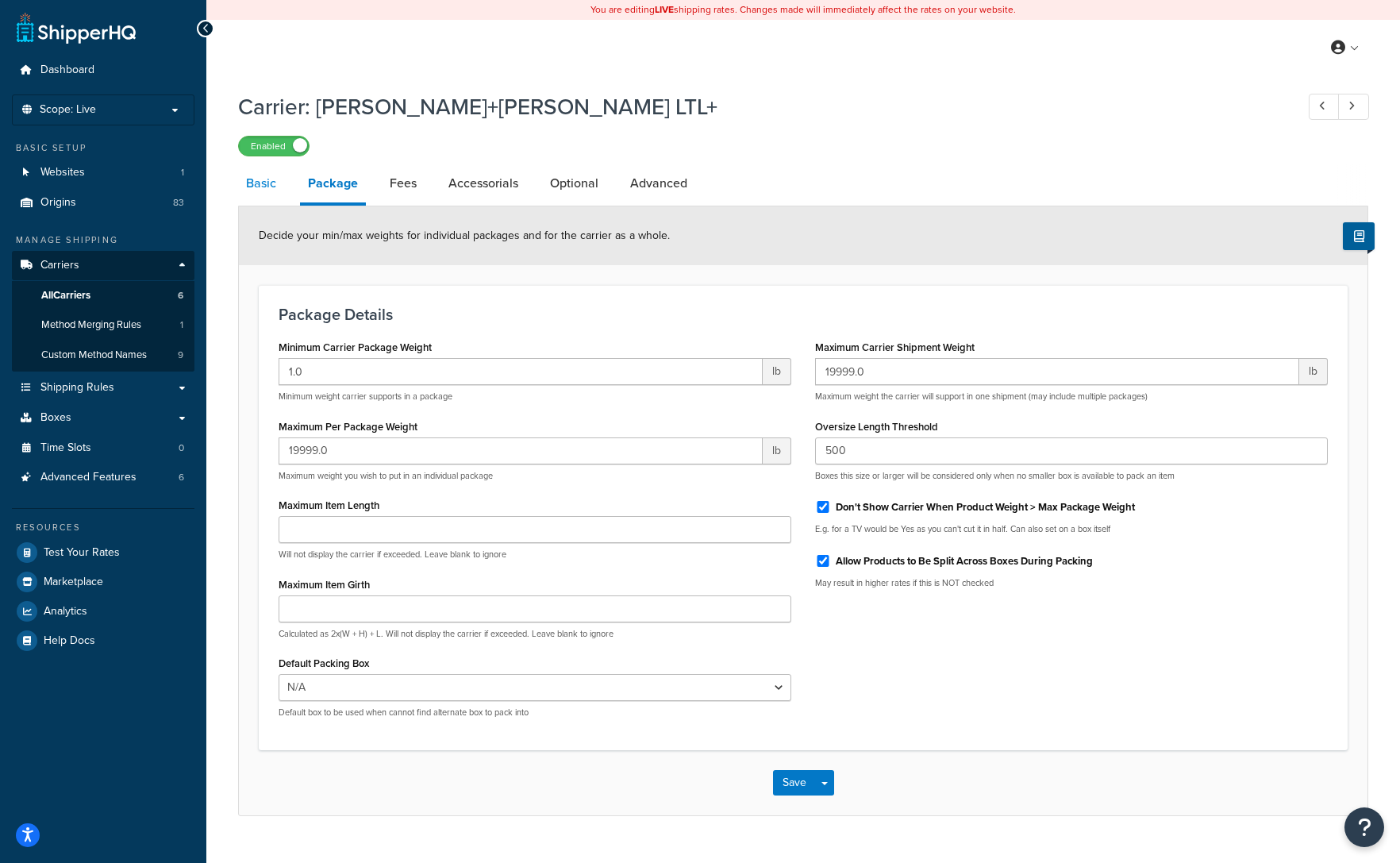
click at [253, 184] on link "Basic" at bounding box center [261, 184] width 46 height 38
select select "reTransFreight"
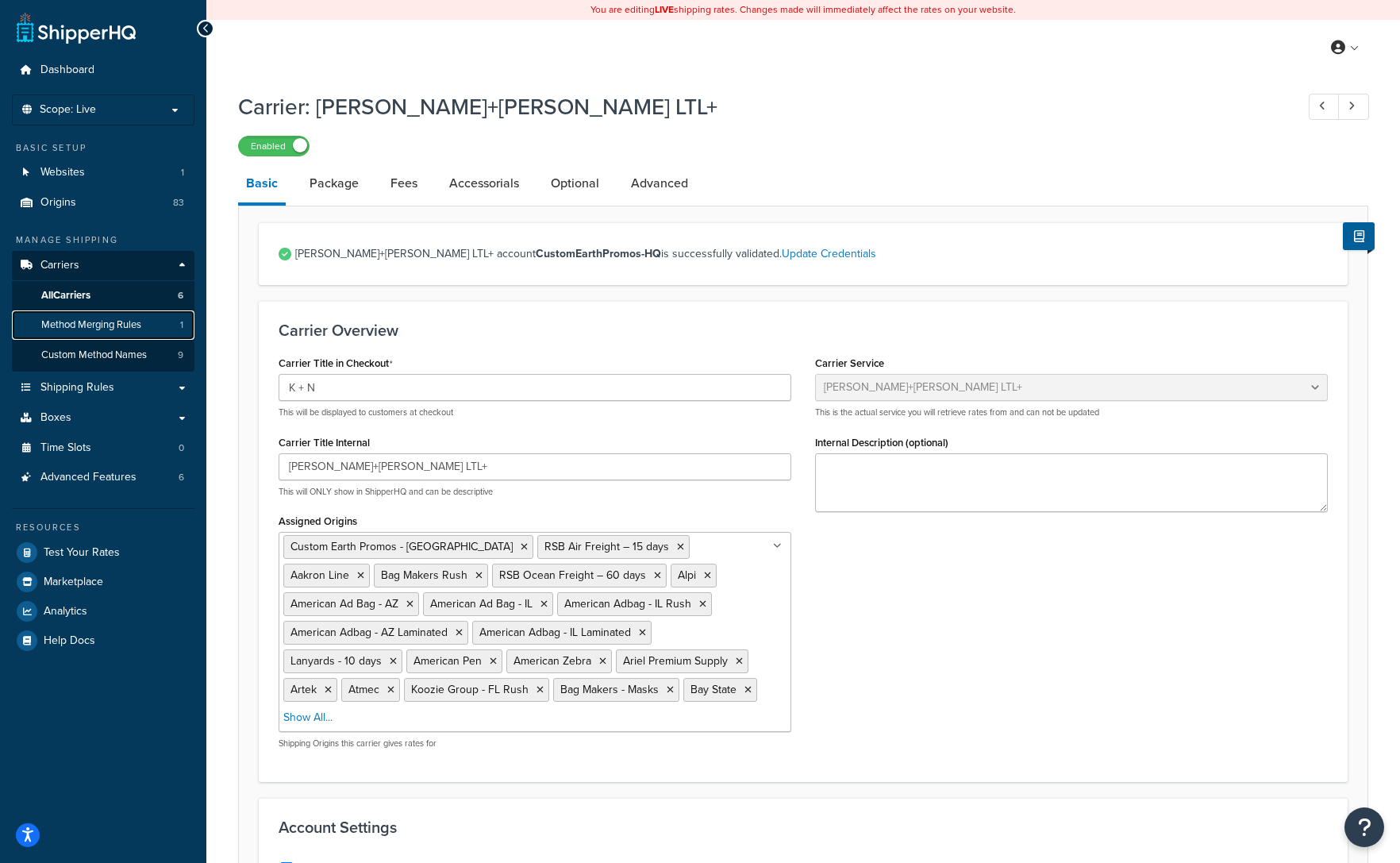
click at [59, 322] on span "Method Merging Rules" at bounding box center [91, 325] width 100 height 13
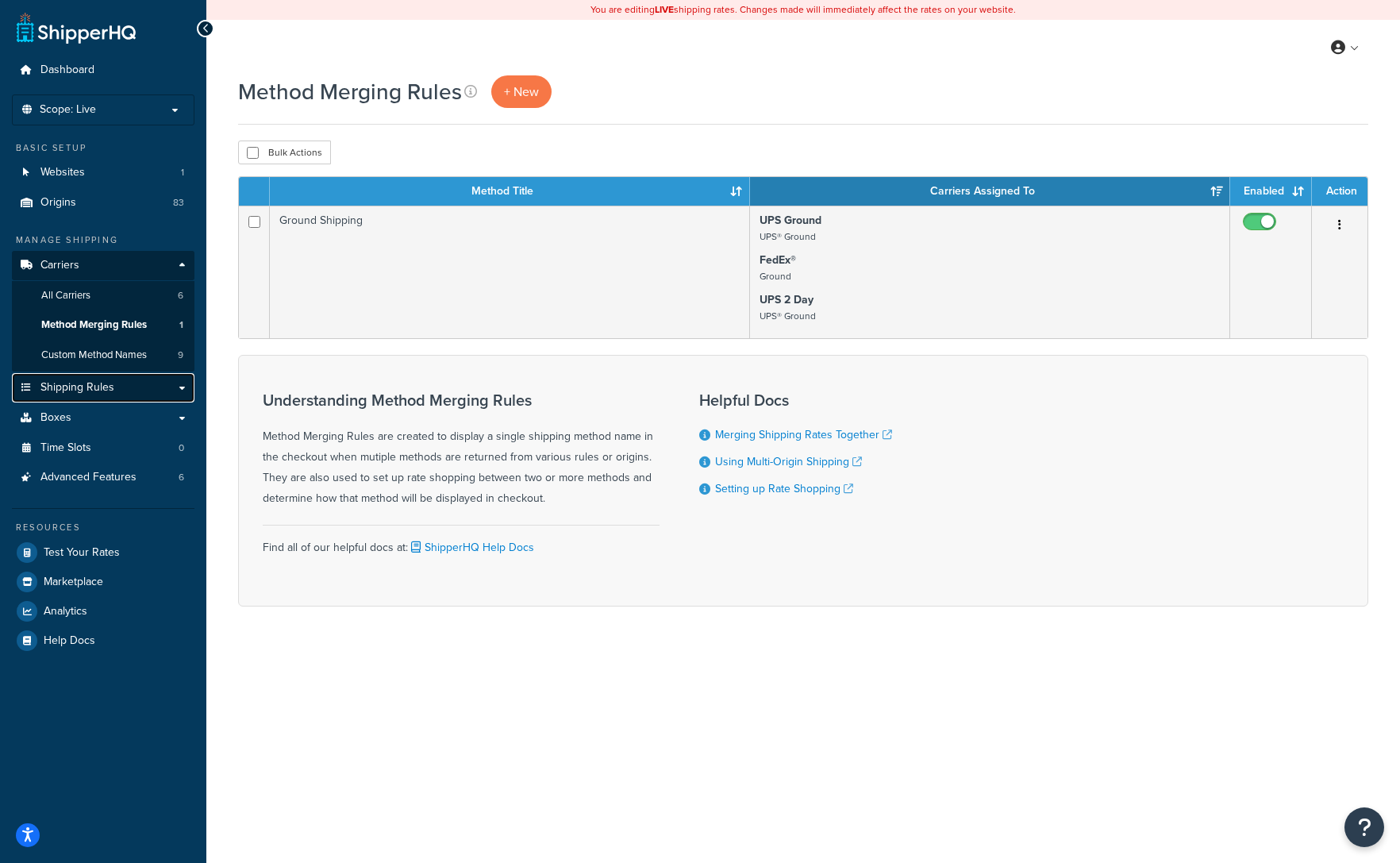
click at [112, 391] on span "Shipping Rules" at bounding box center [77, 388] width 74 height 13
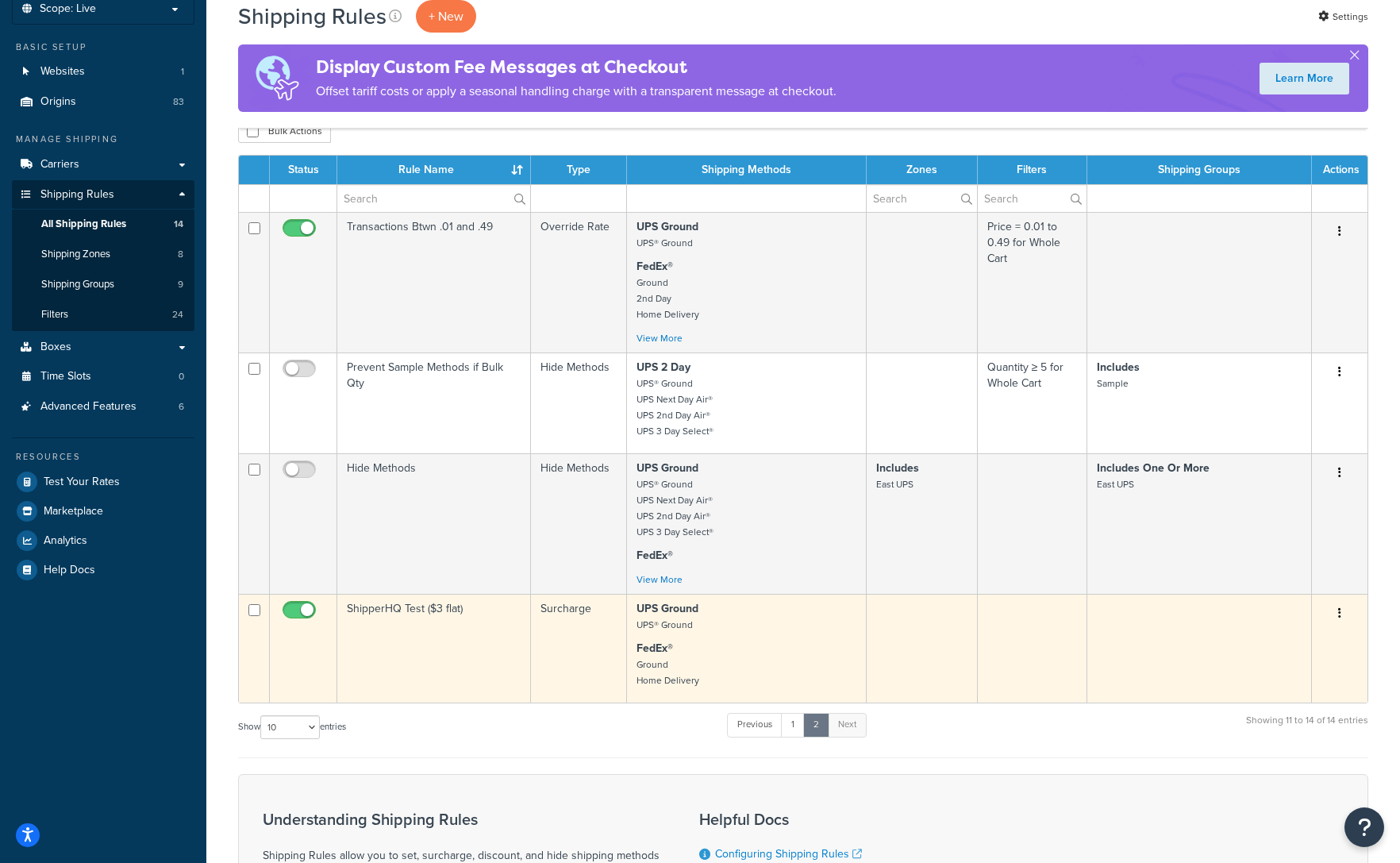
scroll to position [109, 0]
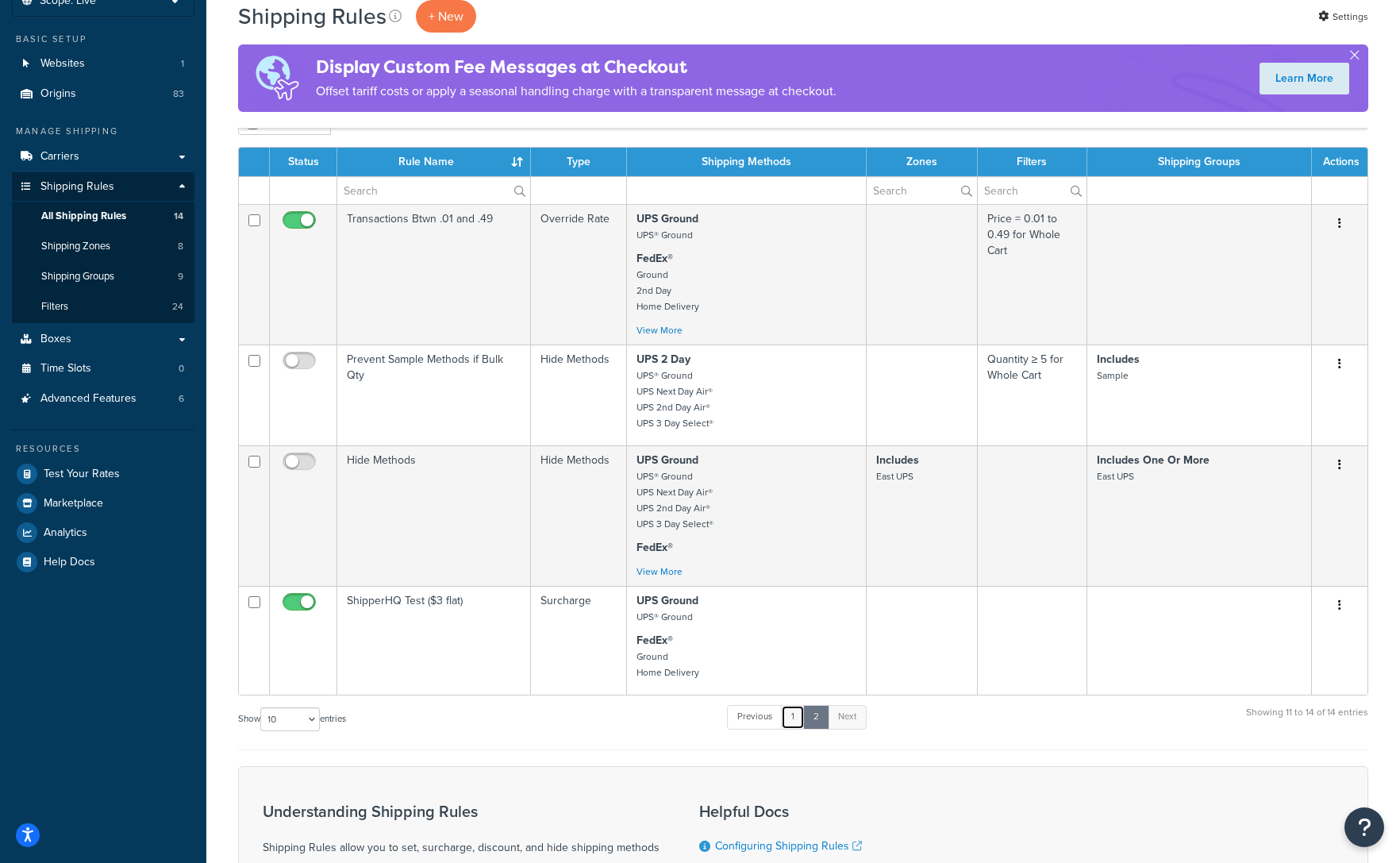
click at [797, 715] on link "1" at bounding box center [793, 717] width 23 height 23
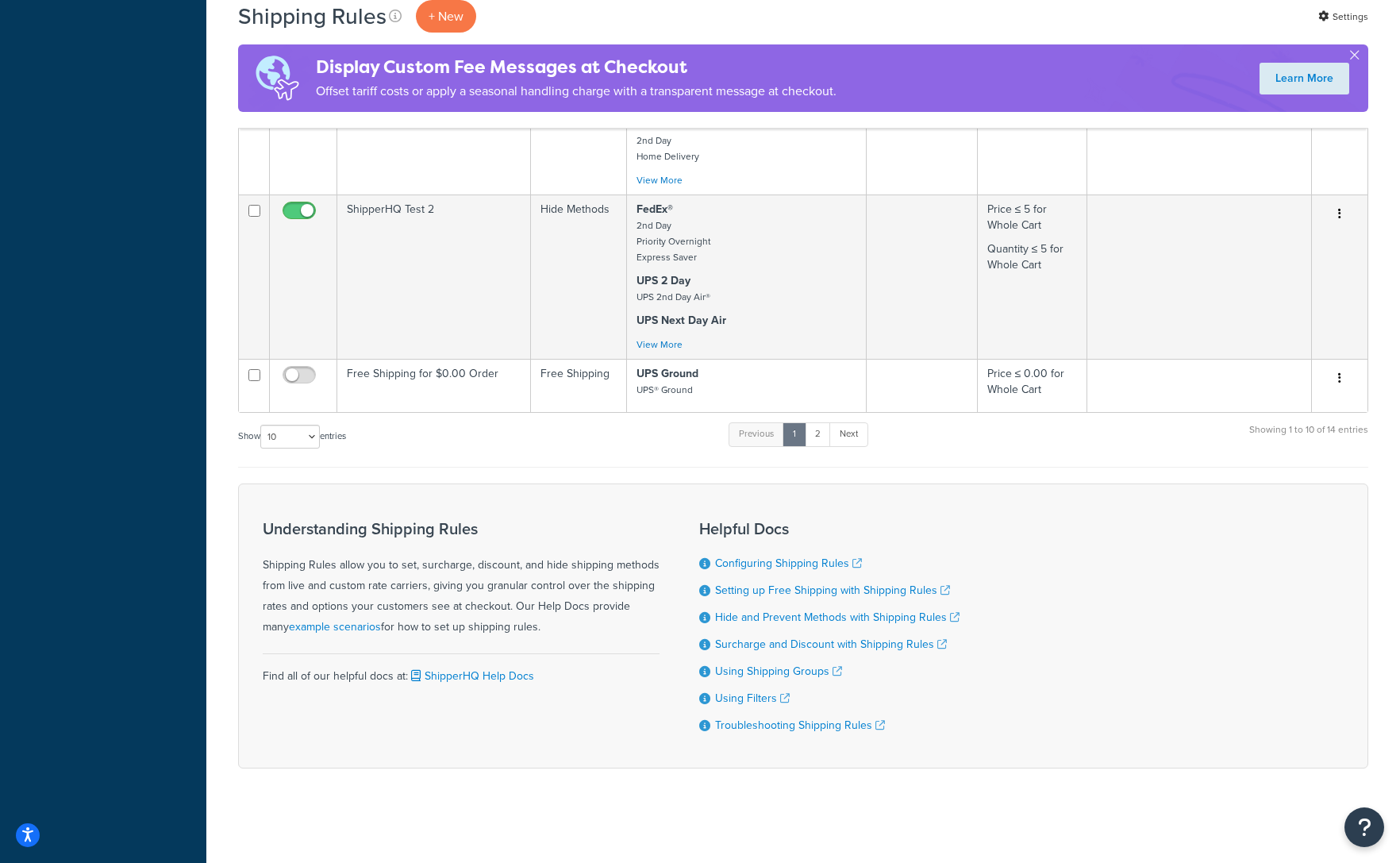
scroll to position [0, 0]
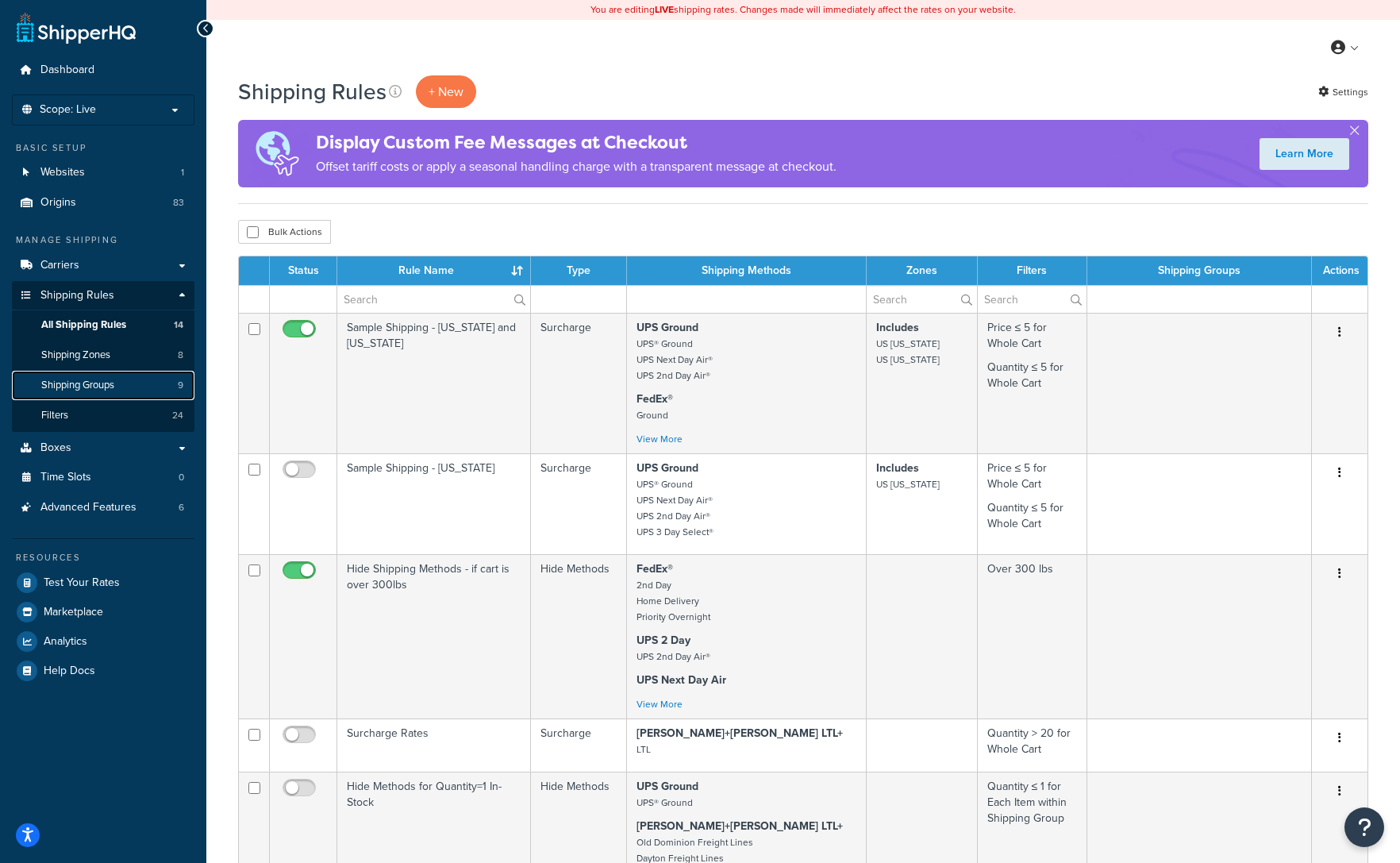
click at [77, 388] on span "Shipping Groups" at bounding box center [77, 385] width 73 height 13
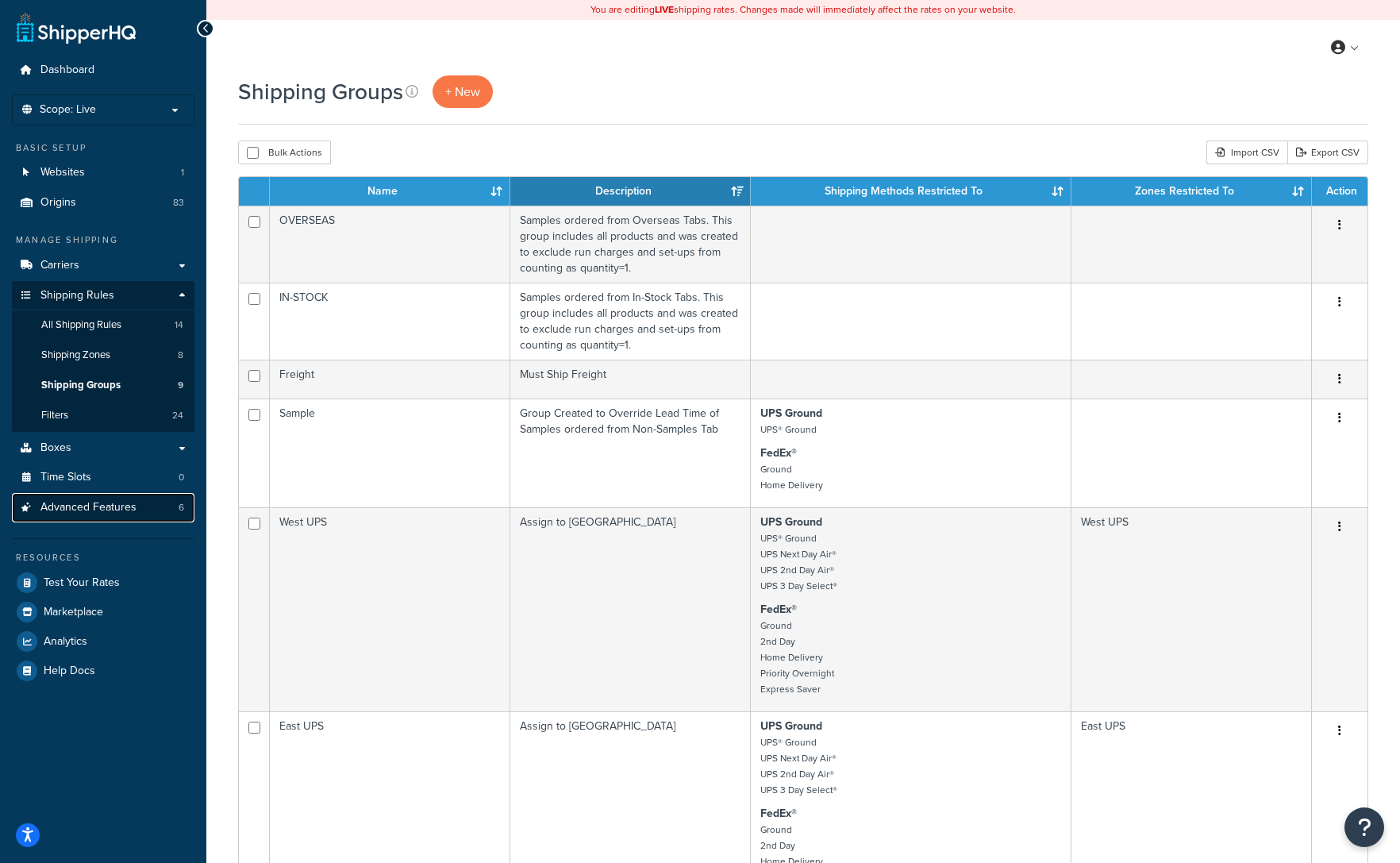
click at [85, 514] on span "Advanced Features" at bounding box center [88, 508] width 96 height 13
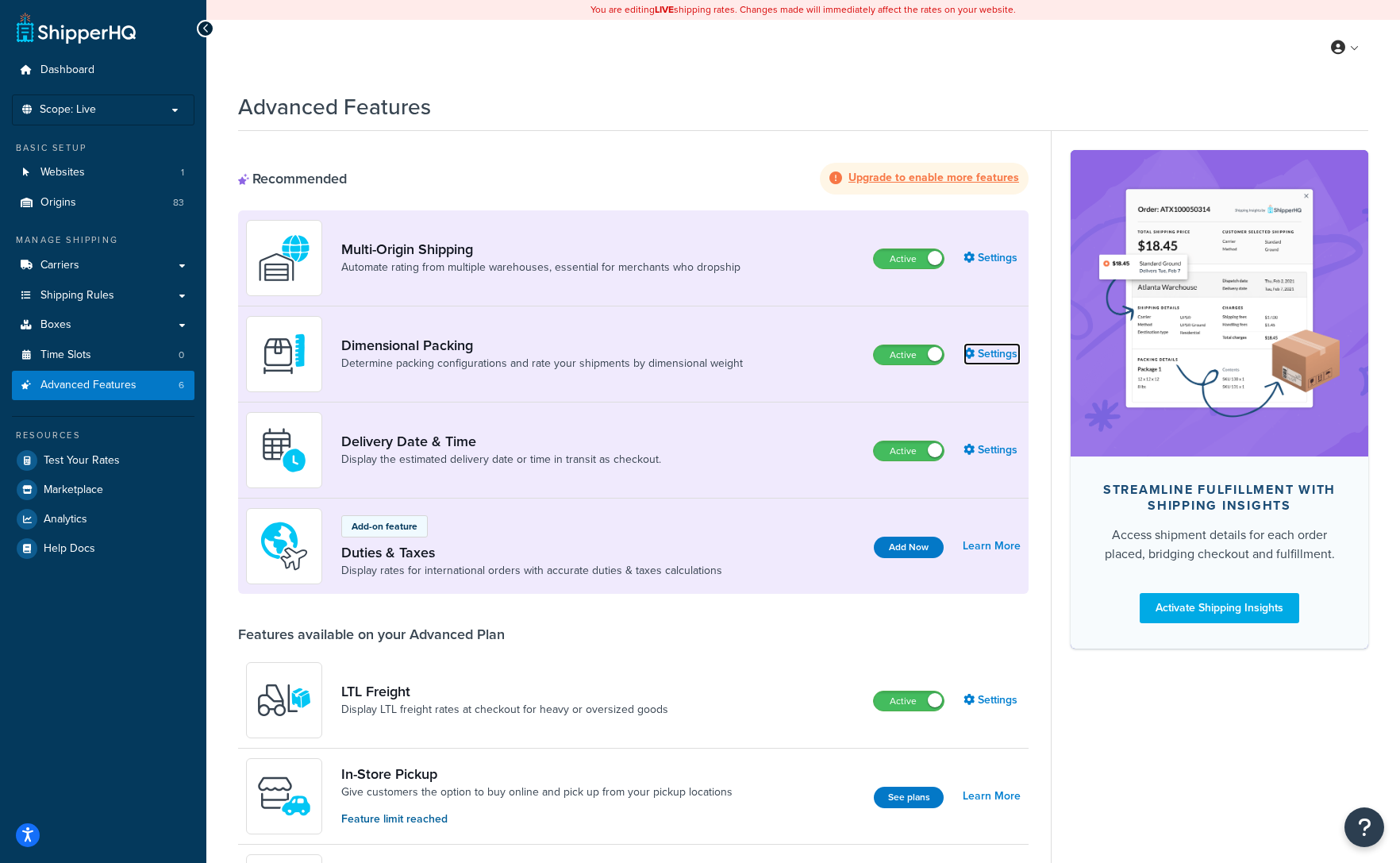
click at [996, 355] on link "Settings" at bounding box center [992, 354] width 58 height 22
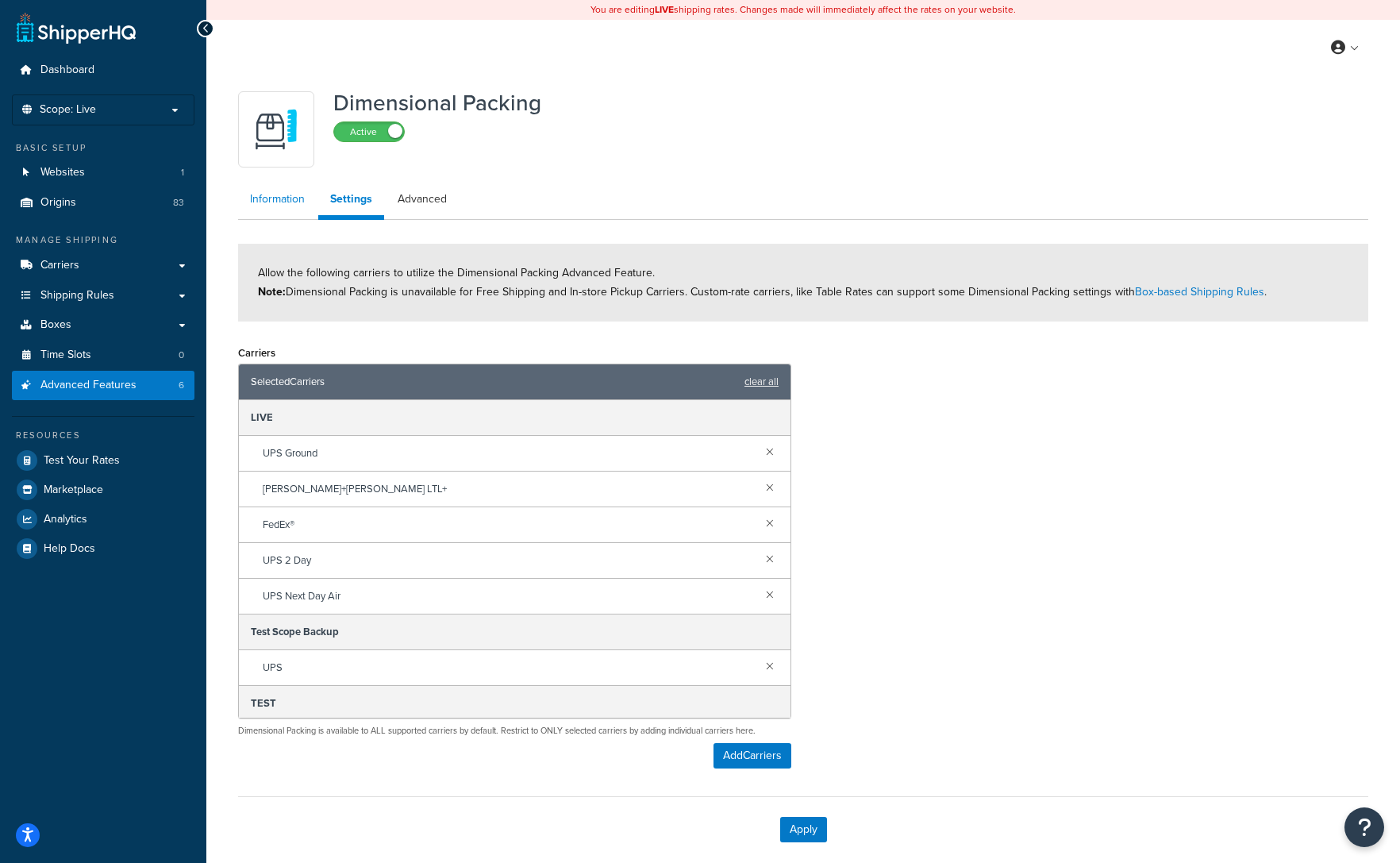
click at [277, 193] on link "Information" at bounding box center [277, 199] width 78 height 31
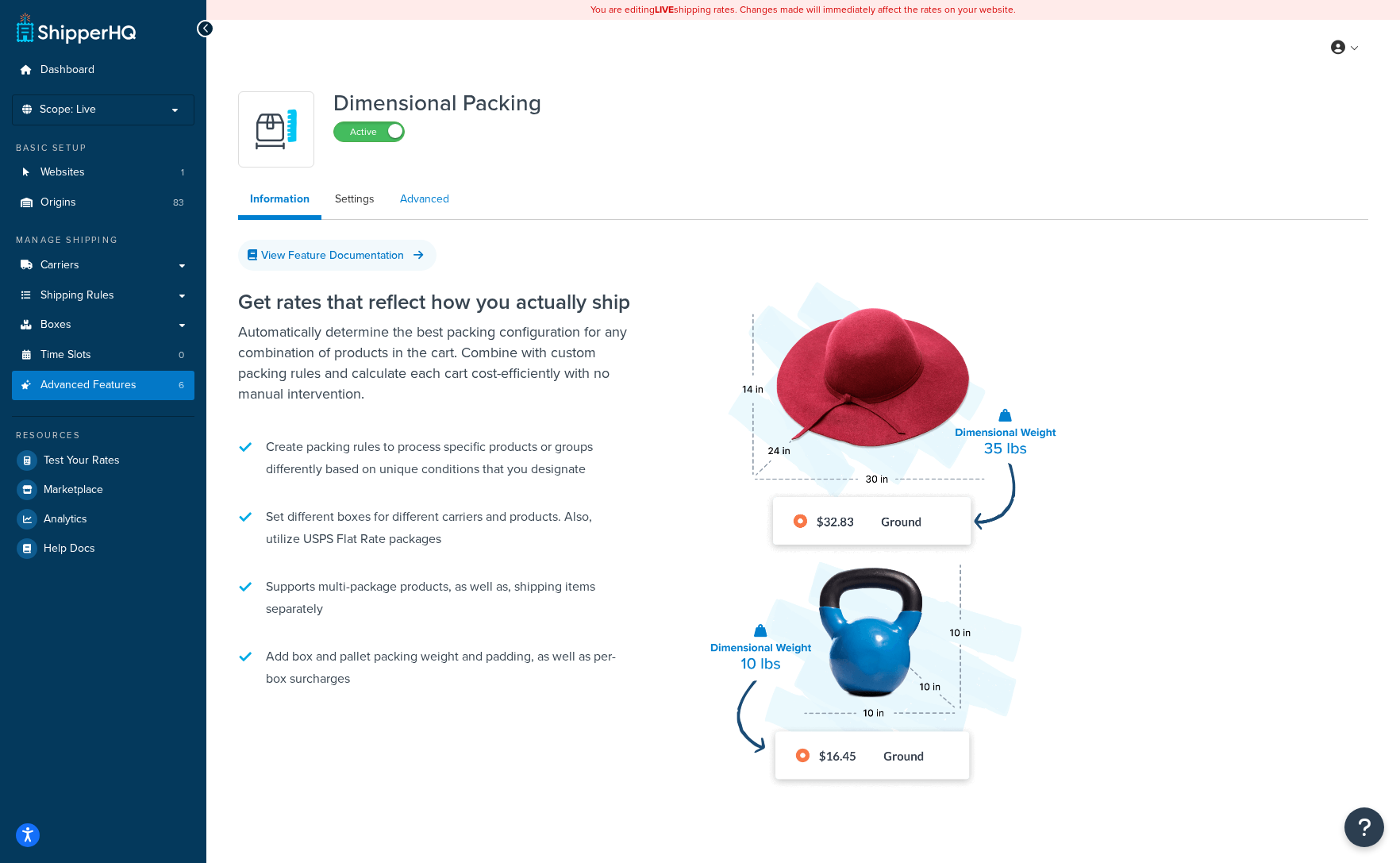
click at [433, 198] on link "Advanced" at bounding box center [424, 199] width 73 height 31
select select "false"
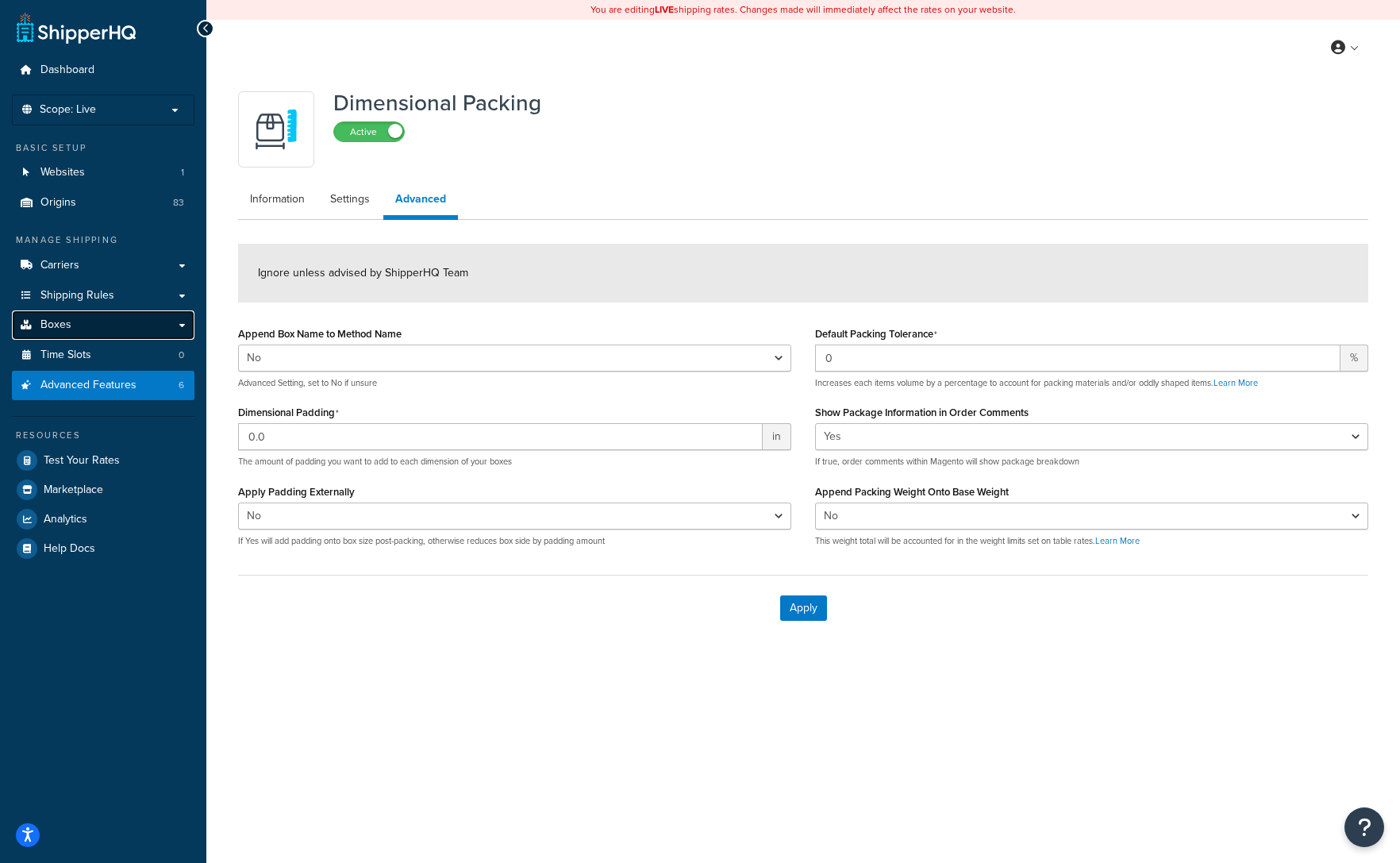
click at [49, 320] on span "Boxes" at bounding box center [56, 325] width 31 height 13
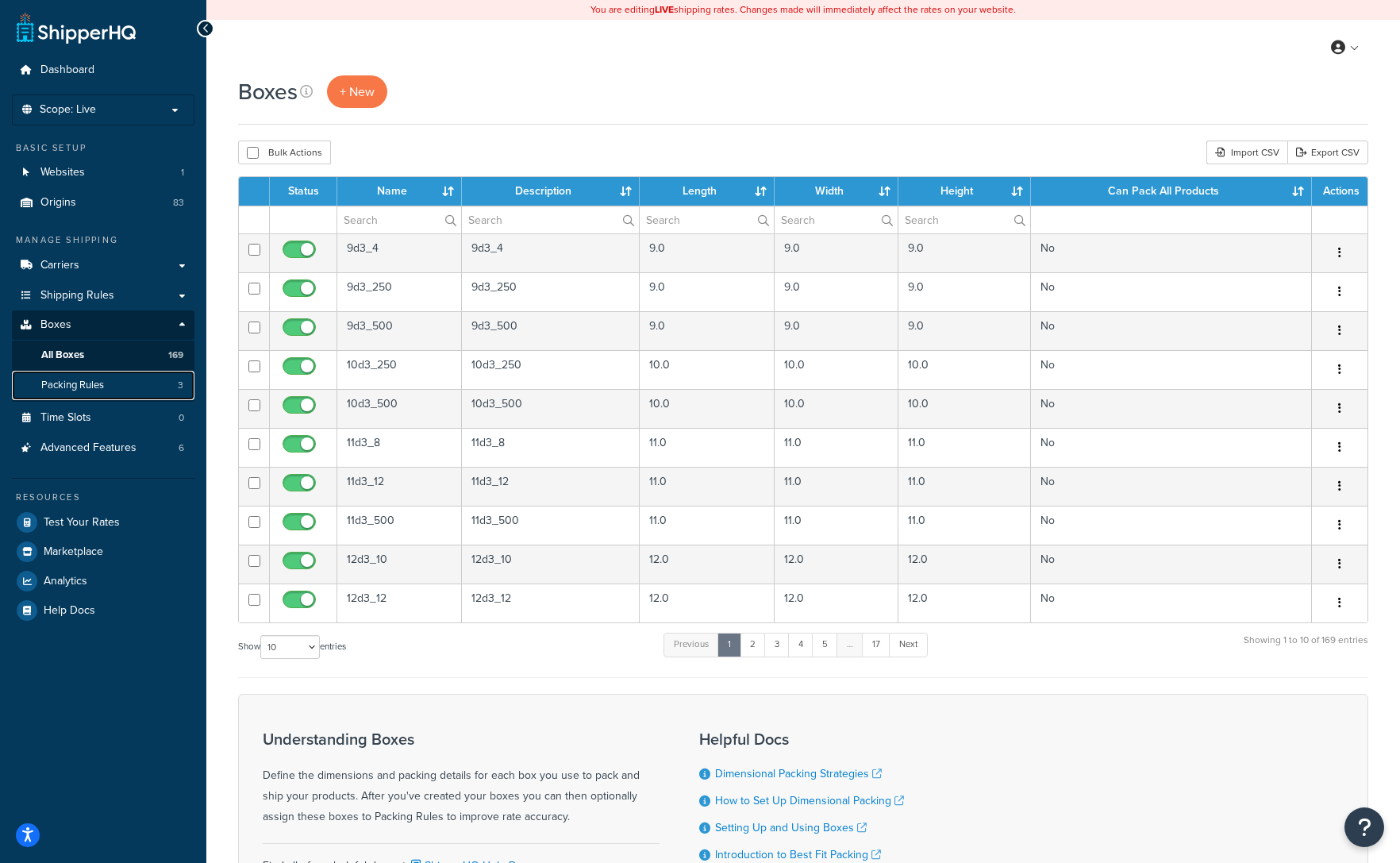
click at [44, 388] on span "Packing Rules" at bounding box center [73, 385] width 63 height 13
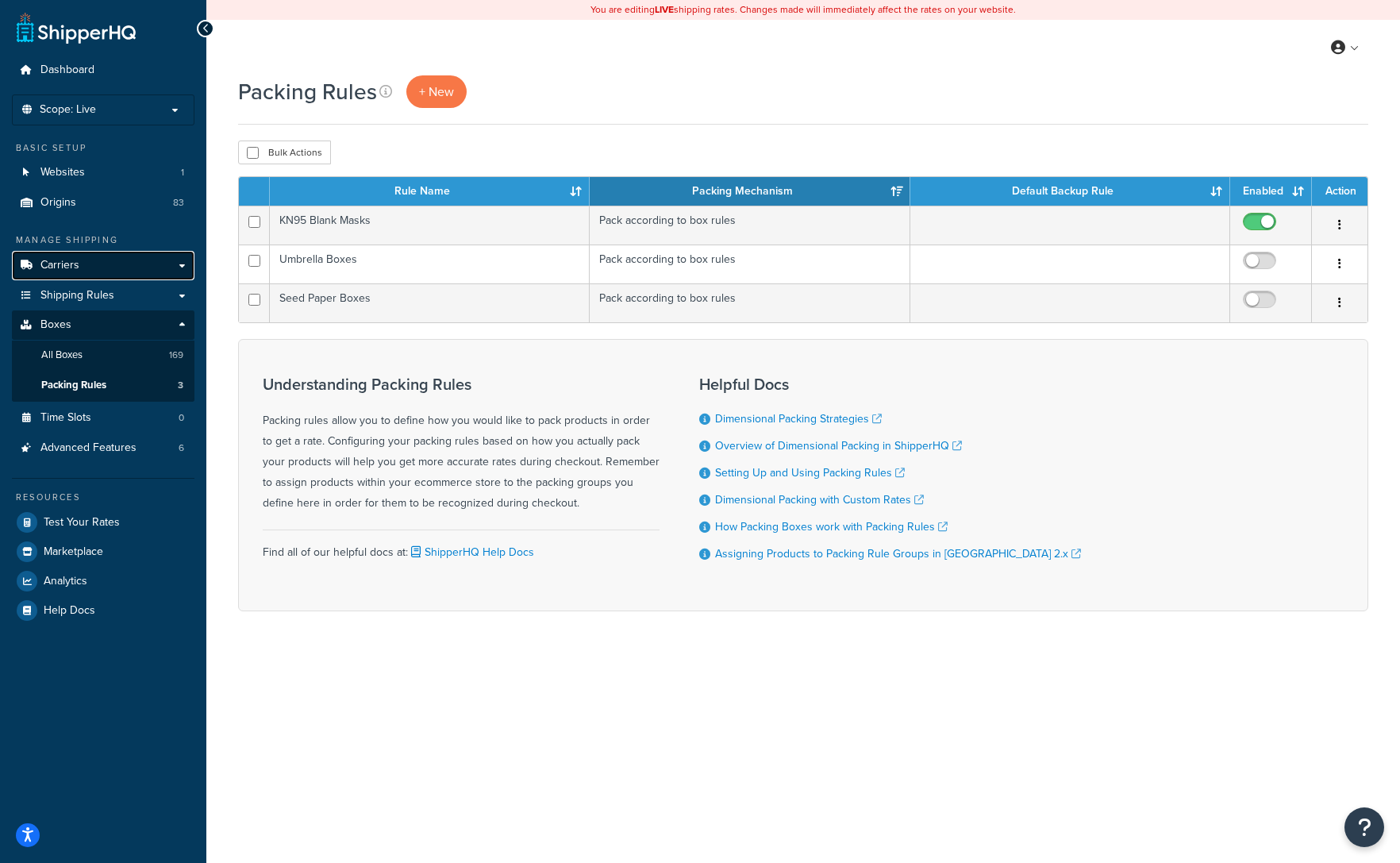
click at [44, 259] on span "Carriers" at bounding box center [59, 265] width 39 height 13
